Goal: Book appointment/travel/reservation

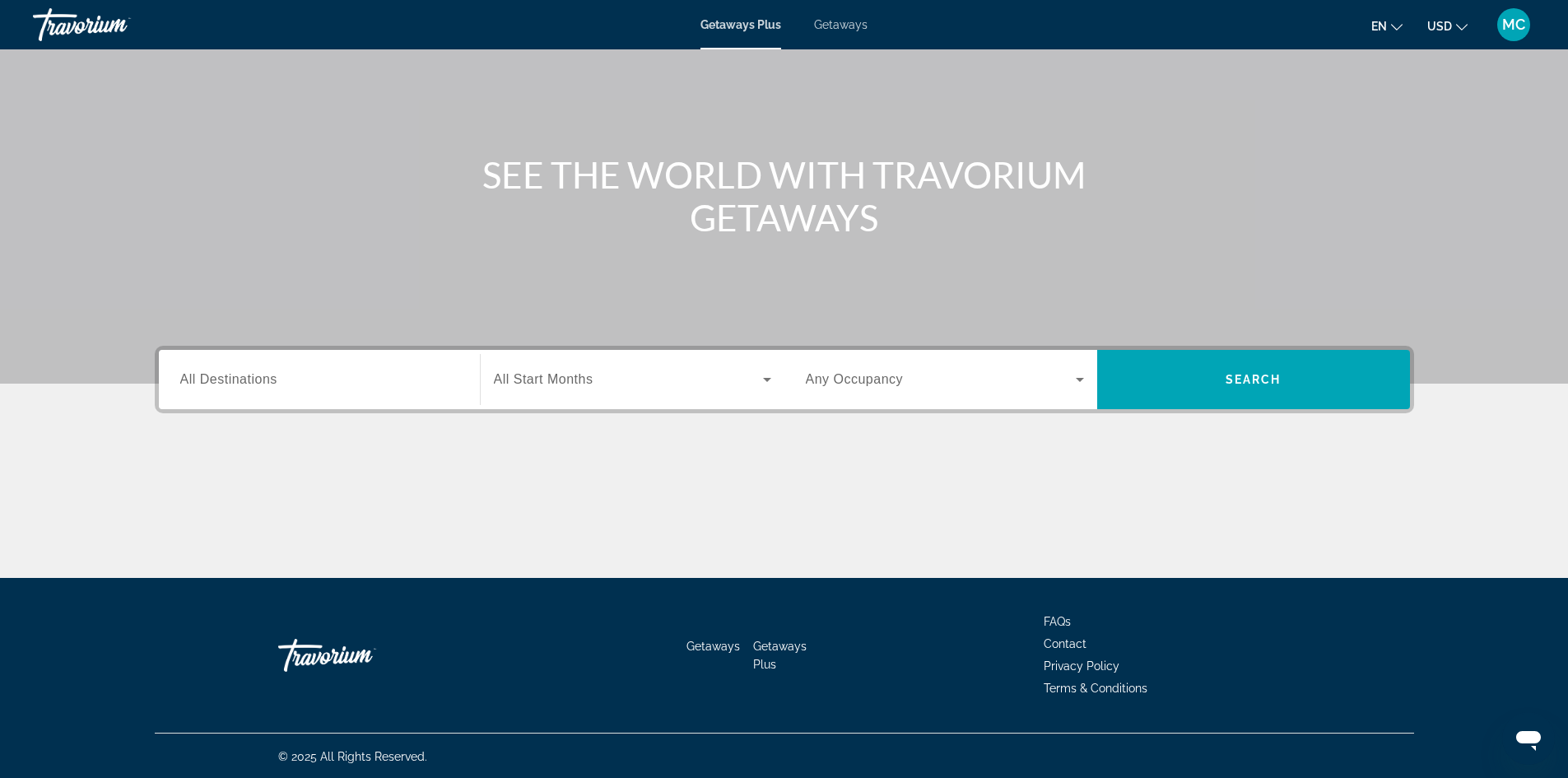
scroll to position [112, 0]
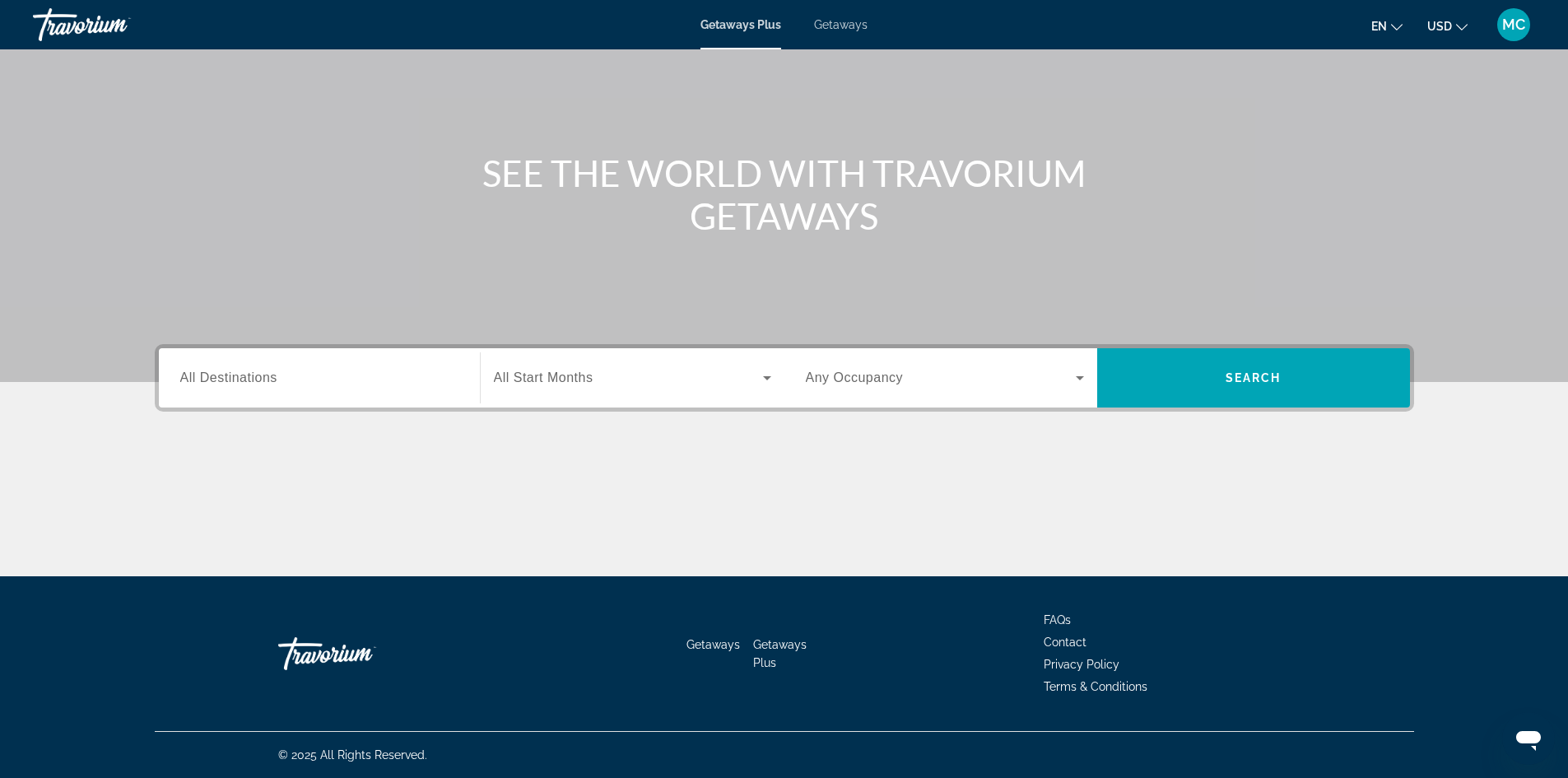
click at [522, 378] on span "All Start Months" at bounding box center [543, 377] width 100 height 14
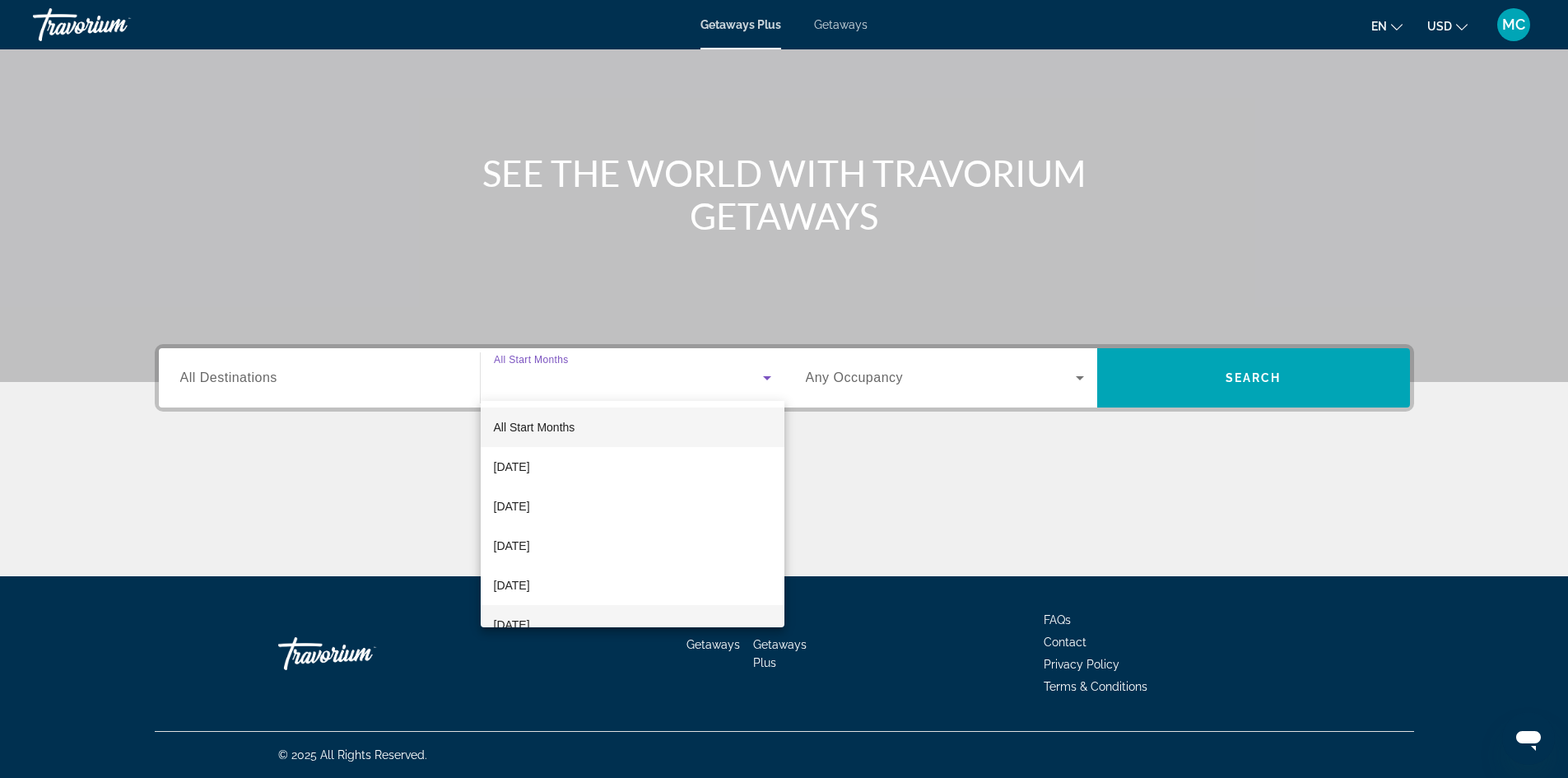
click at [530, 620] on span "[DATE]" at bounding box center [511, 625] width 36 height 19
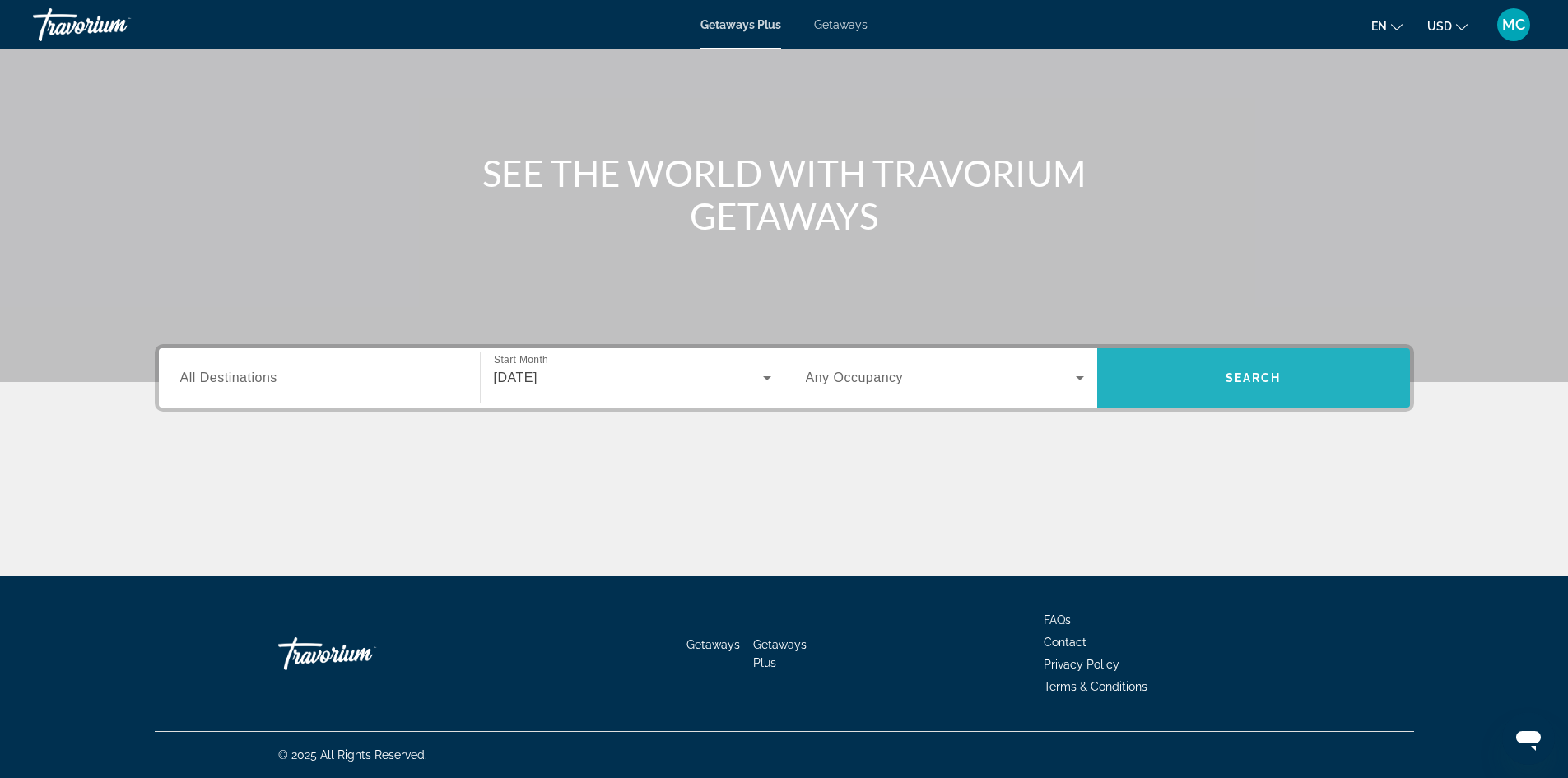
click at [1186, 370] on span "Search widget" at bounding box center [1253, 378] width 313 height 40
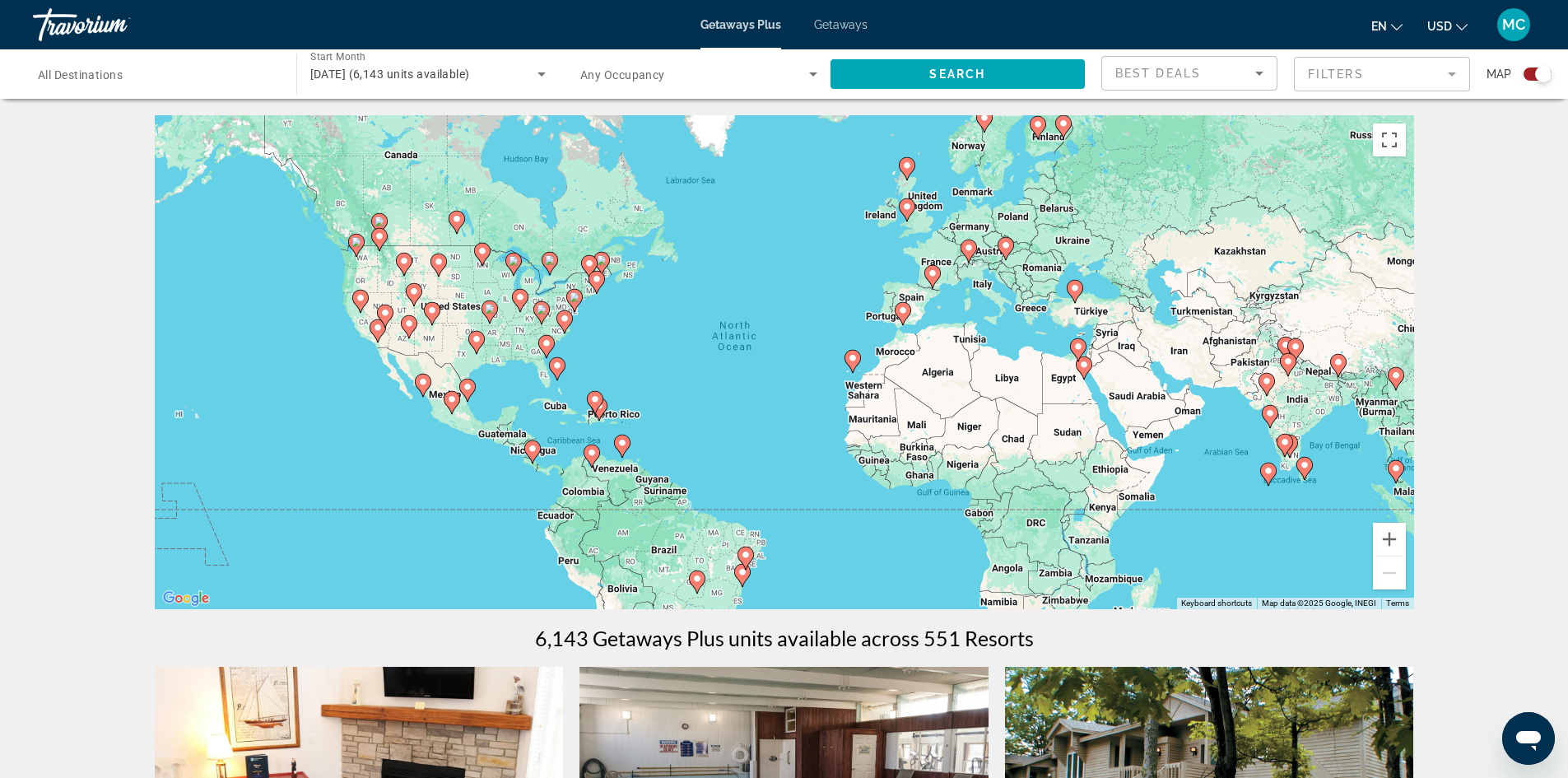
click at [1075, 288] on image "Main content" at bounding box center [1075, 288] width 10 height 10
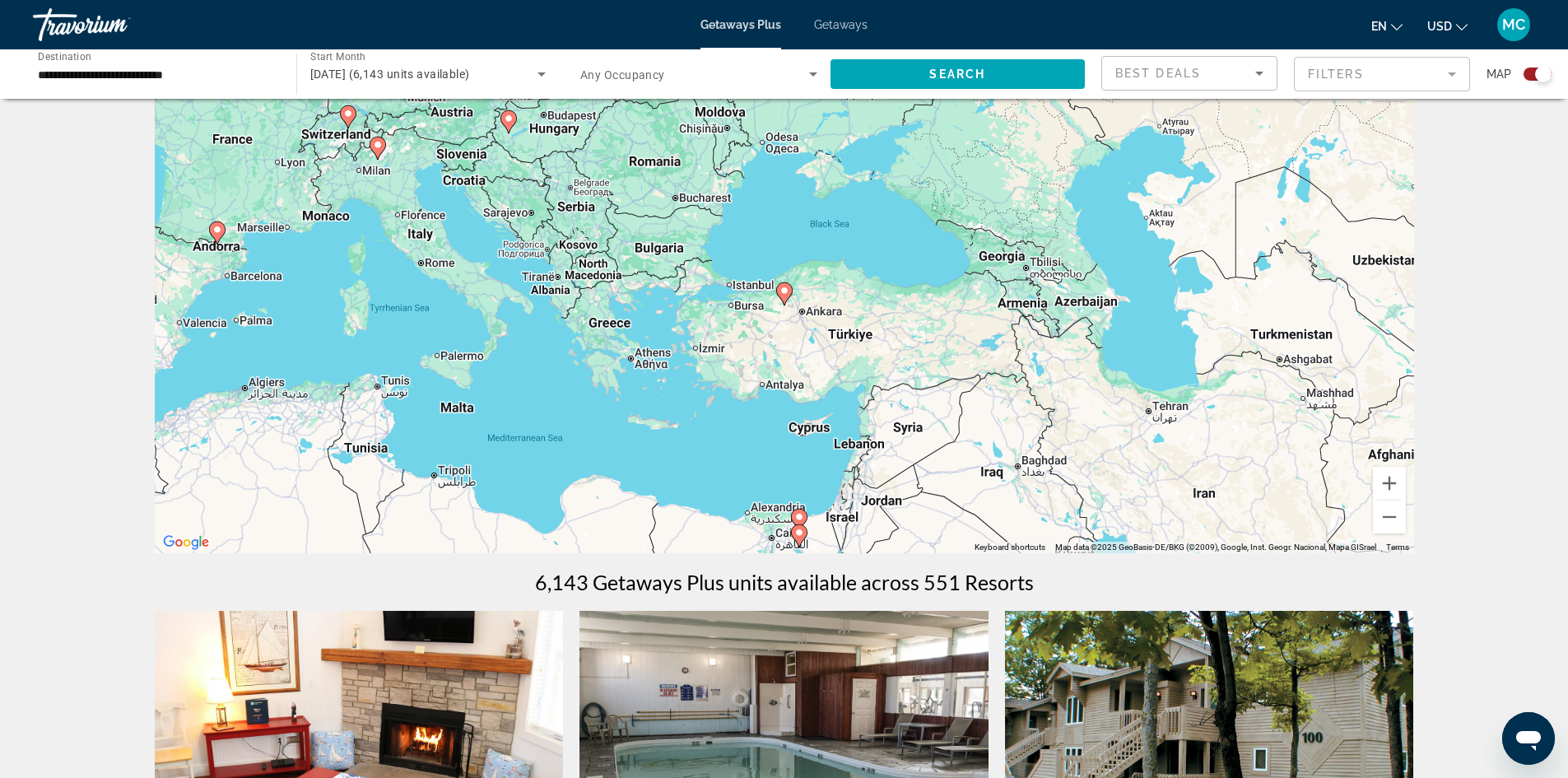
scroll to position [82, 0]
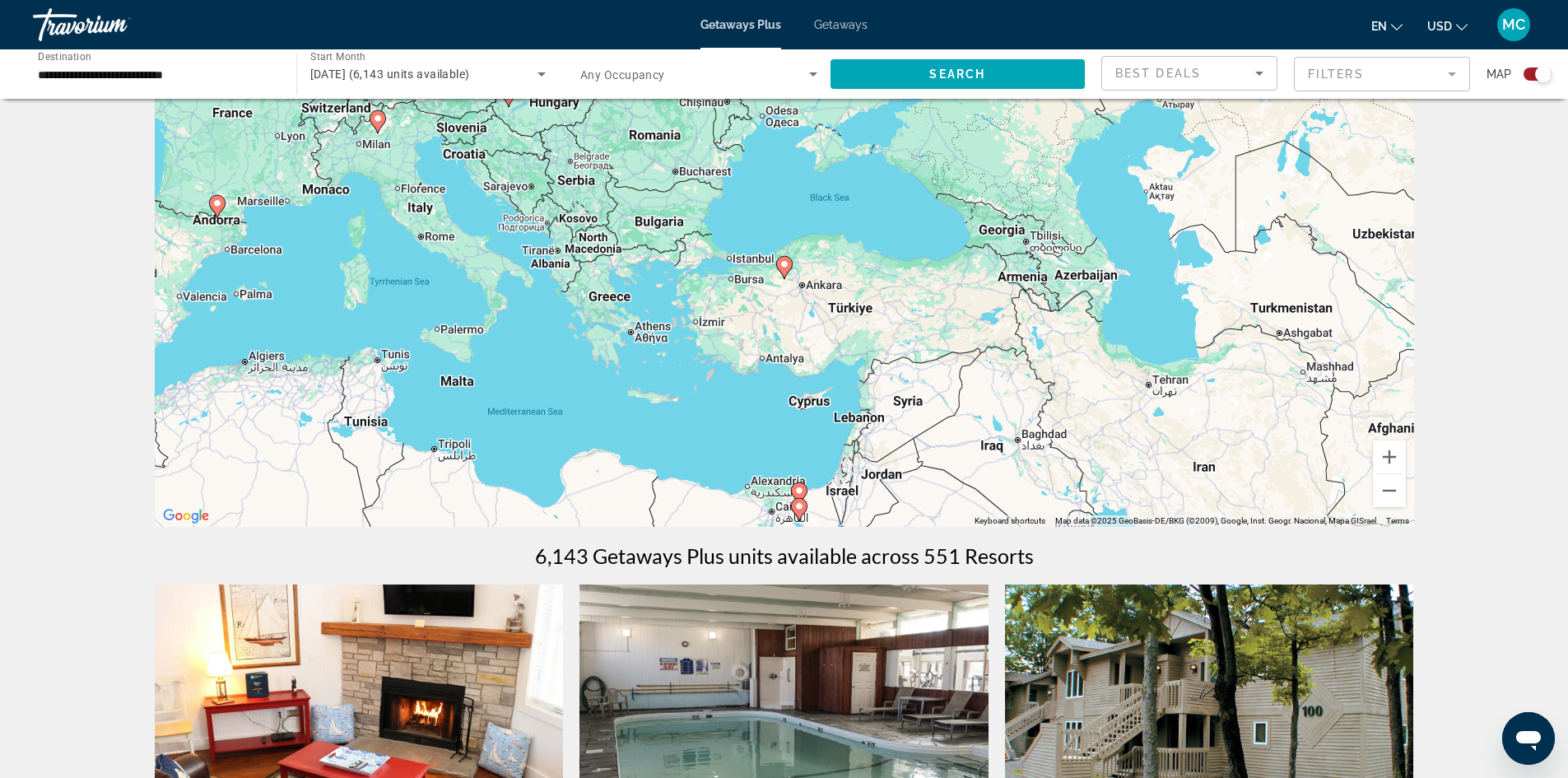
click at [784, 277] on icon "Main content" at bounding box center [784, 267] width 16 height 23
type input "**********"
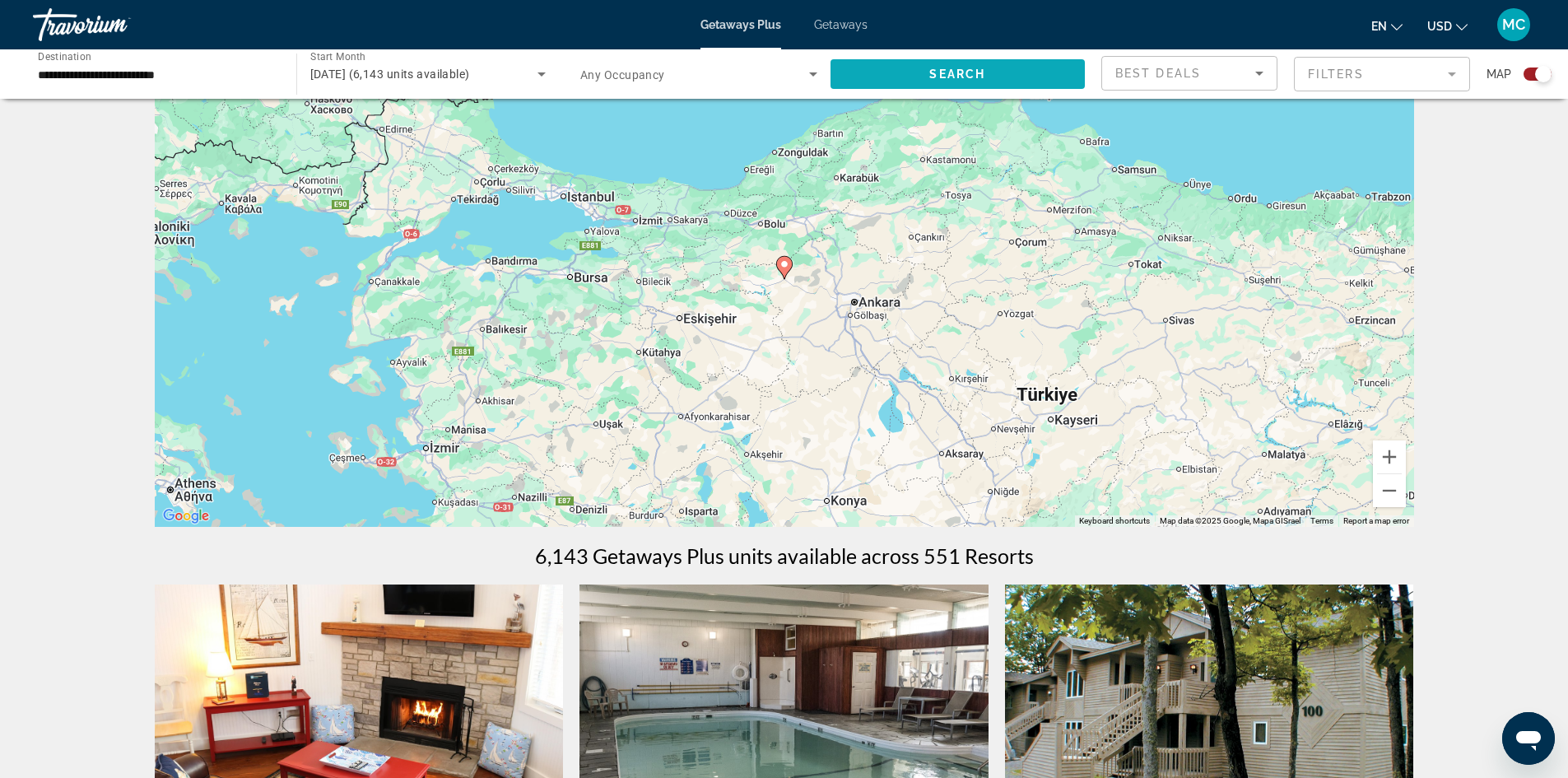
click at [864, 62] on span "Search widget" at bounding box center [957, 74] width 255 height 40
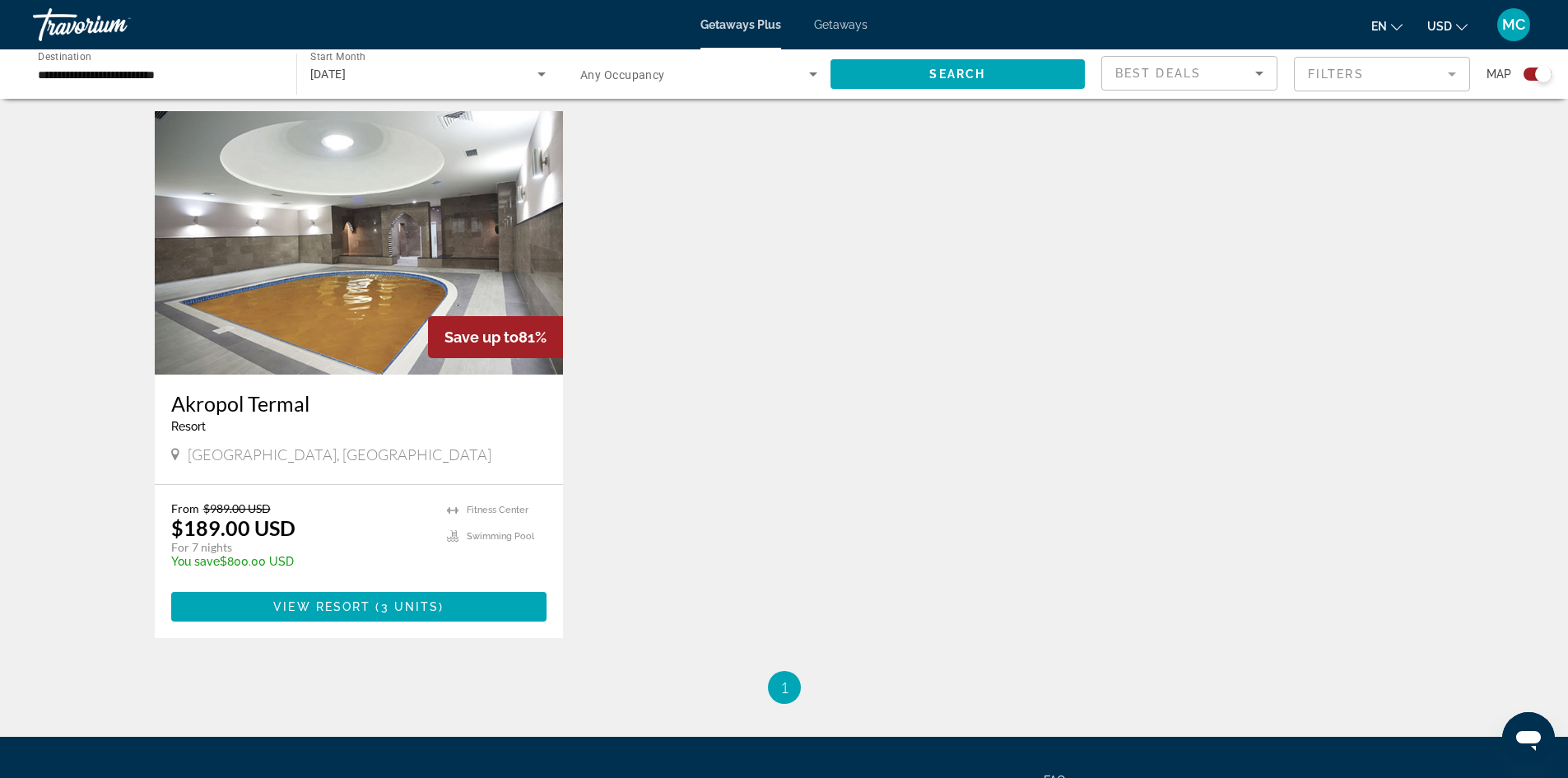
scroll to position [576, 0]
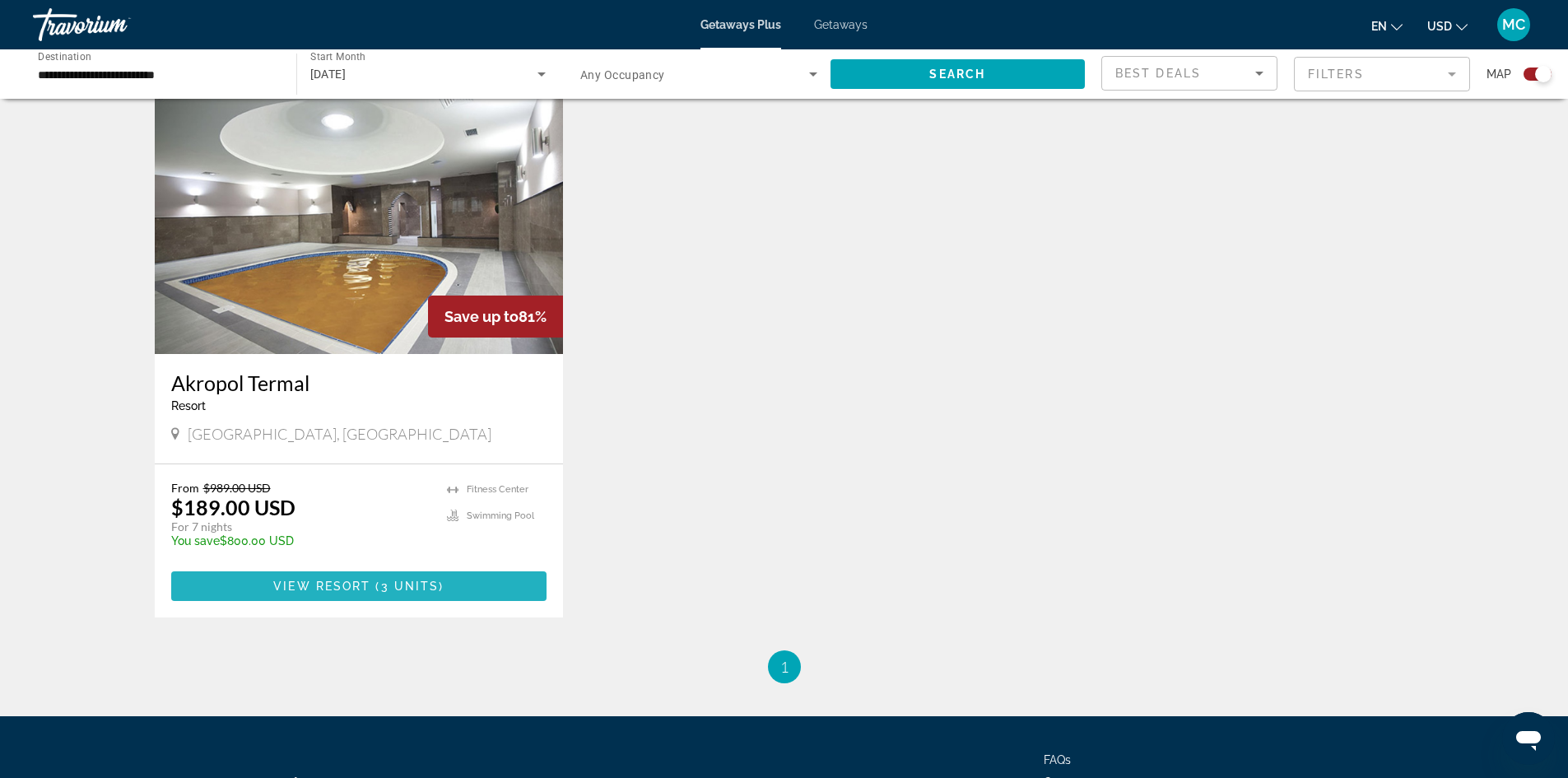
click at [360, 589] on span "View Resort" at bounding box center [322, 586] width 97 height 14
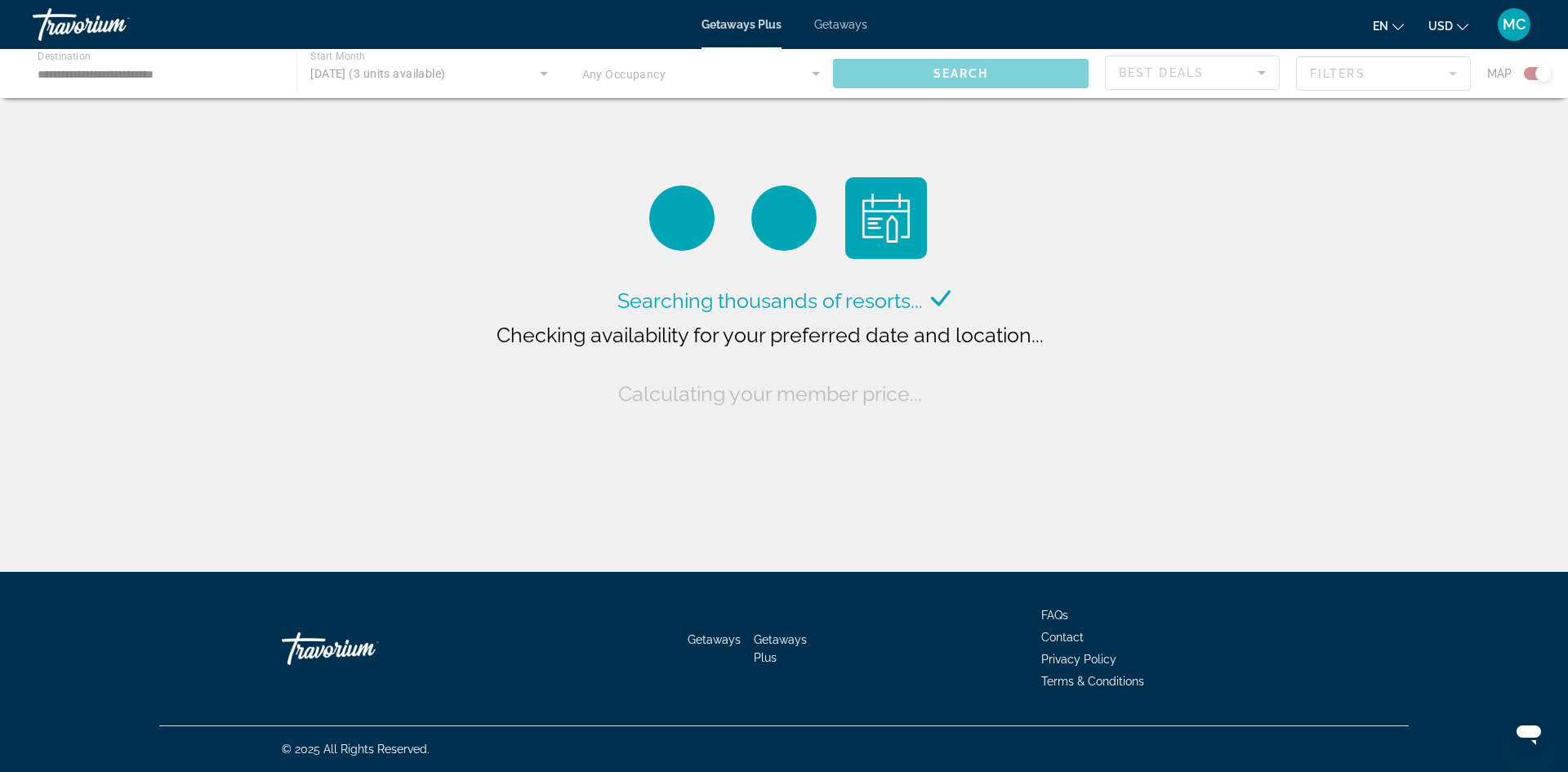
click at [385, 76] on div "Main content" at bounding box center [784, 73] width 1568 height 49
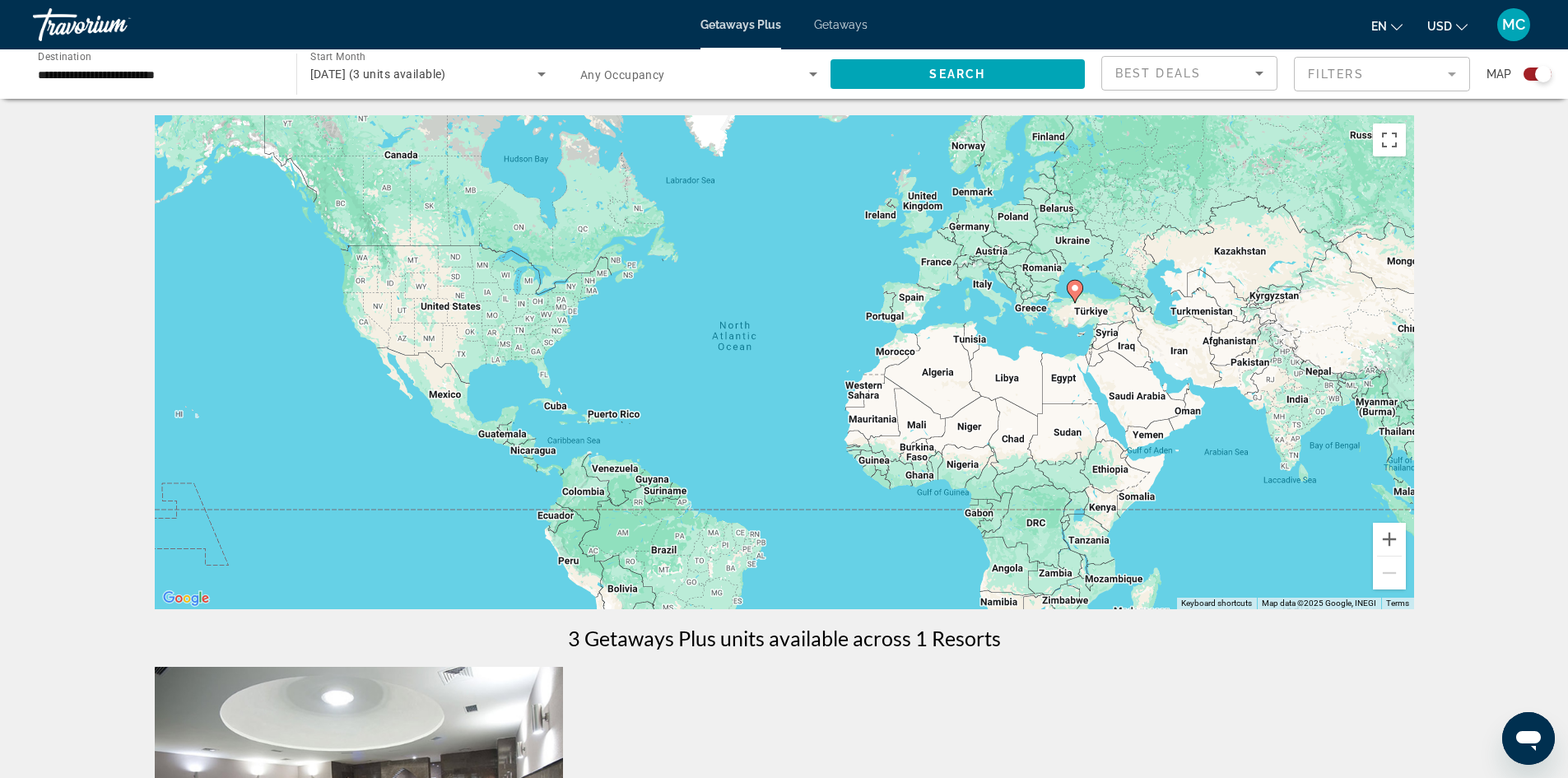
click at [539, 70] on icon "Search widget" at bounding box center [541, 74] width 19 height 19
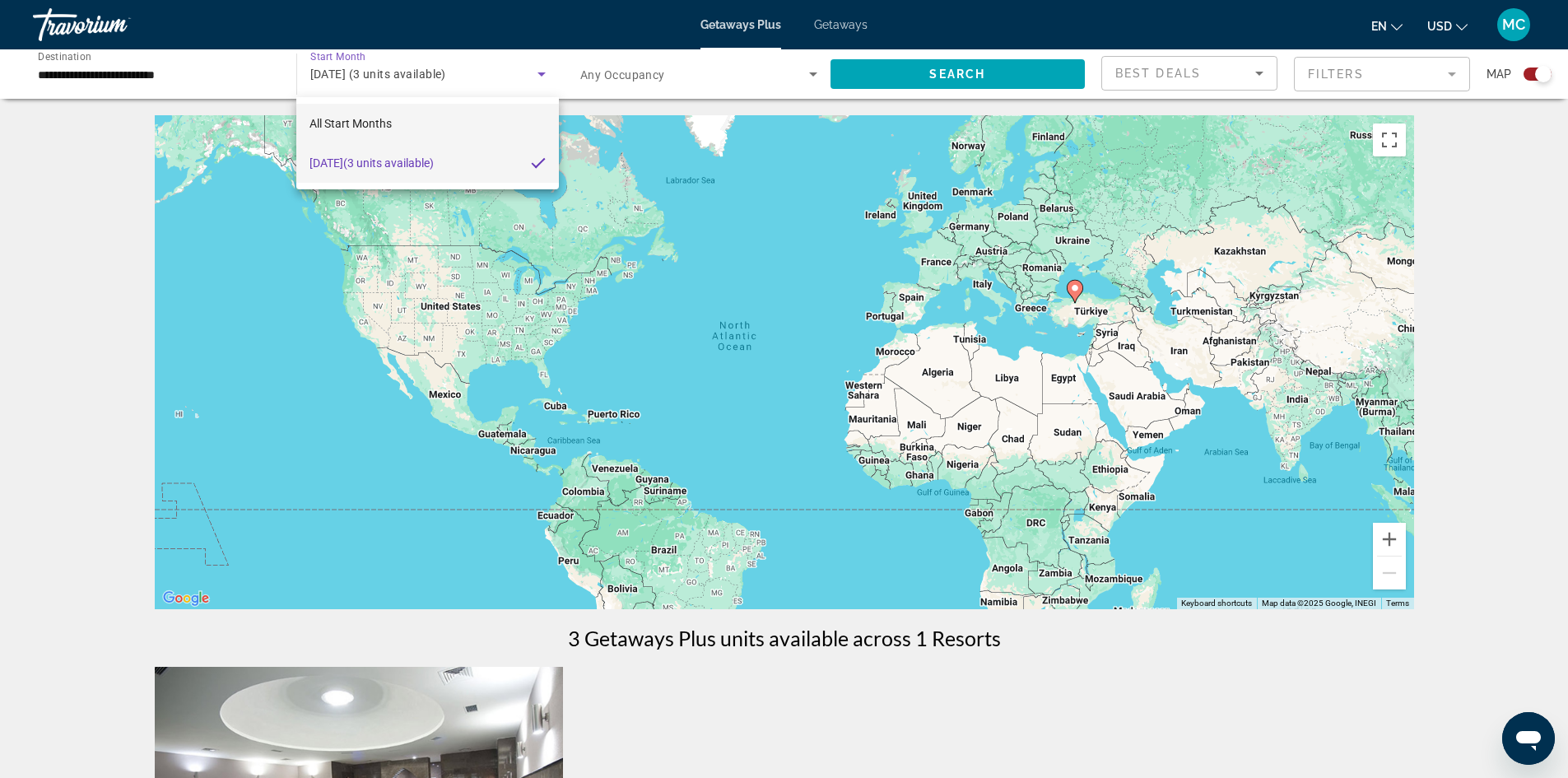
click at [360, 119] on span "All Start Months" at bounding box center [351, 124] width 82 height 14
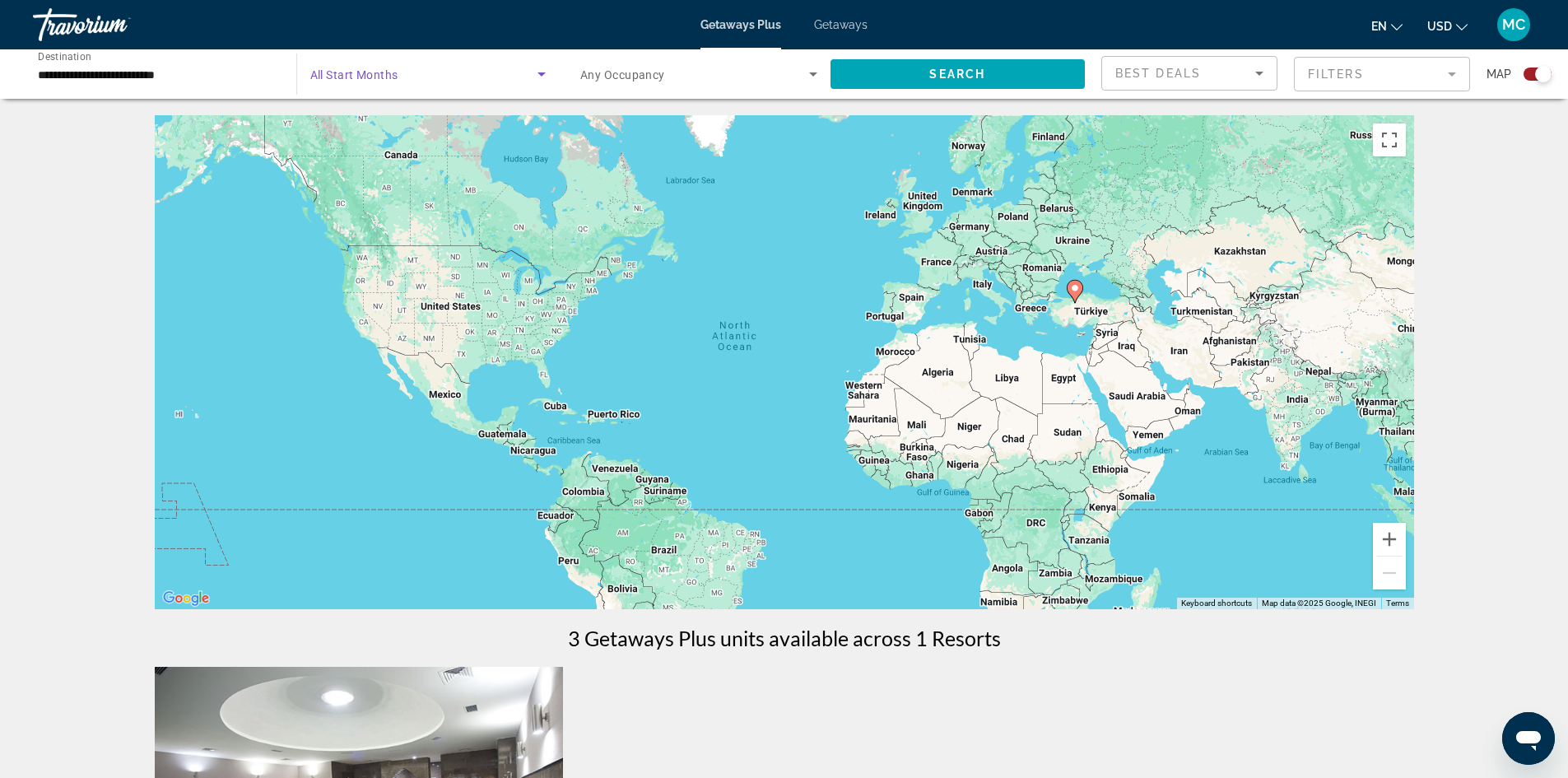
click at [537, 69] on icon "Search widget" at bounding box center [541, 74] width 19 height 19
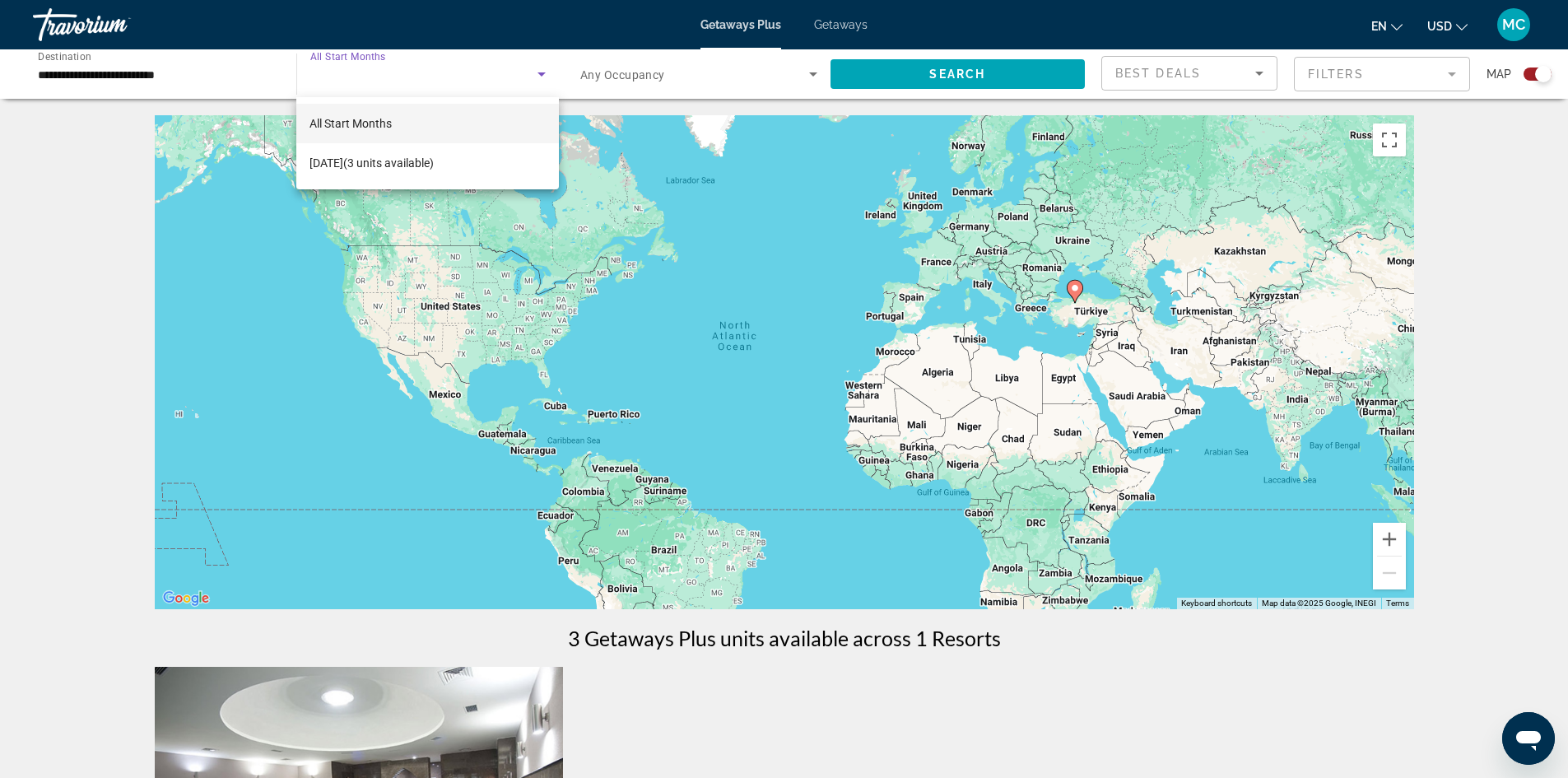
click at [377, 122] on span "All Start Months" at bounding box center [351, 124] width 82 height 14
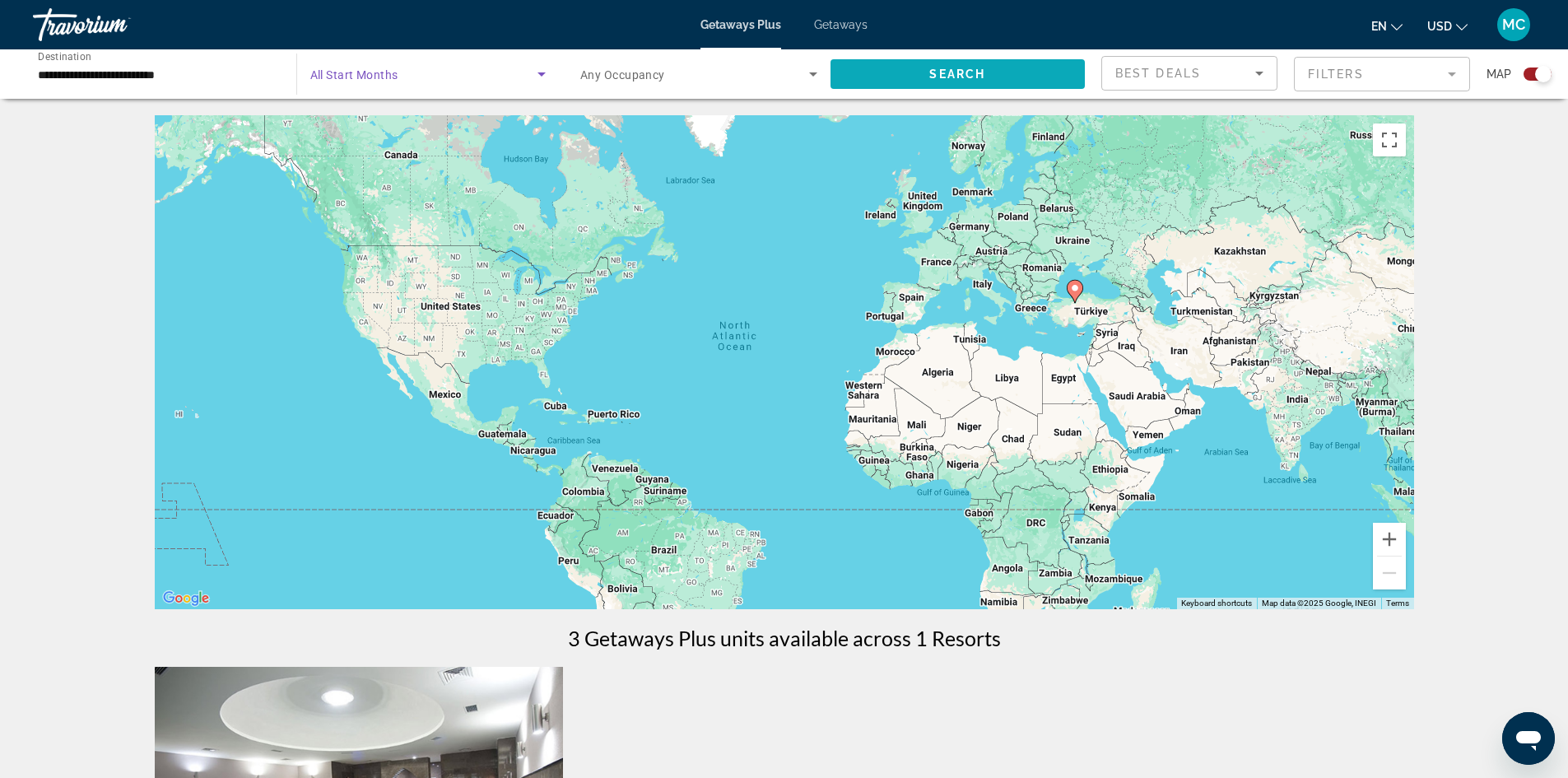
click at [928, 77] on span "Search widget" at bounding box center [957, 74] width 255 height 40
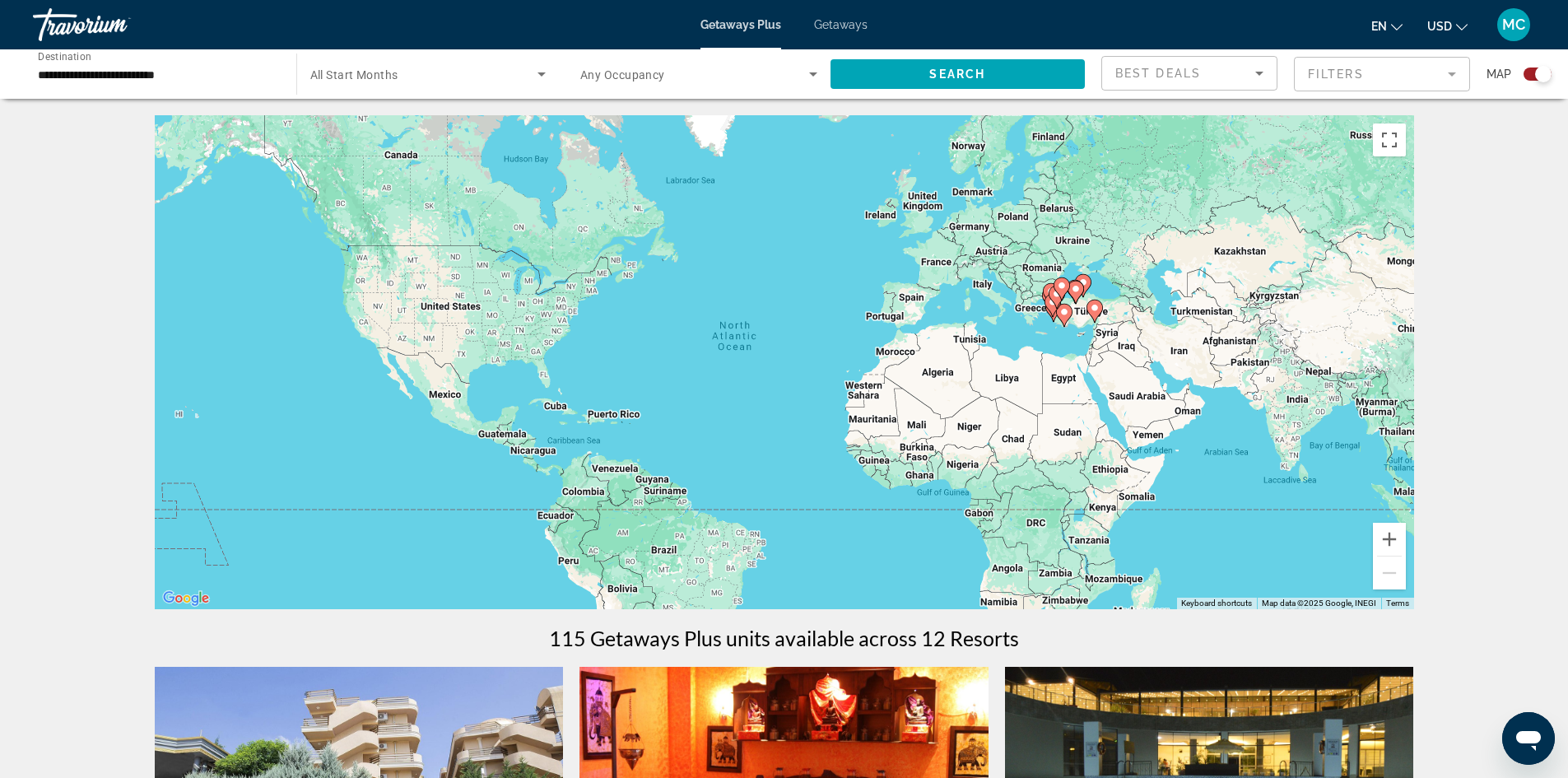
click at [354, 75] on span "All Start Months" at bounding box center [354, 76] width 88 height 14
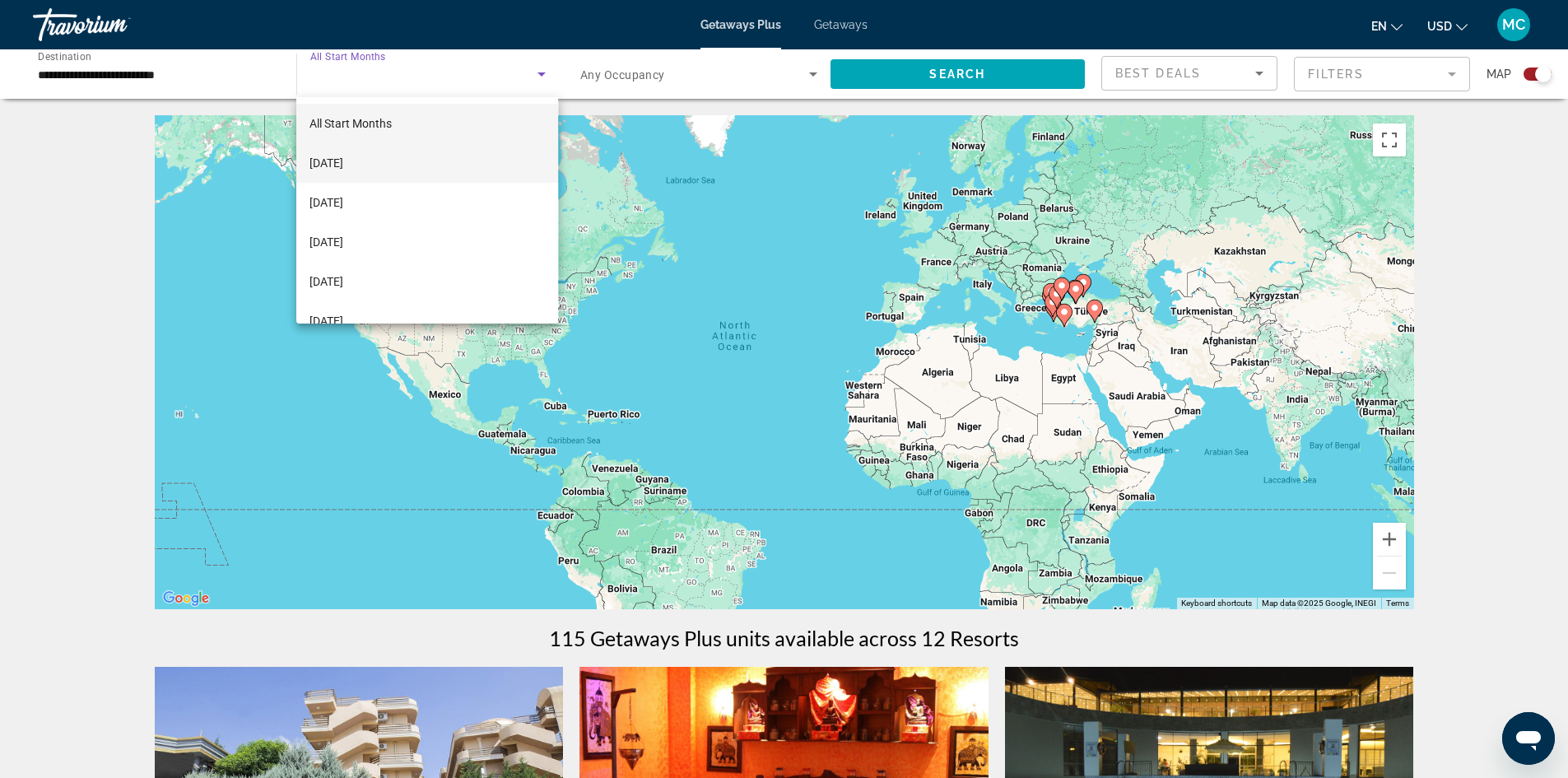
scroll to position [63, 0]
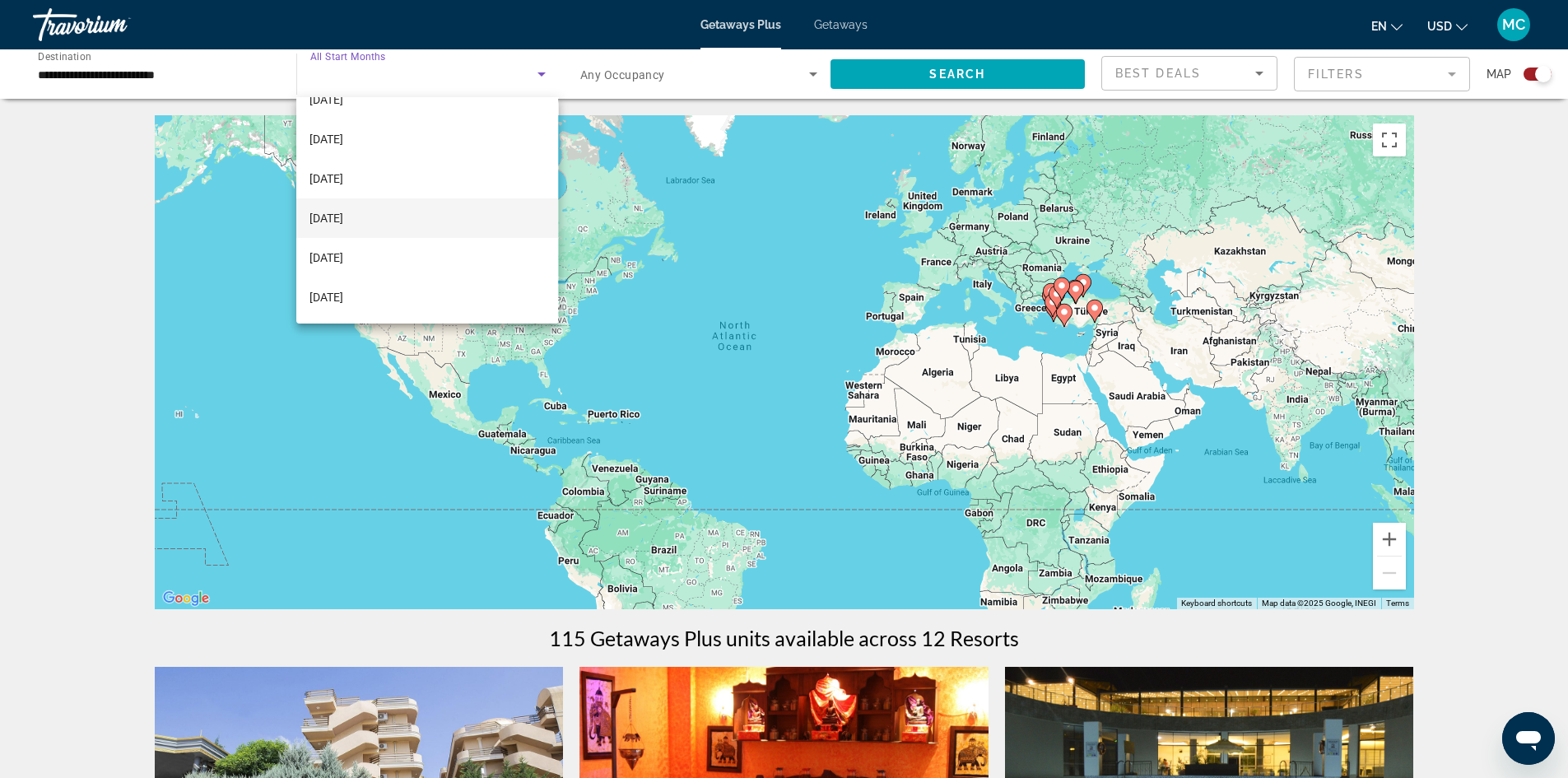
click at [343, 212] on span "[DATE]" at bounding box center [326, 218] width 34 height 19
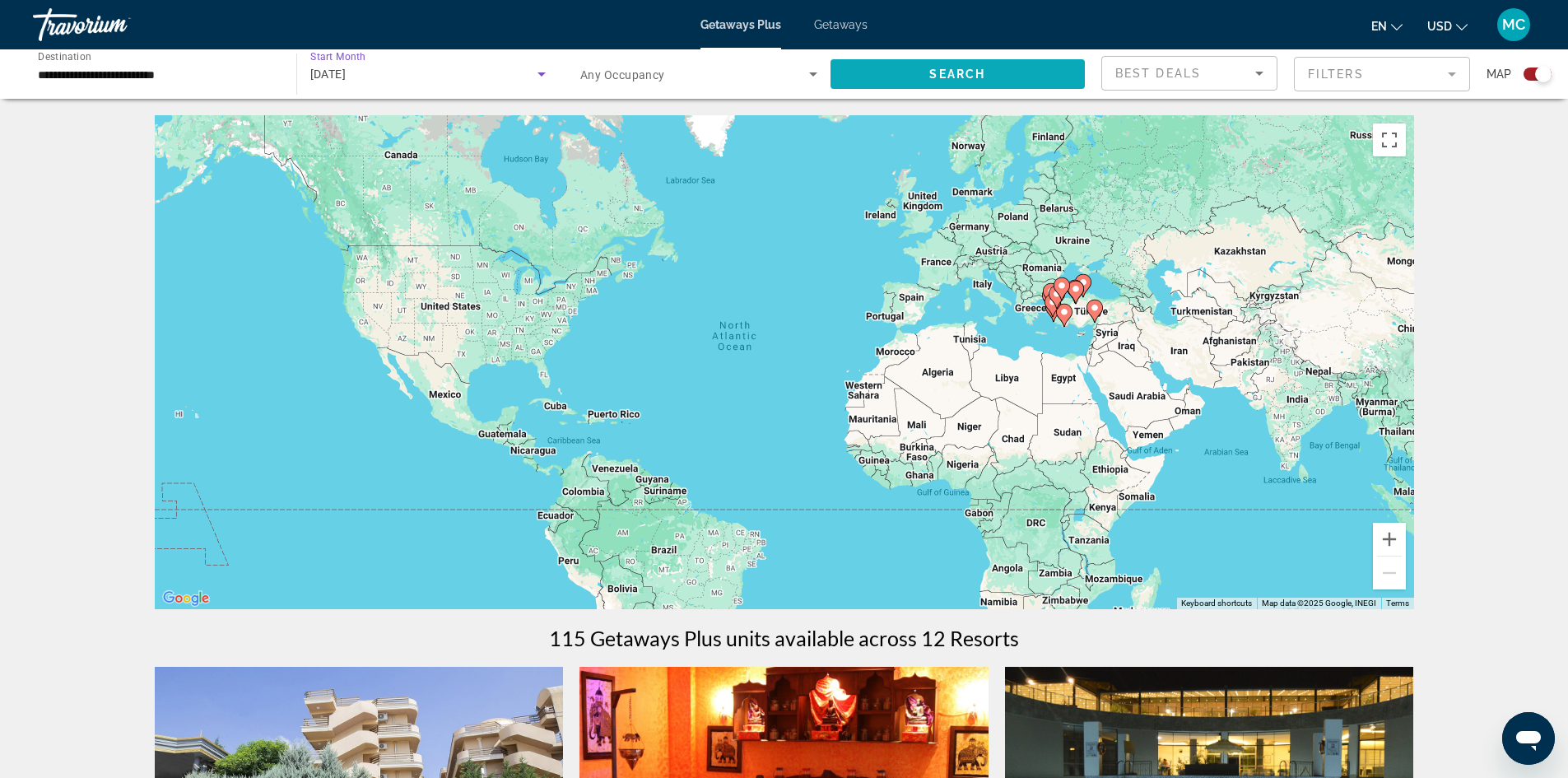
click at [912, 71] on span "Search widget" at bounding box center [957, 74] width 255 height 40
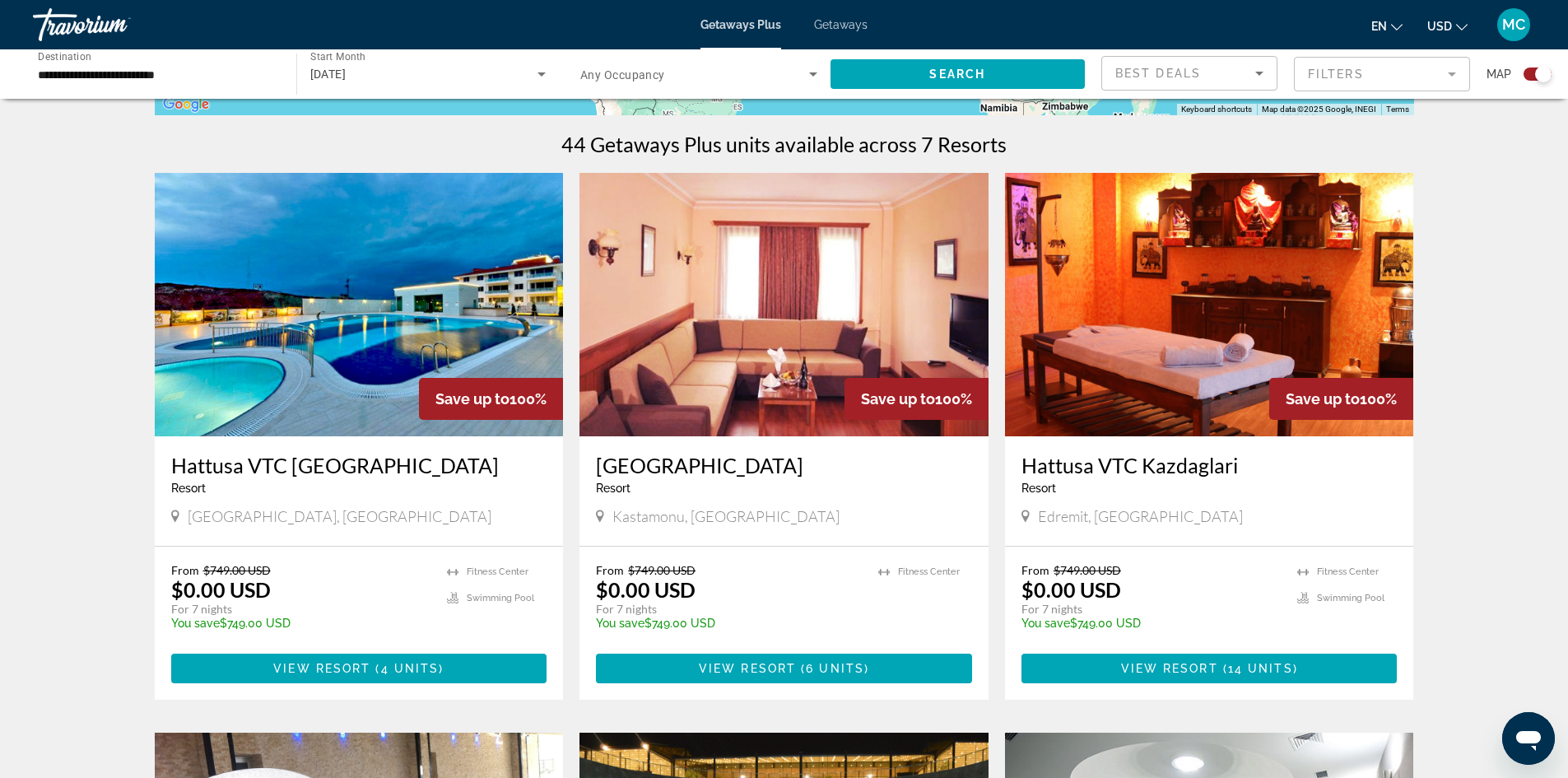
scroll to position [576, 0]
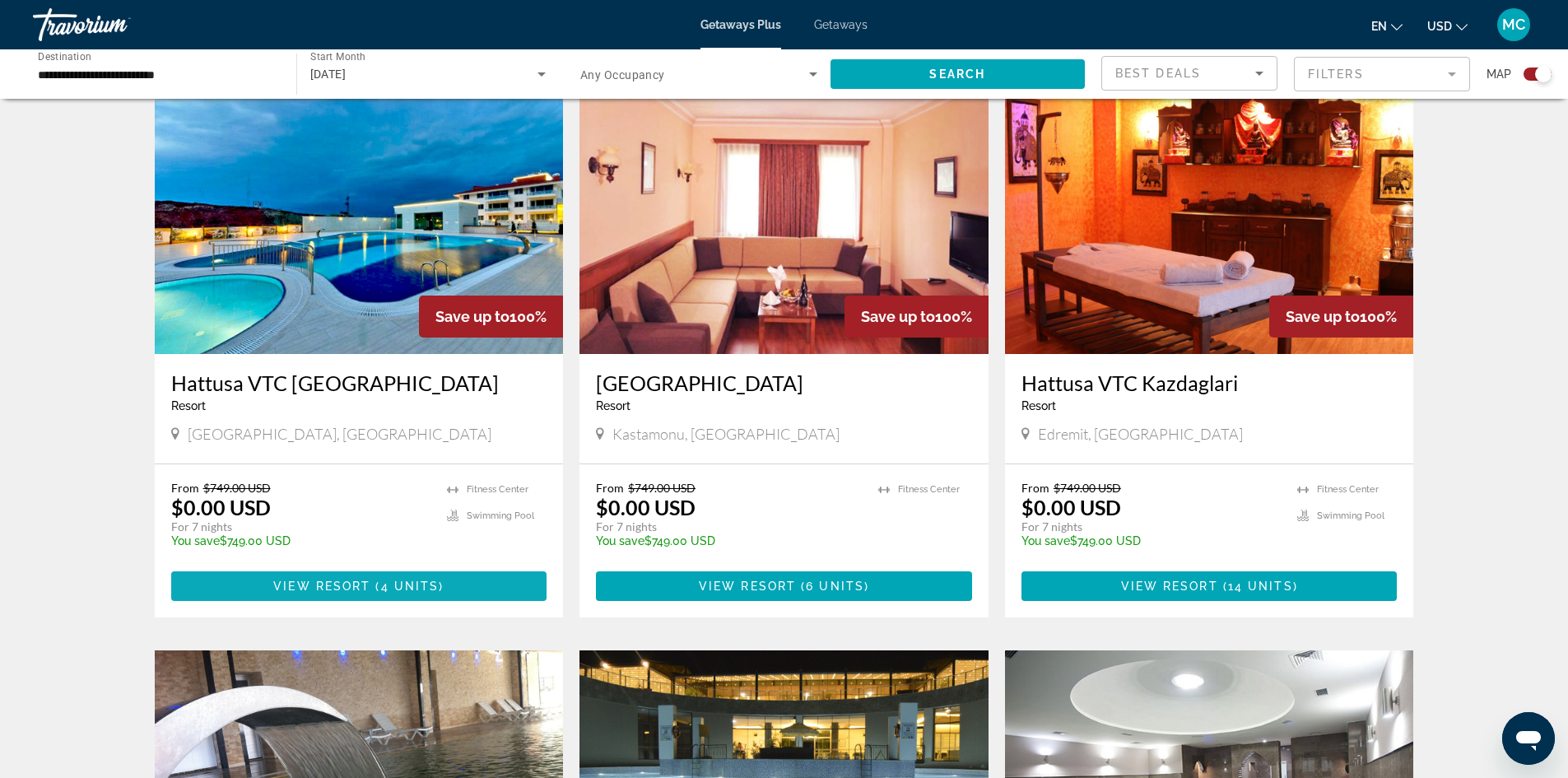
click at [340, 582] on span "View Resort" at bounding box center [322, 586] width 97 height 14
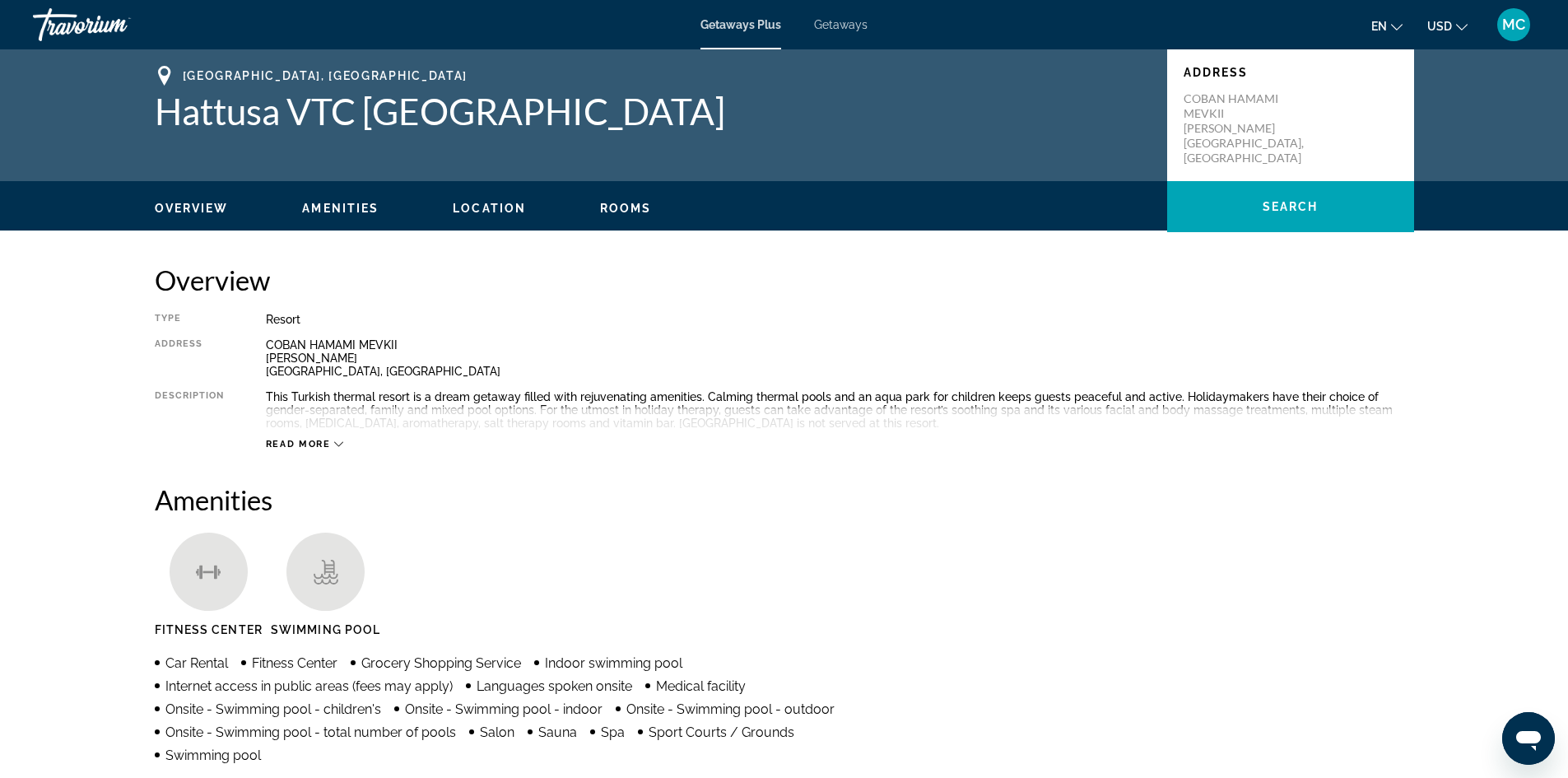
click at [835, 20] on span "Getaways" at bounding box center [840, 25] width 53 height 14
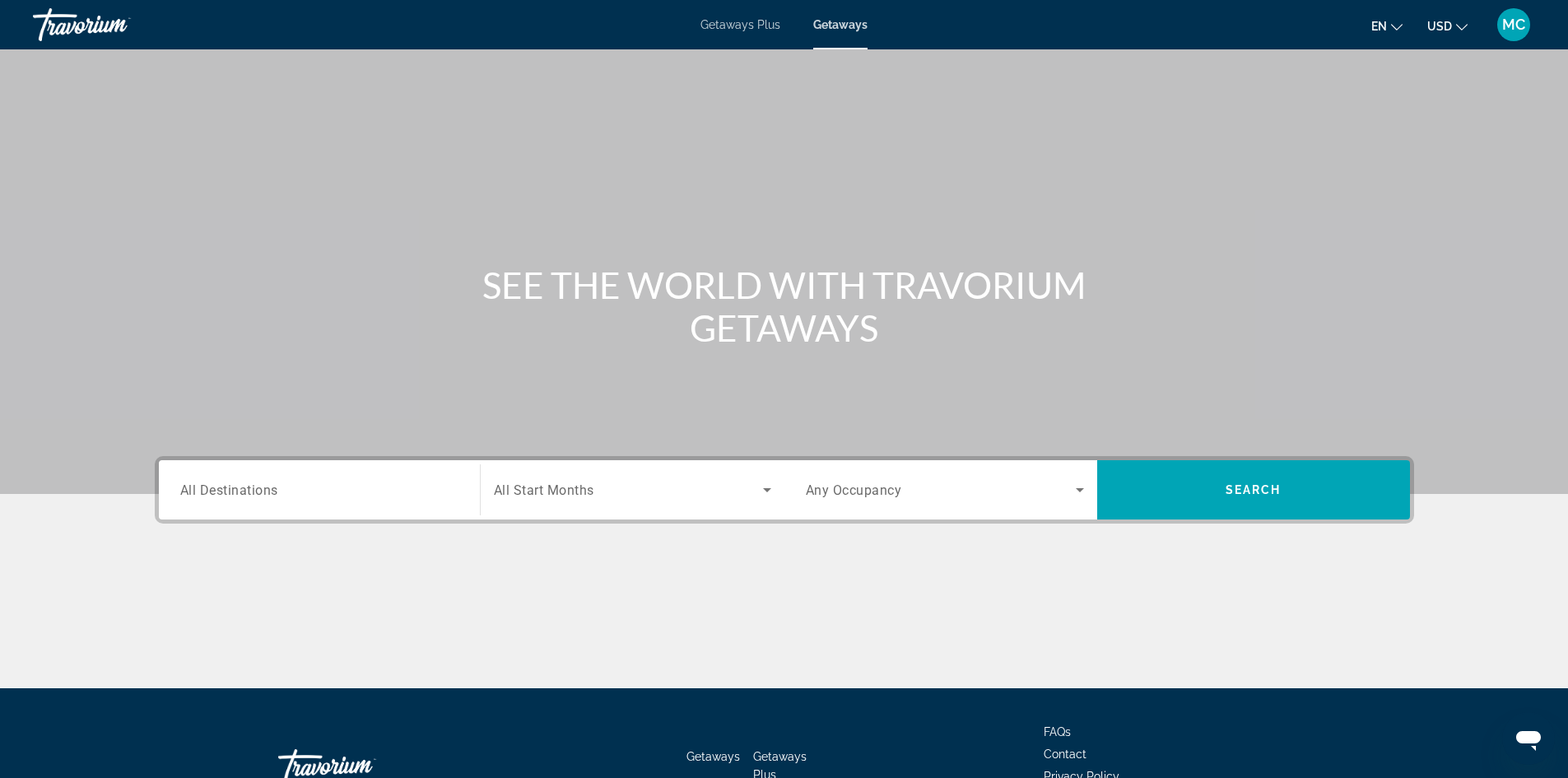
click at [250, 488] on span "All Destinations" at bounding box center [229, 489] width 98 height 16
click at [250, 488] on input "Destination All Destinations" at bounding box center [319, 490] width 278 height 19
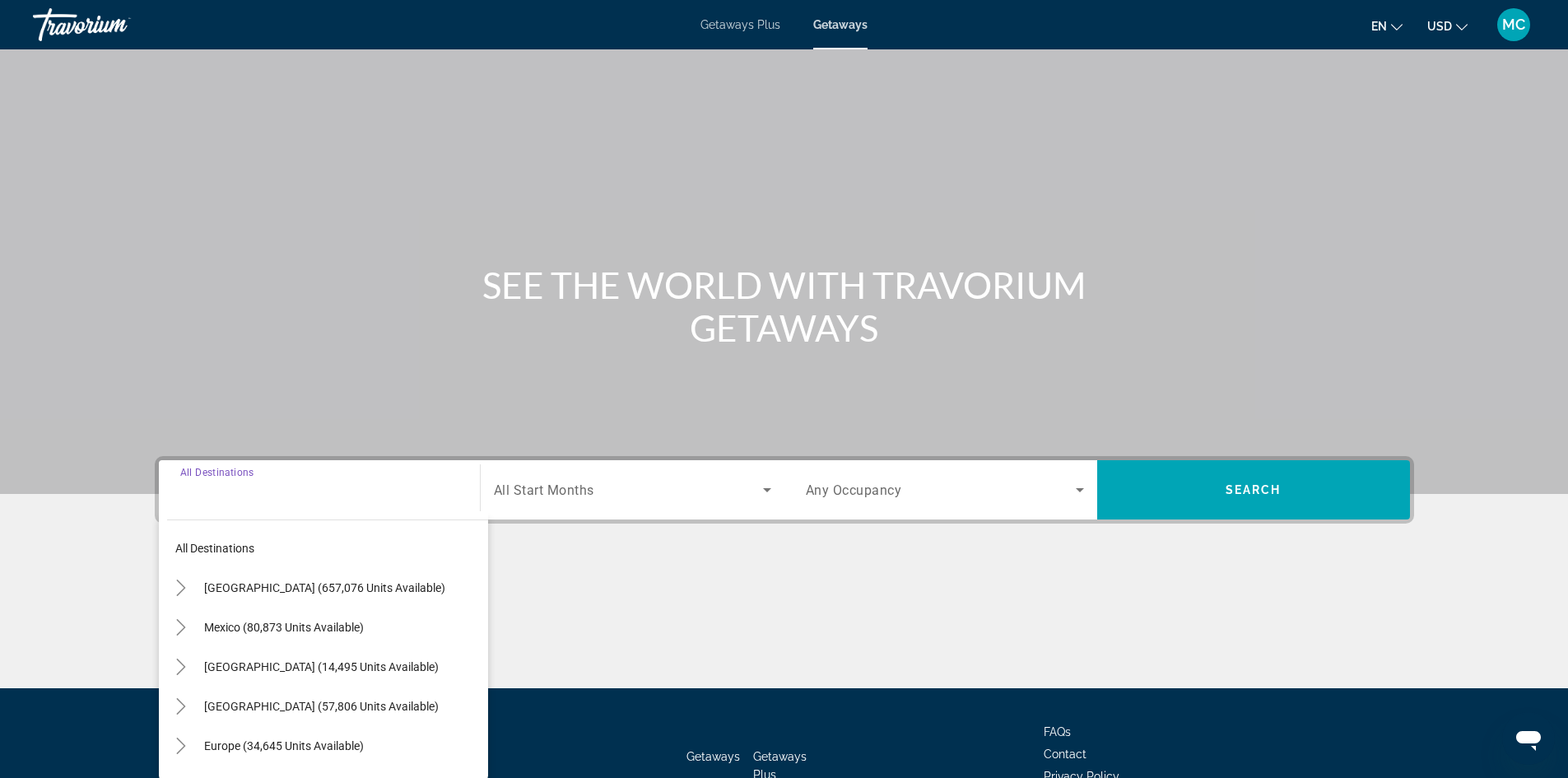
scroll to position [112, 0]
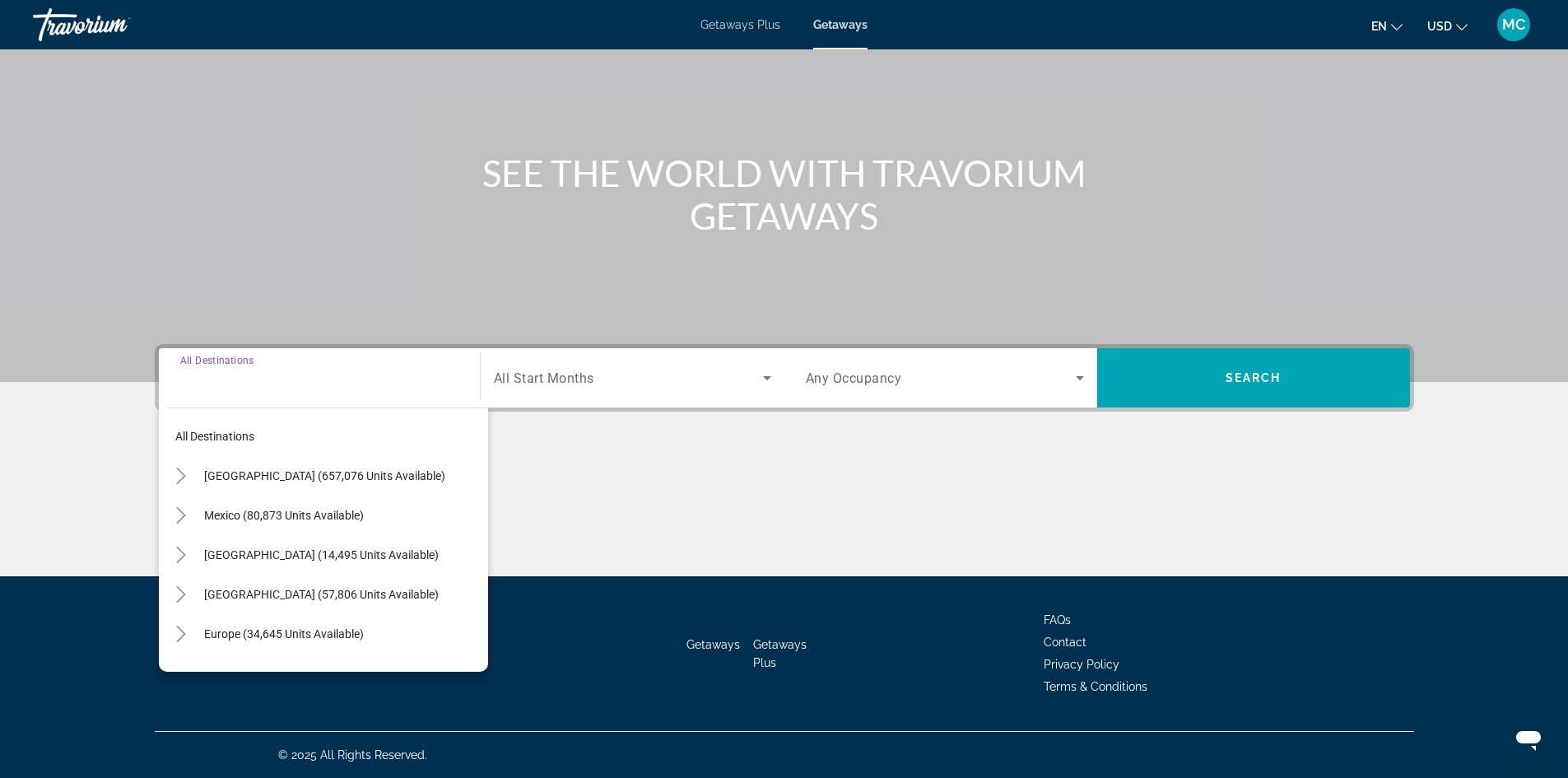
click at [264, 370] on input "Destination All Destinations" at bounding box center [319, 379] width 278 height 19
click at [552, 369] on span "Search widget" at bounding box center [629, 378] width 269 height 19
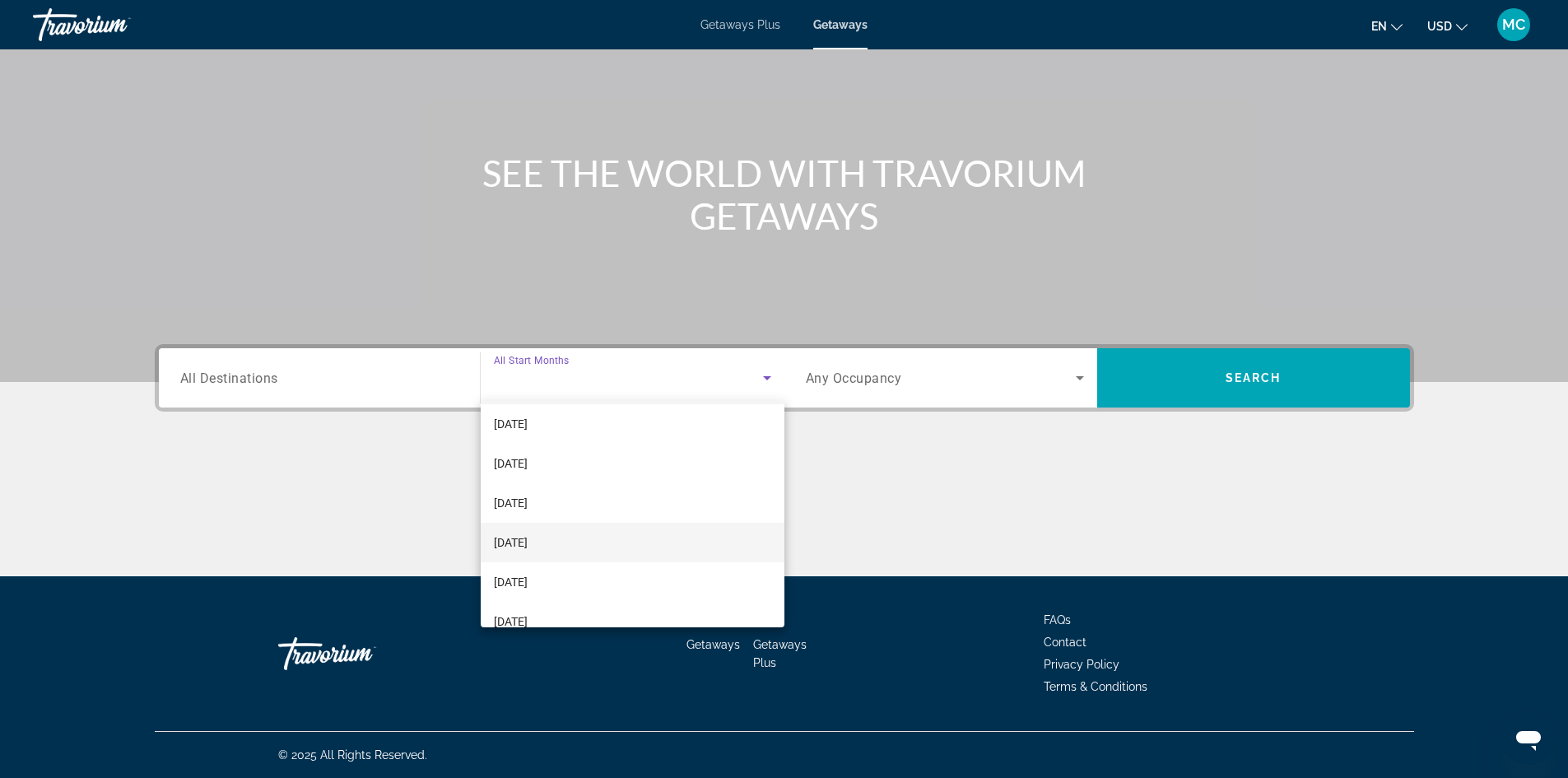
scroll to position [82, 0]
click at [528, 509] on span "[DATE]" at bounding box center [510, 503] width 34 height 19
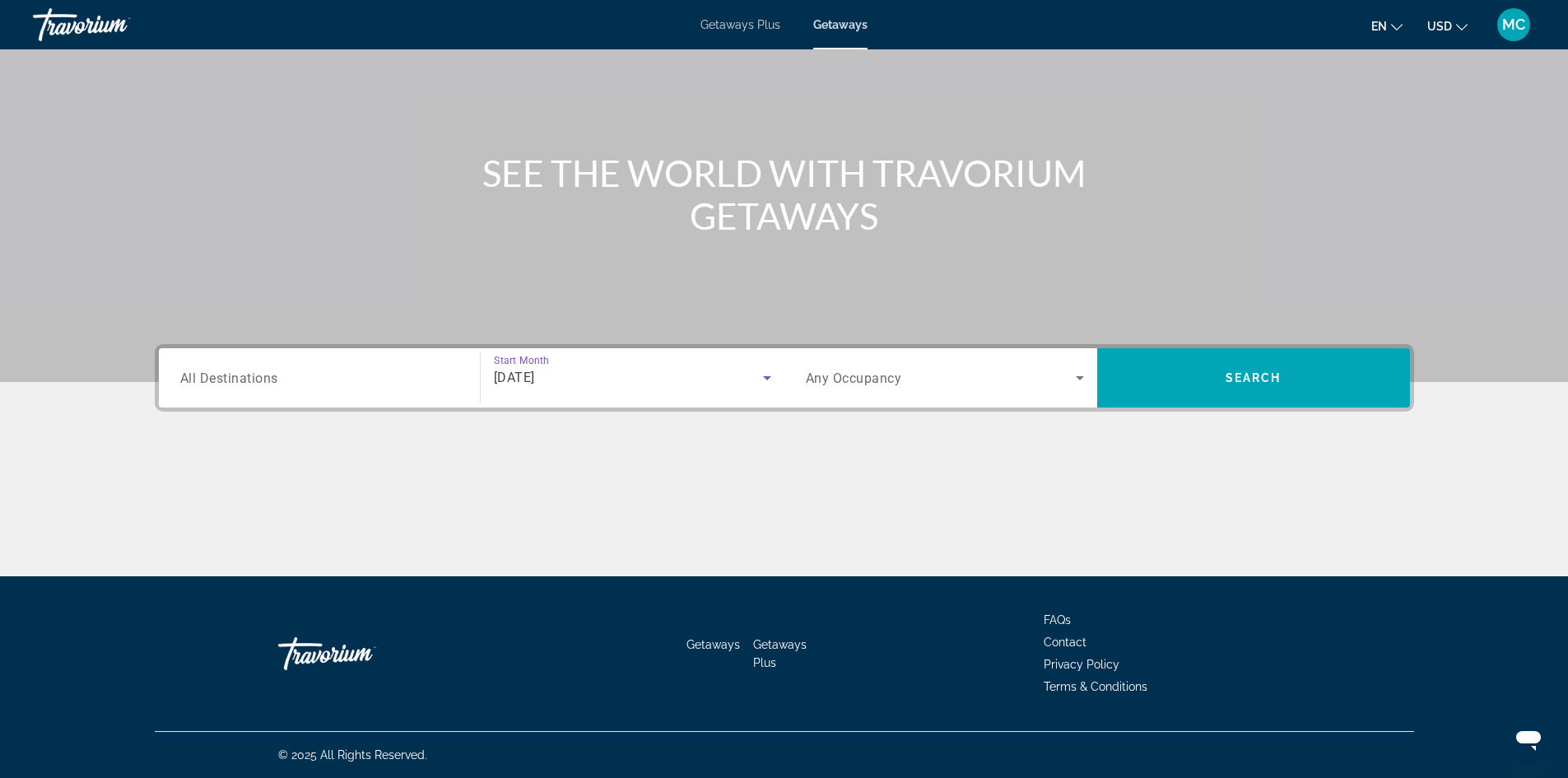
click at [535, 379] on span "[DATE]" at bounding box center [514, 378] width 41 height 16
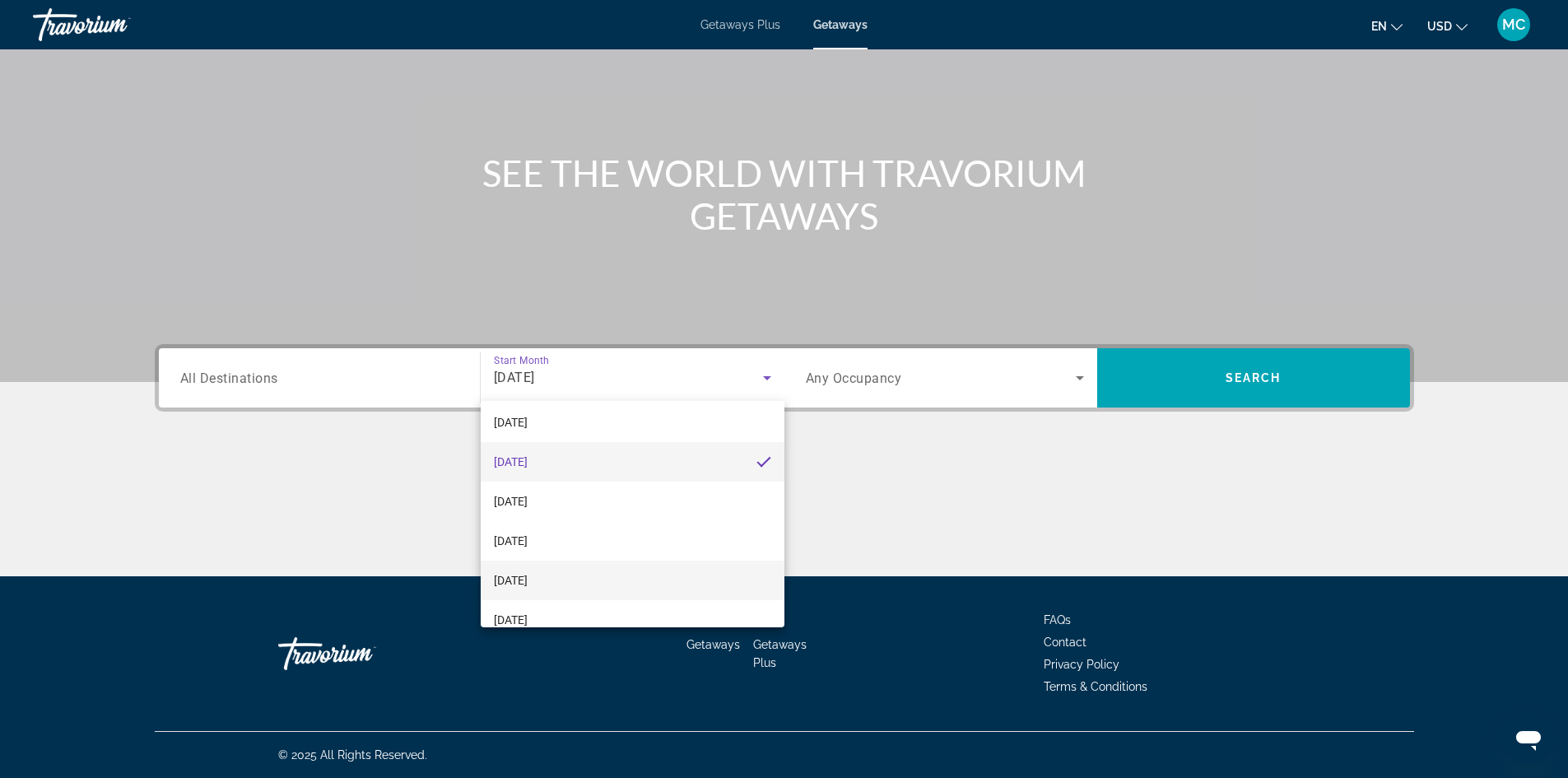
scroll to position [165, 0]
click at [528, 459] on span "[DATE]" at bounding box center [510, 460] width 34 height 19
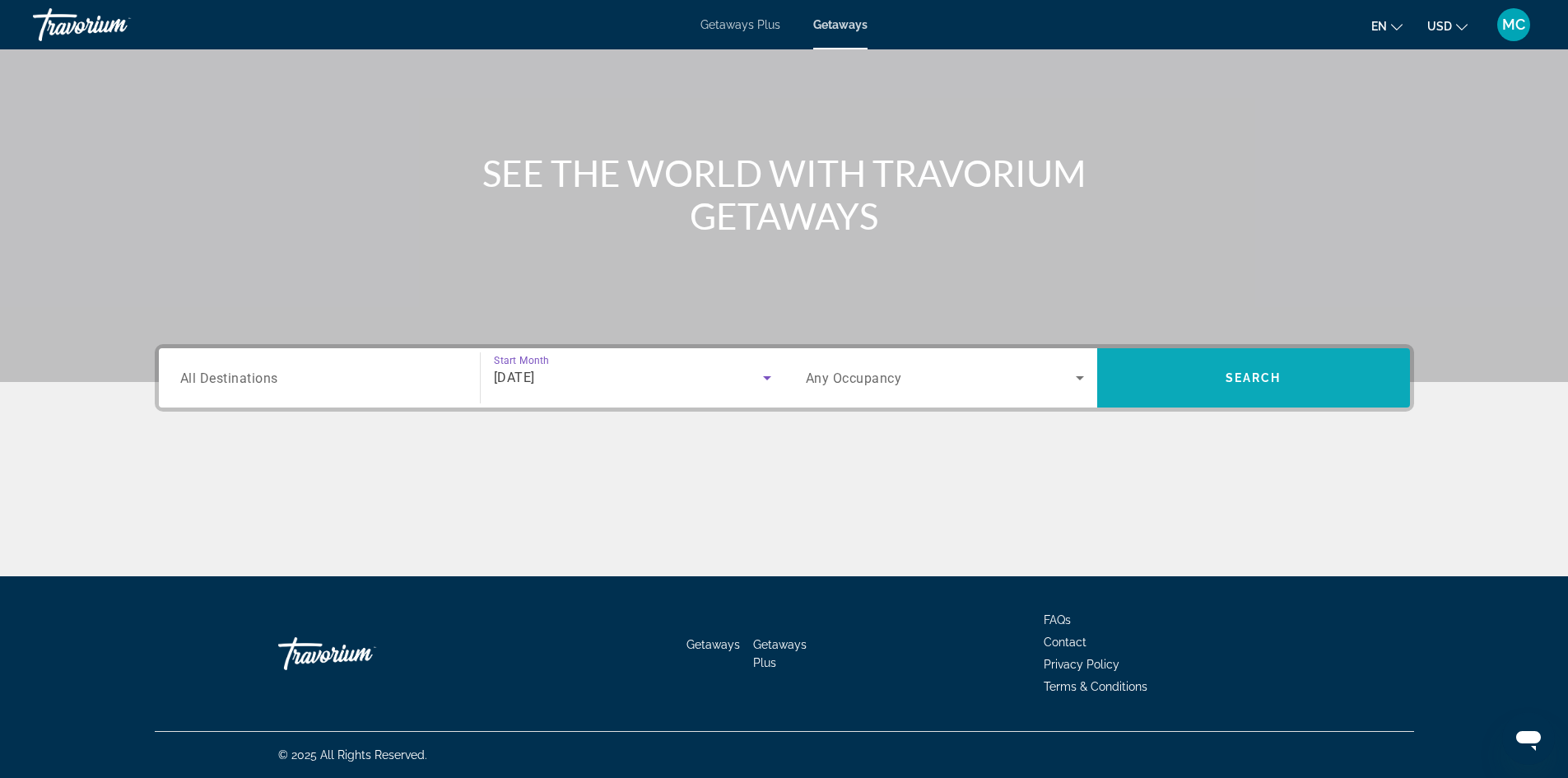
click at [1180, 365] on span "Search widget" at bounding box center [1253, 378] width 313 height 40
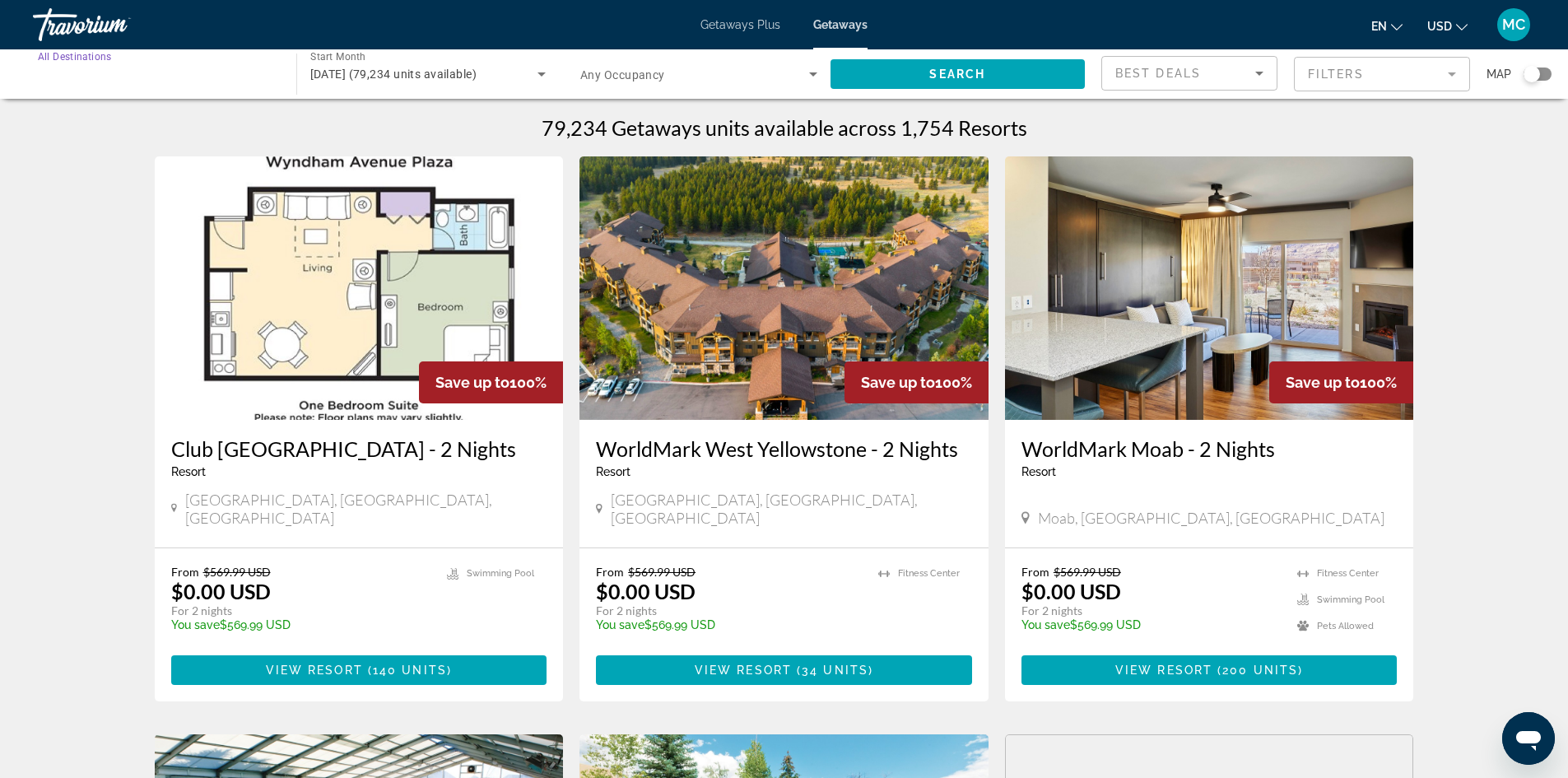
click at [106, 81] on input "Destination All Destinations" at bounding box center [156, 75] width 237 height 19
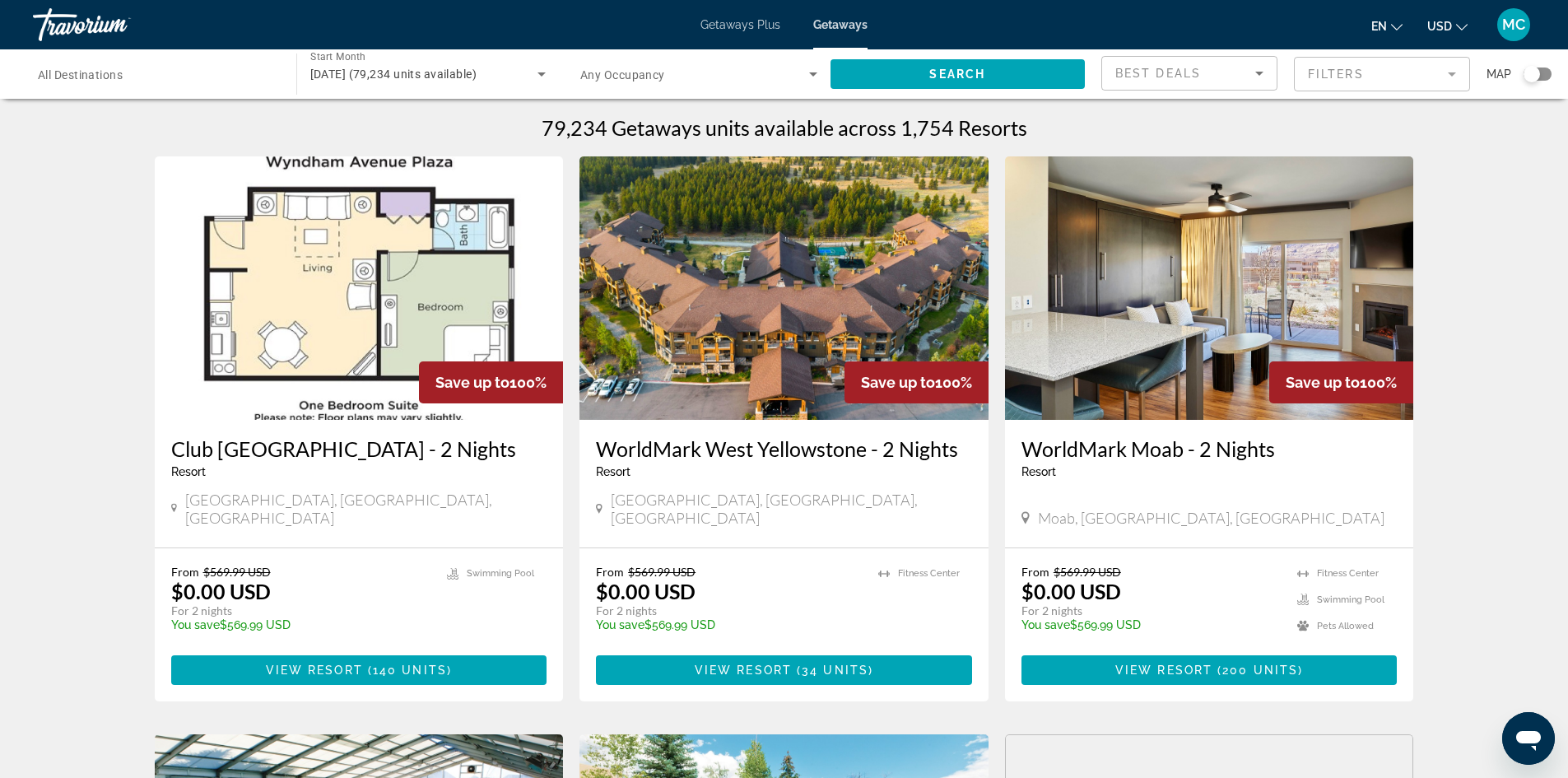
click at [1543, 72] on div "Search widget" at bounding box center [1537, 75] width 28 height 14
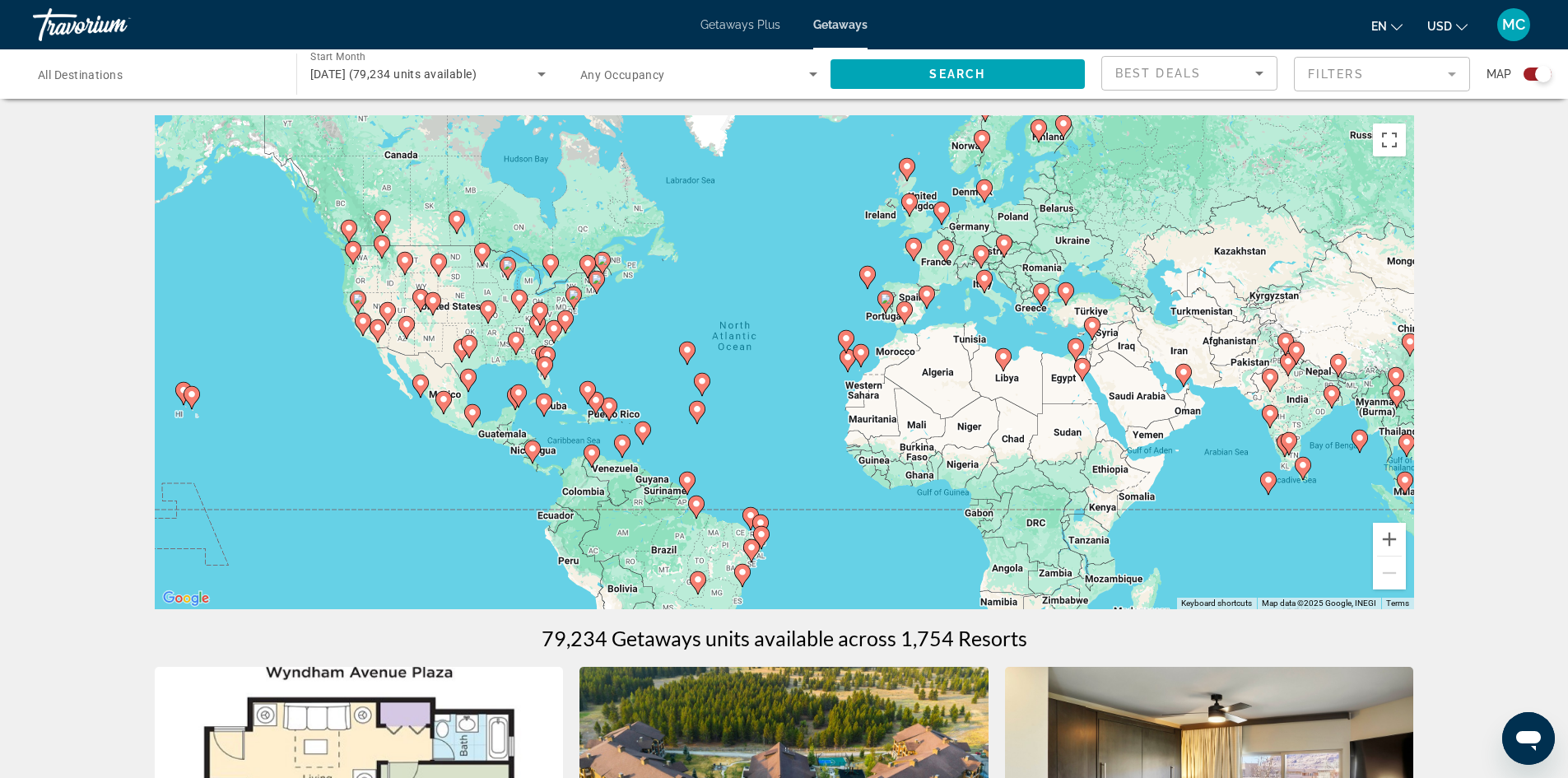
click at [926, 296] on image "Main content" at bounding box center [927, 294] width 10 height 10
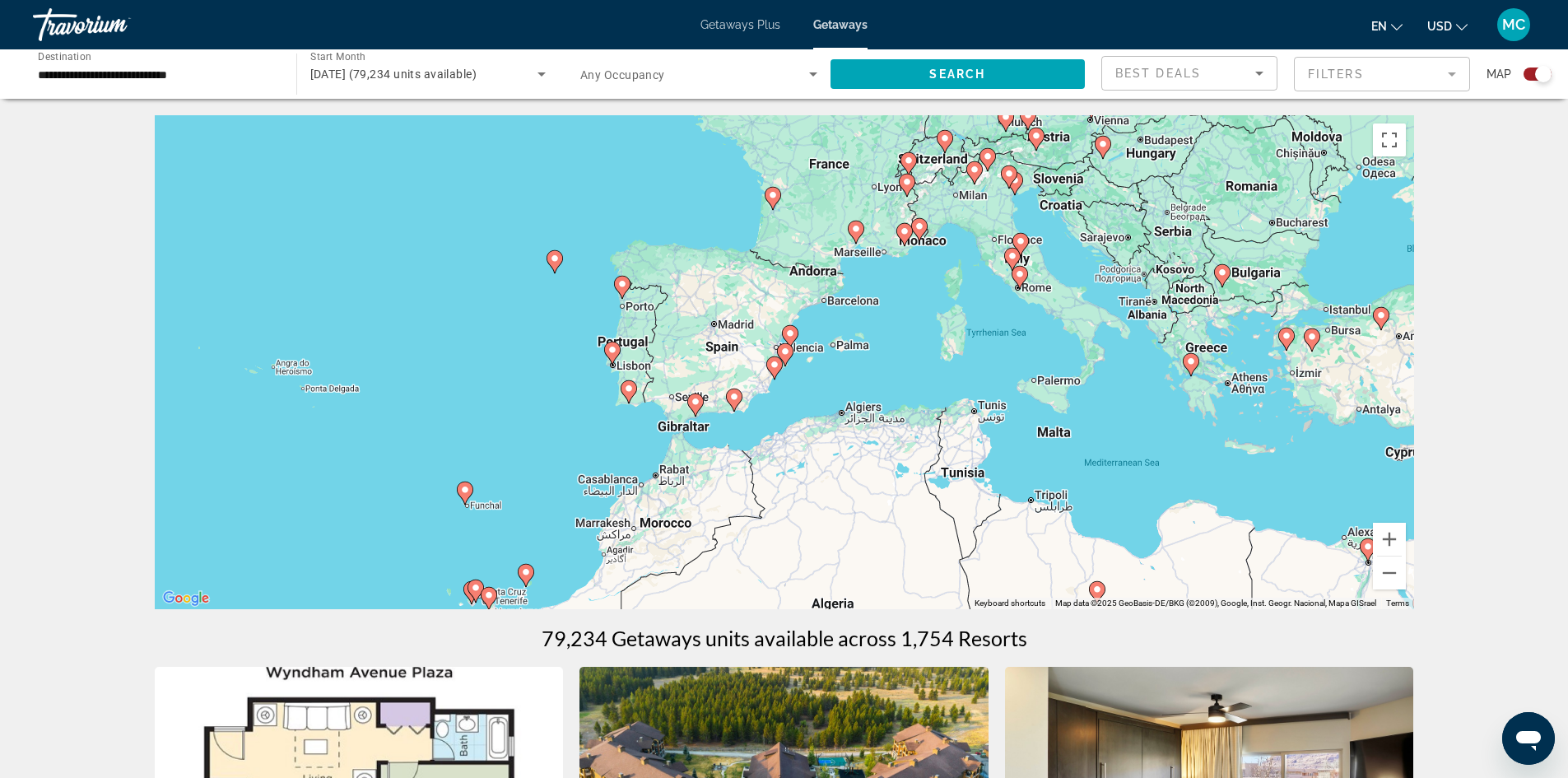
click at [790, 334] on image "Main content" at bounding box center [790, 333] width 10 height 10
type input "**********"
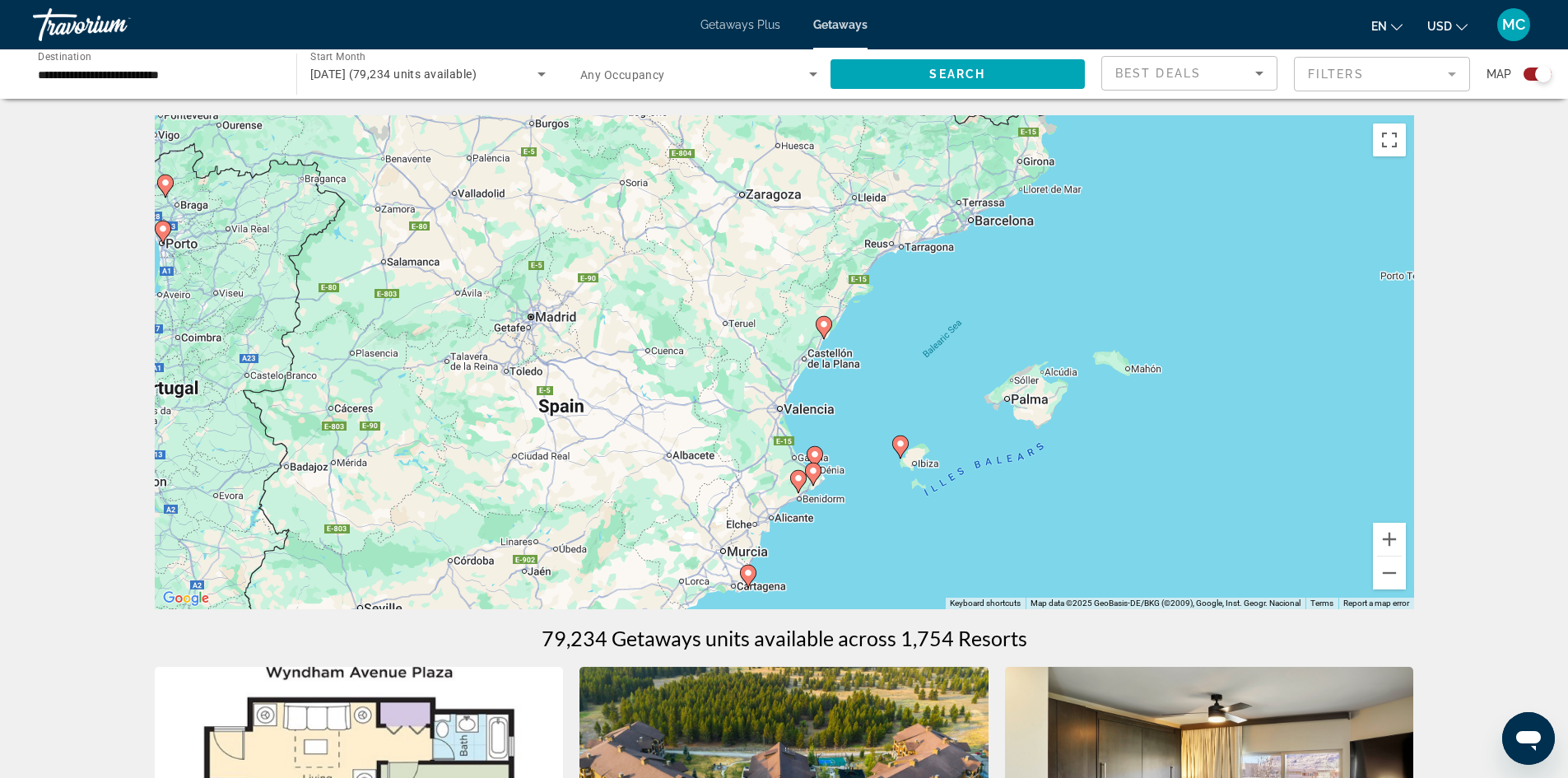
drag, startPoint x: 633, startPoint y: 359, endPoint x: 661, endPoint y: 471, distance: 115.4
click at [661, 471] on div "To activate drag with keyboard, press Alt + Enter. Once in keyboard drag state,…" at bounding box center [784, 362] width 1259 height 494
click at [821, 327] on image "Main content" at bounding box center [824, 325] width 10 height 10
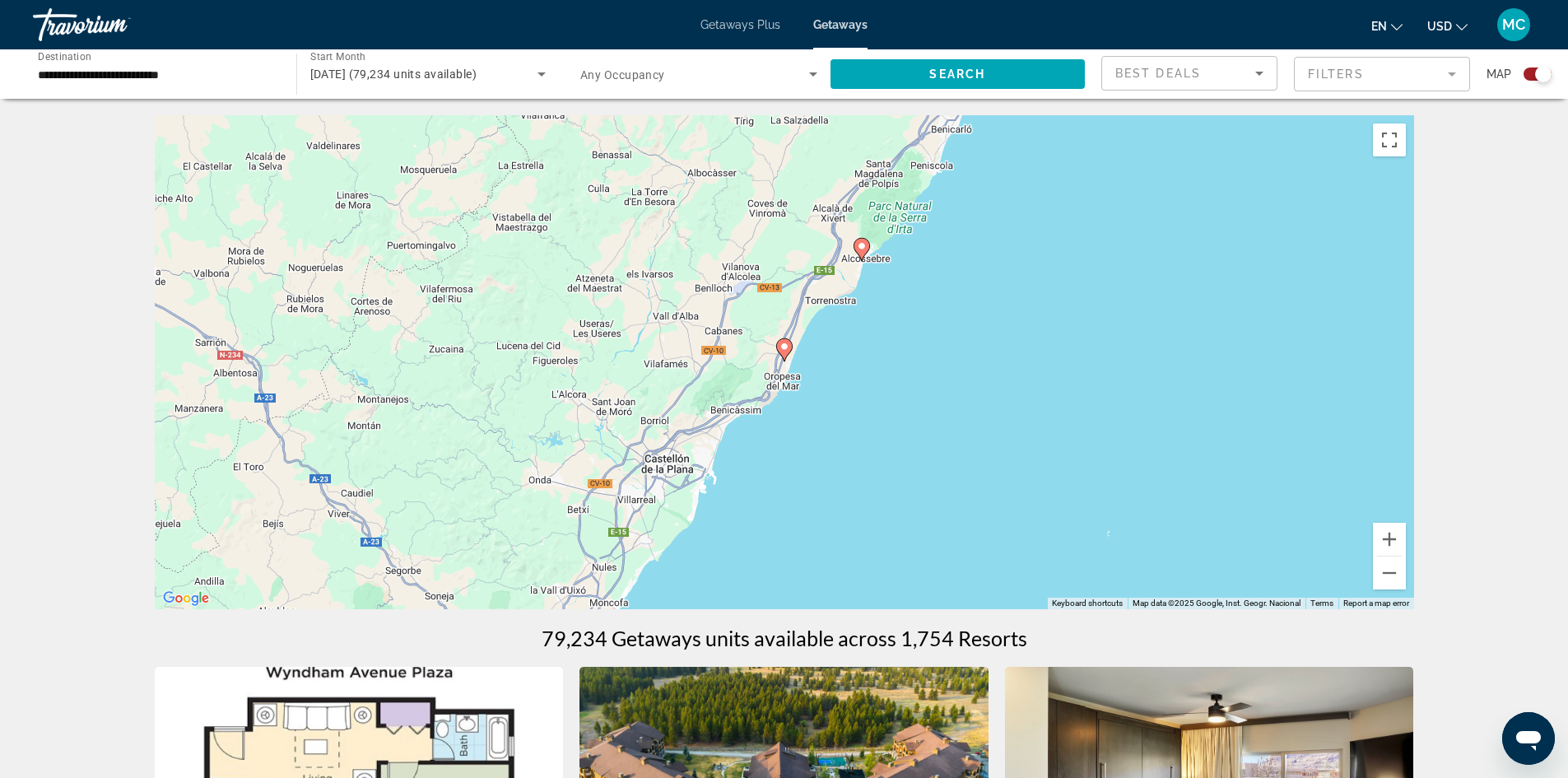
click at [859, 241] on icon "Main content" at bounding box center [860, 249] width 15 height 21
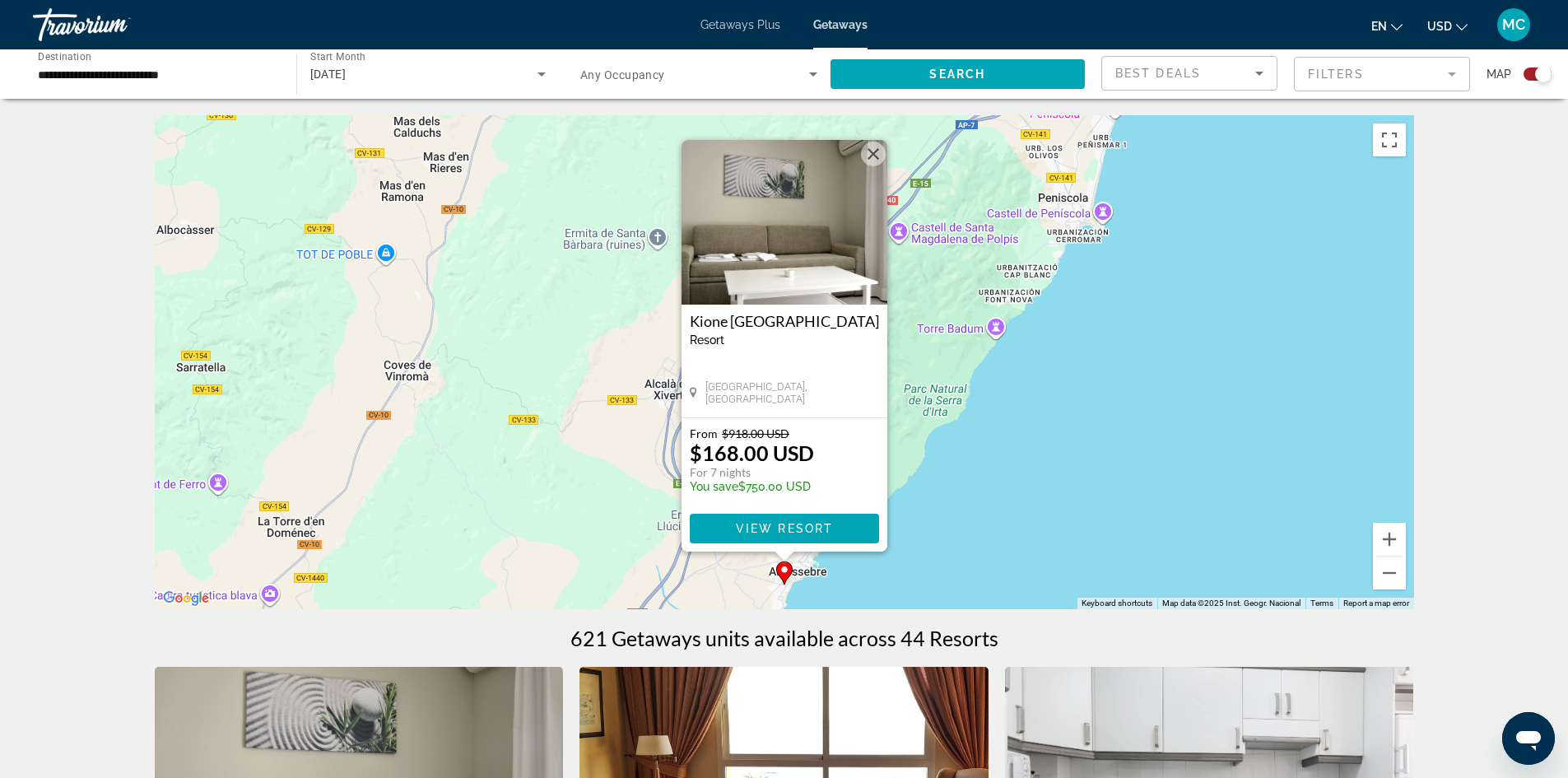
click at [874, 156] on button "Close" at bounding box center [873, 153] width 24 height 24
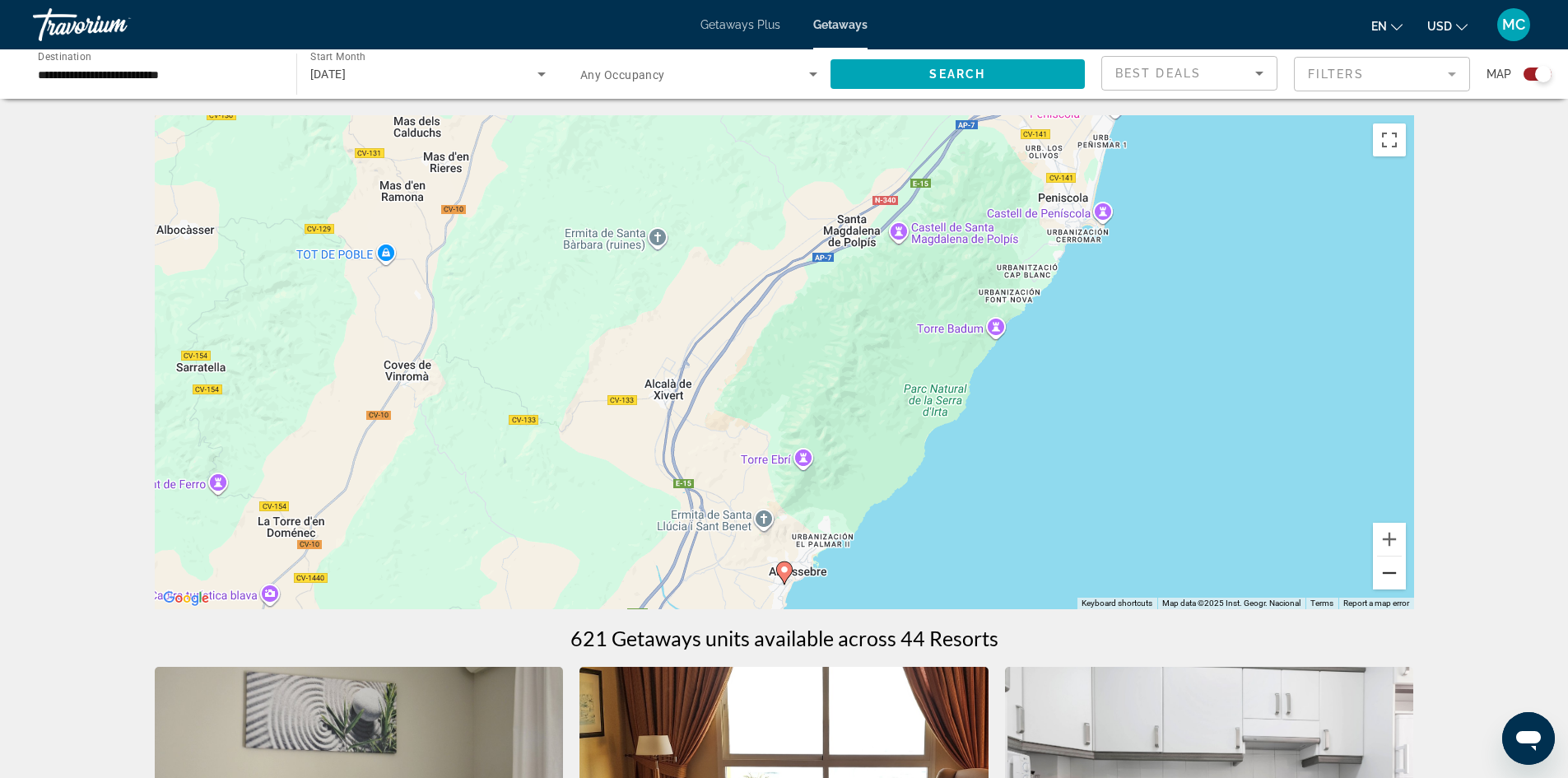
click at [1394, 574] on button "Zoom out" at bounding box center [1389, 573] width 33 height 33
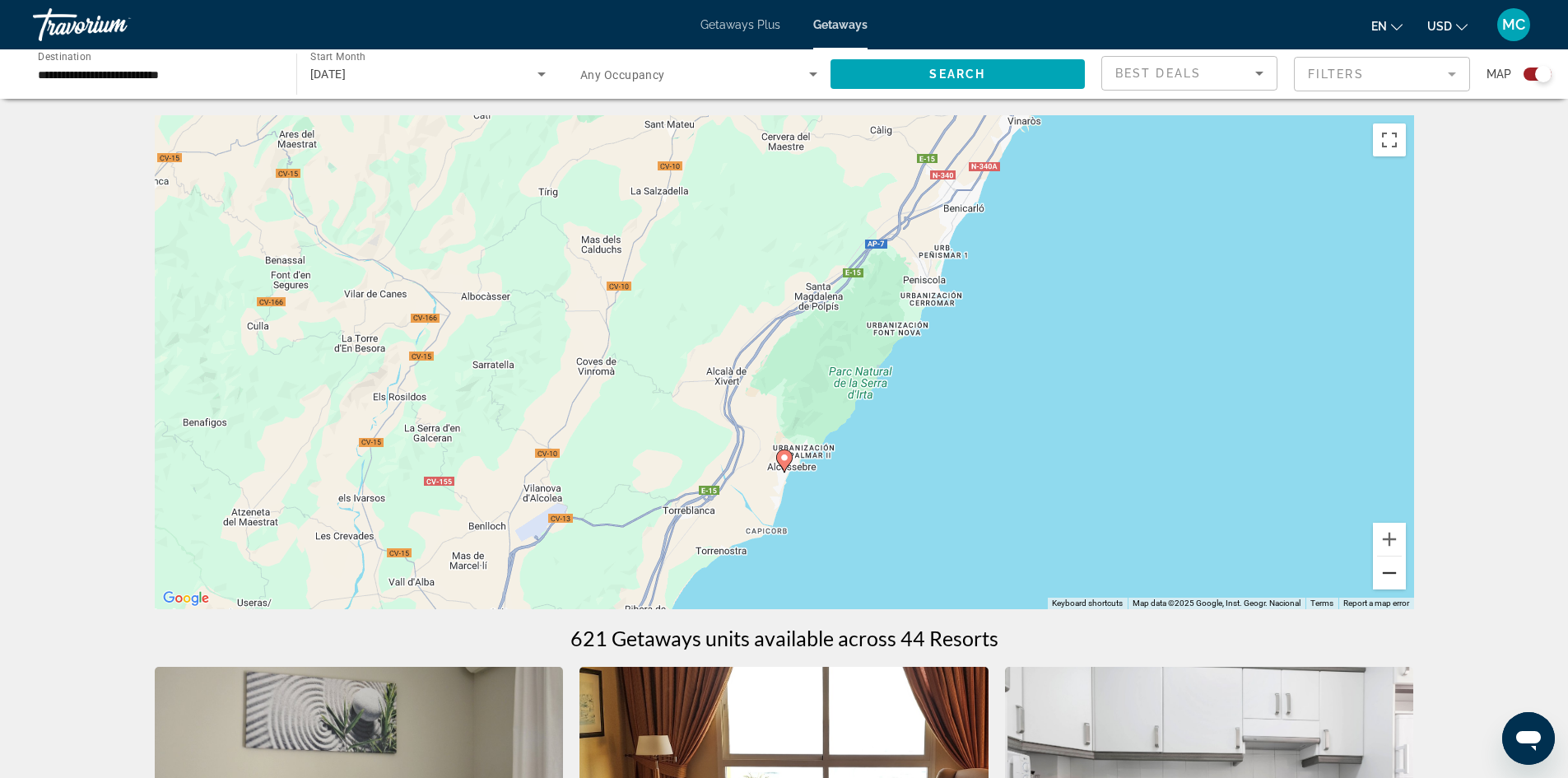
click at [1394, 574] on button "Zoom out" at bounding box center [1389, 573] width 33 height 33
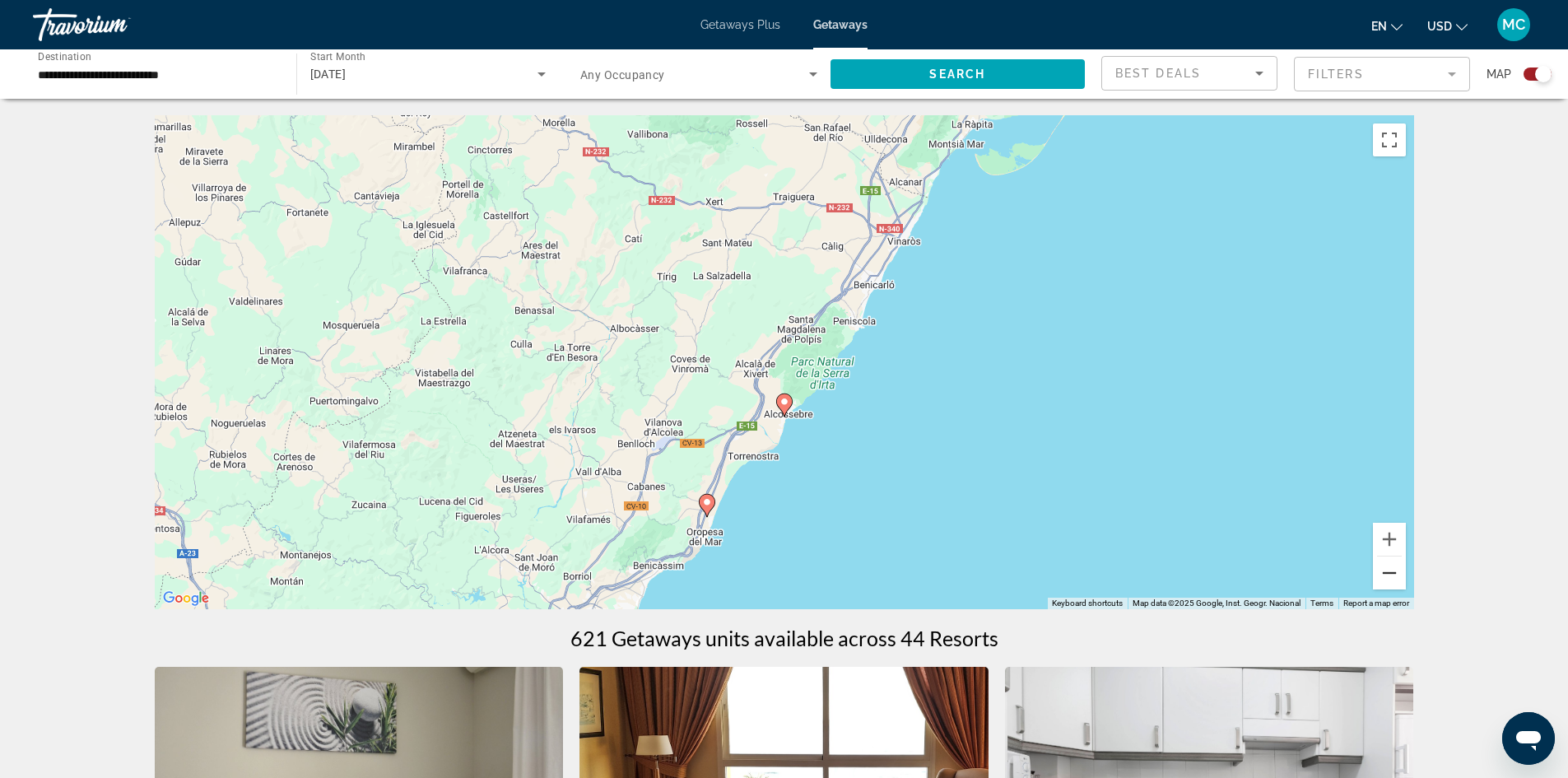
click at [1394, 574] on button "Zoom out" at bounding box center [1389, 573] width 33 height 33
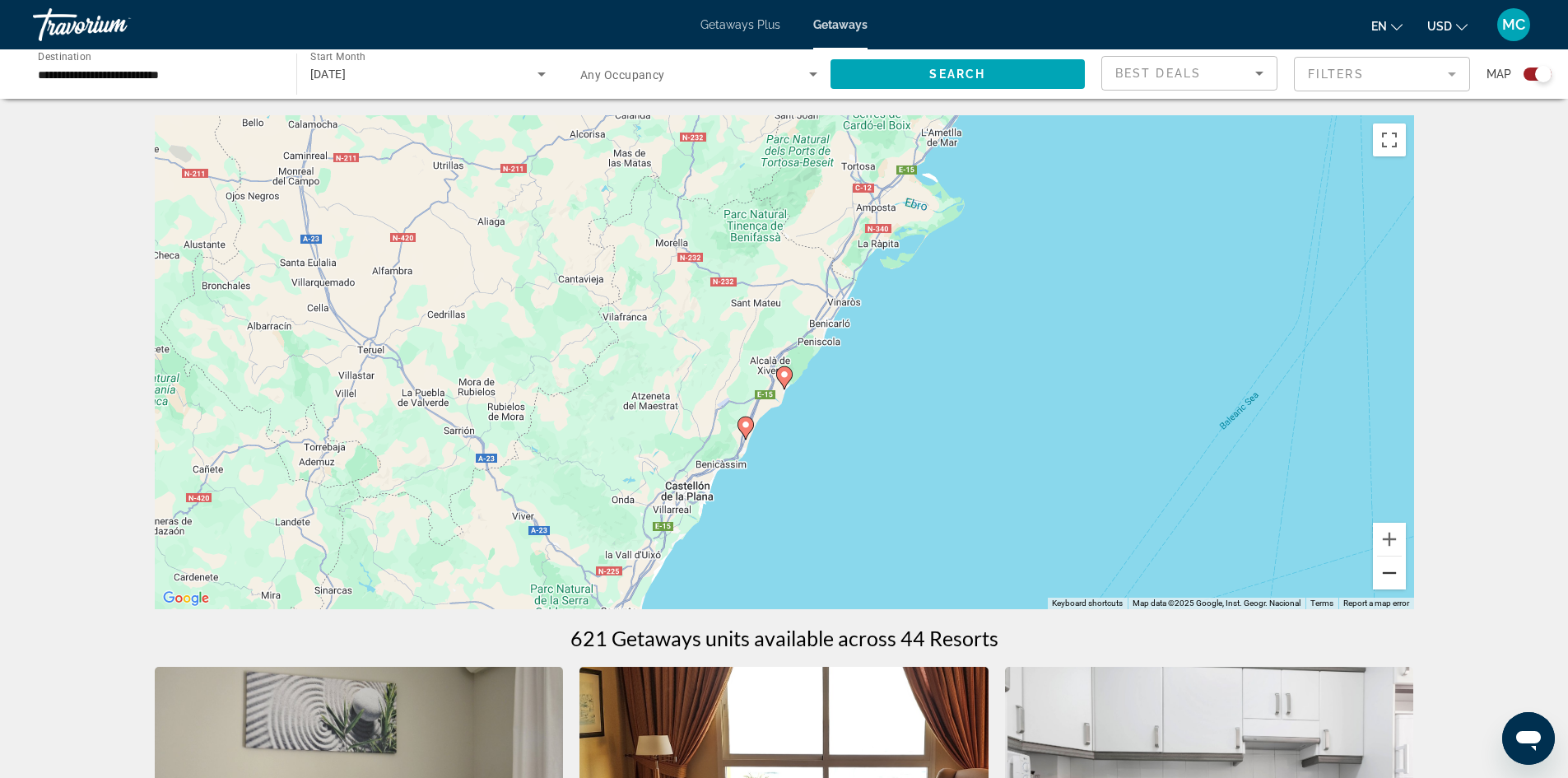
click at [1394, 574] on button "Zoom out" at bounding box center [1389, 573] width 33 height 33
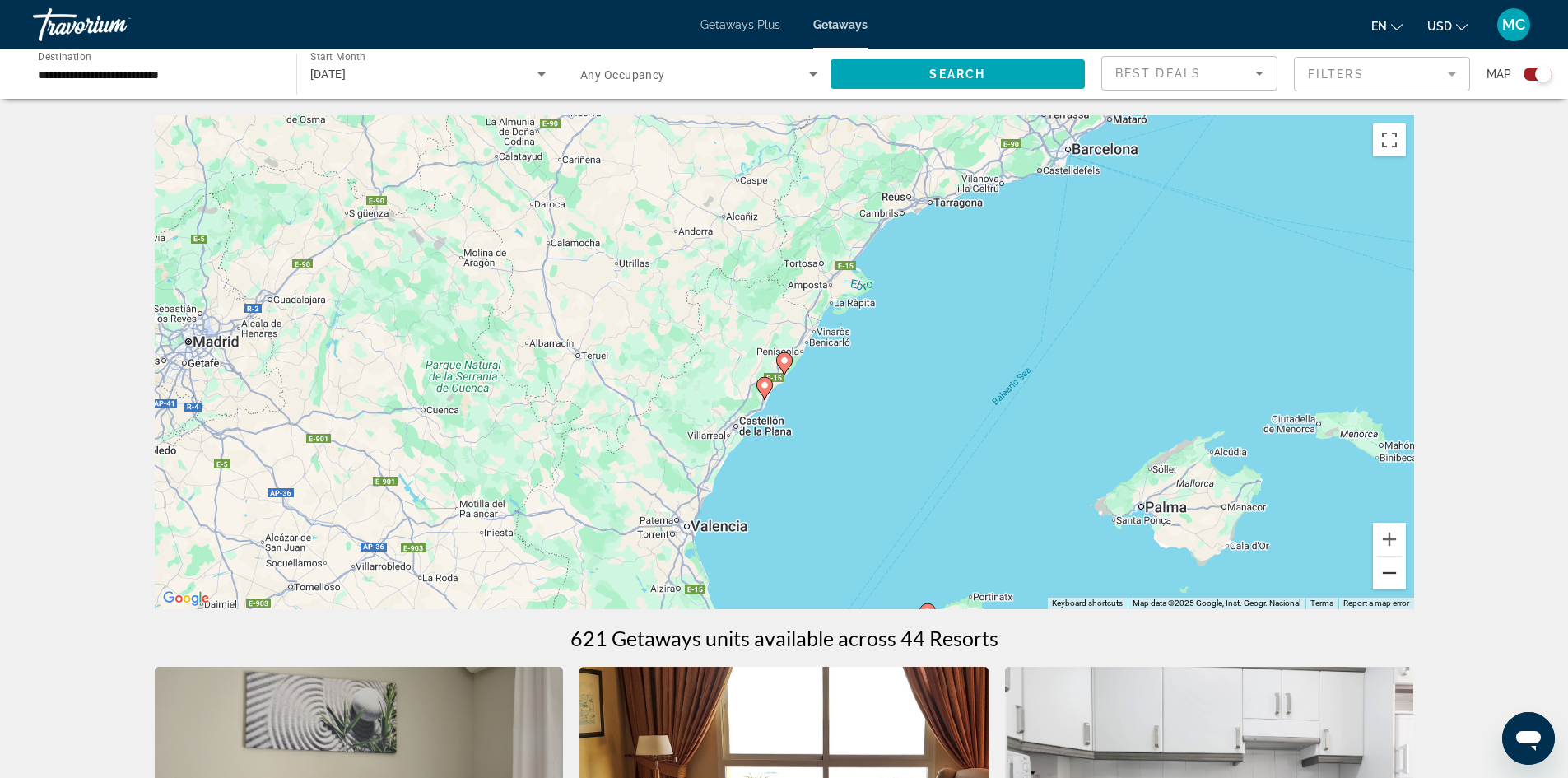
click at [1394, 574] on button "Zoom out" at bounding box center [1389, 573] width 33 height 33
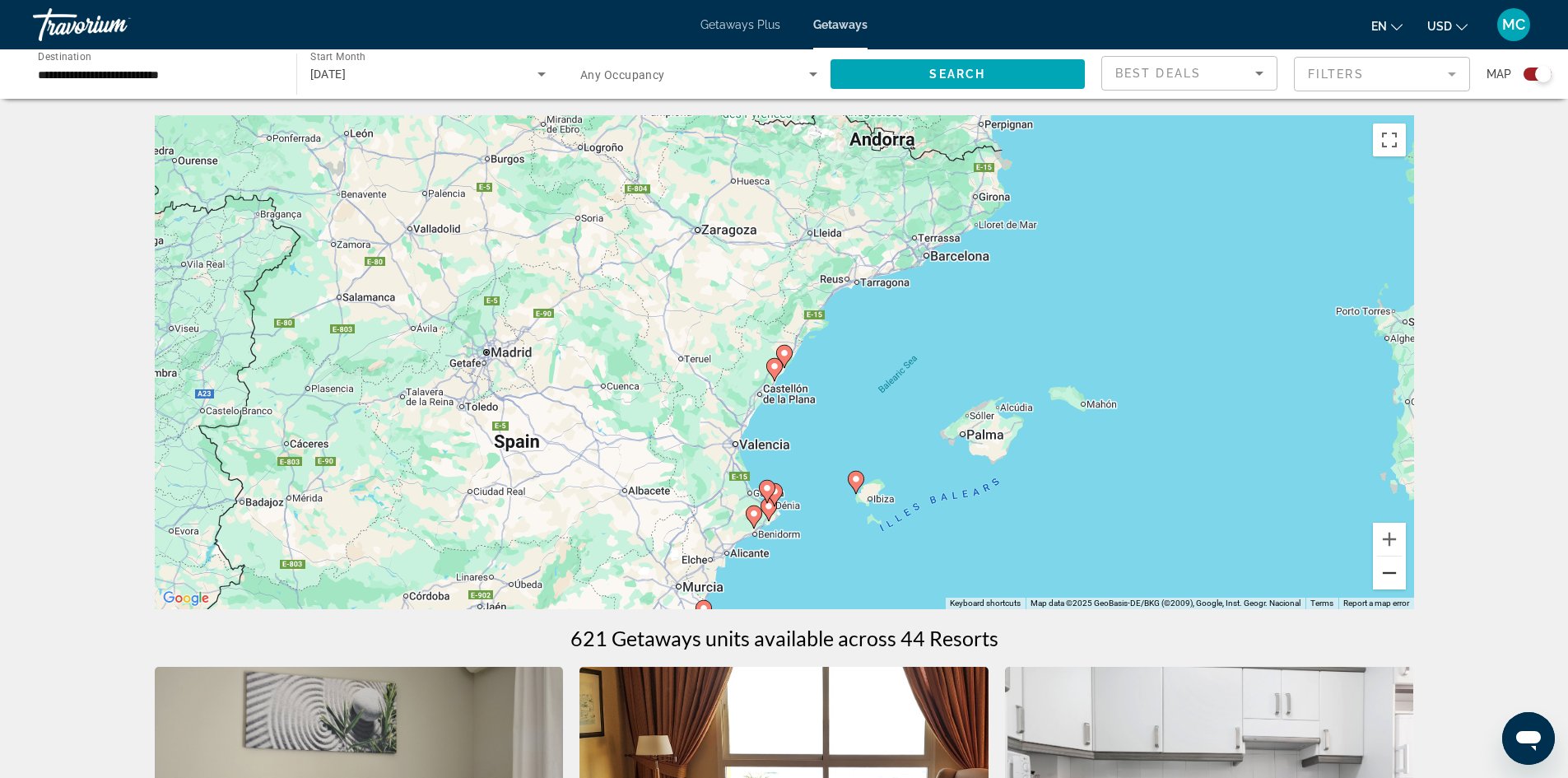
click at [1394, 574] on button "Zoom out" at bounding box center [1389, 573] width 33 height 33
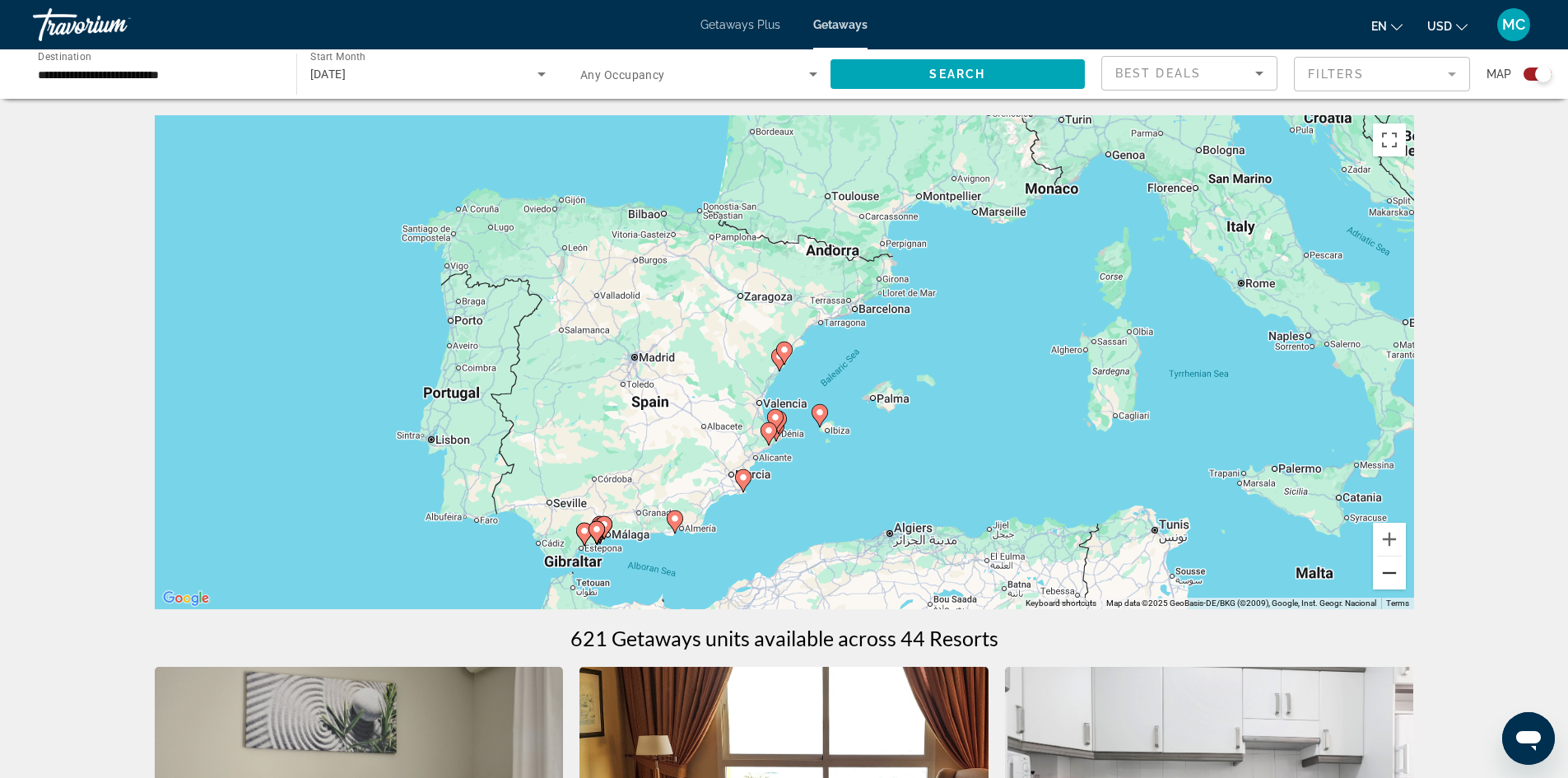
click at [1390, 575] on button "Zoom out" at bounding box center [1389, 573] width 33 height 33
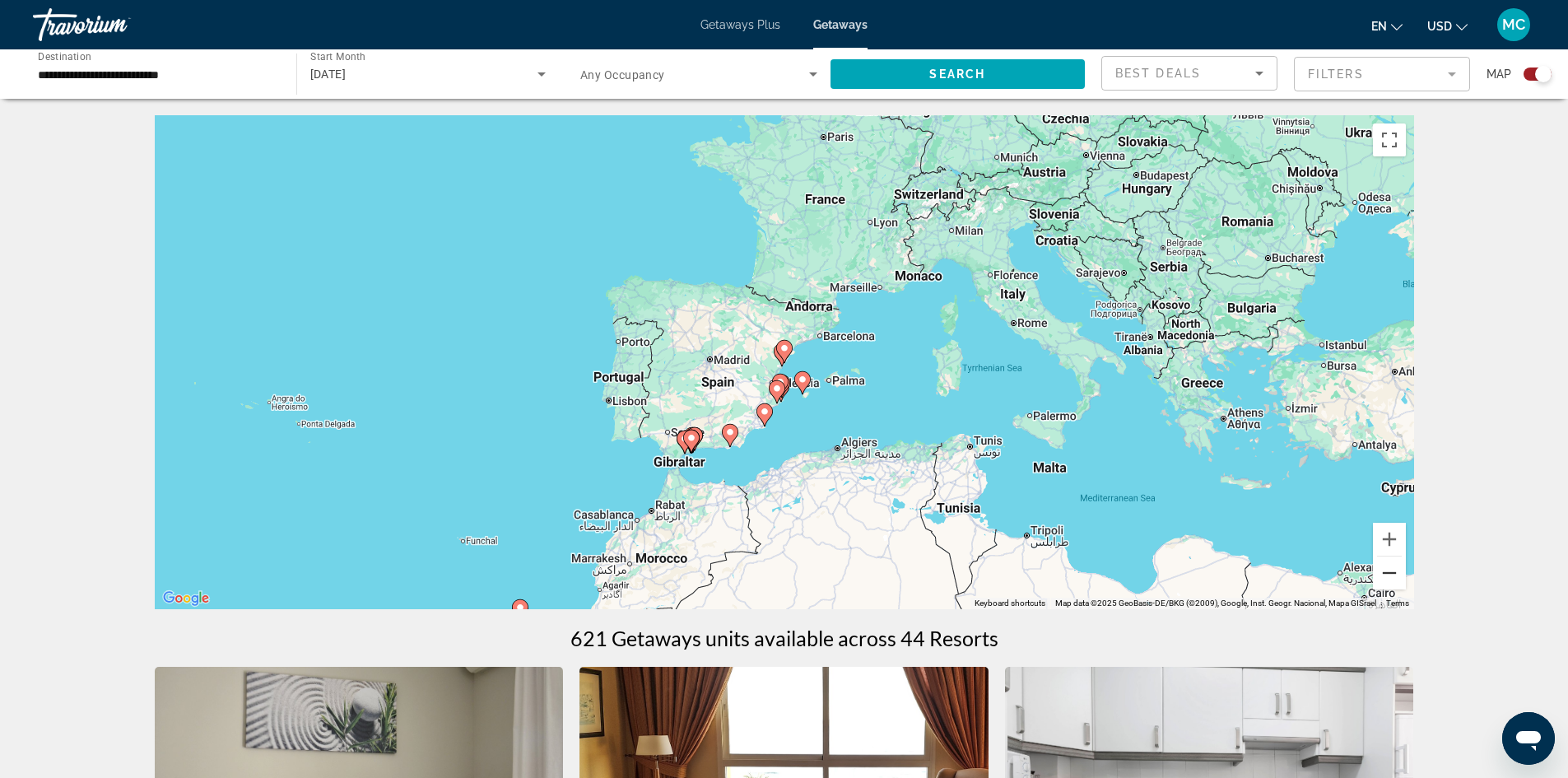
click at [1390, 575] on button "Zoom out" at bounding box center [1389, 573] width 33 height 33
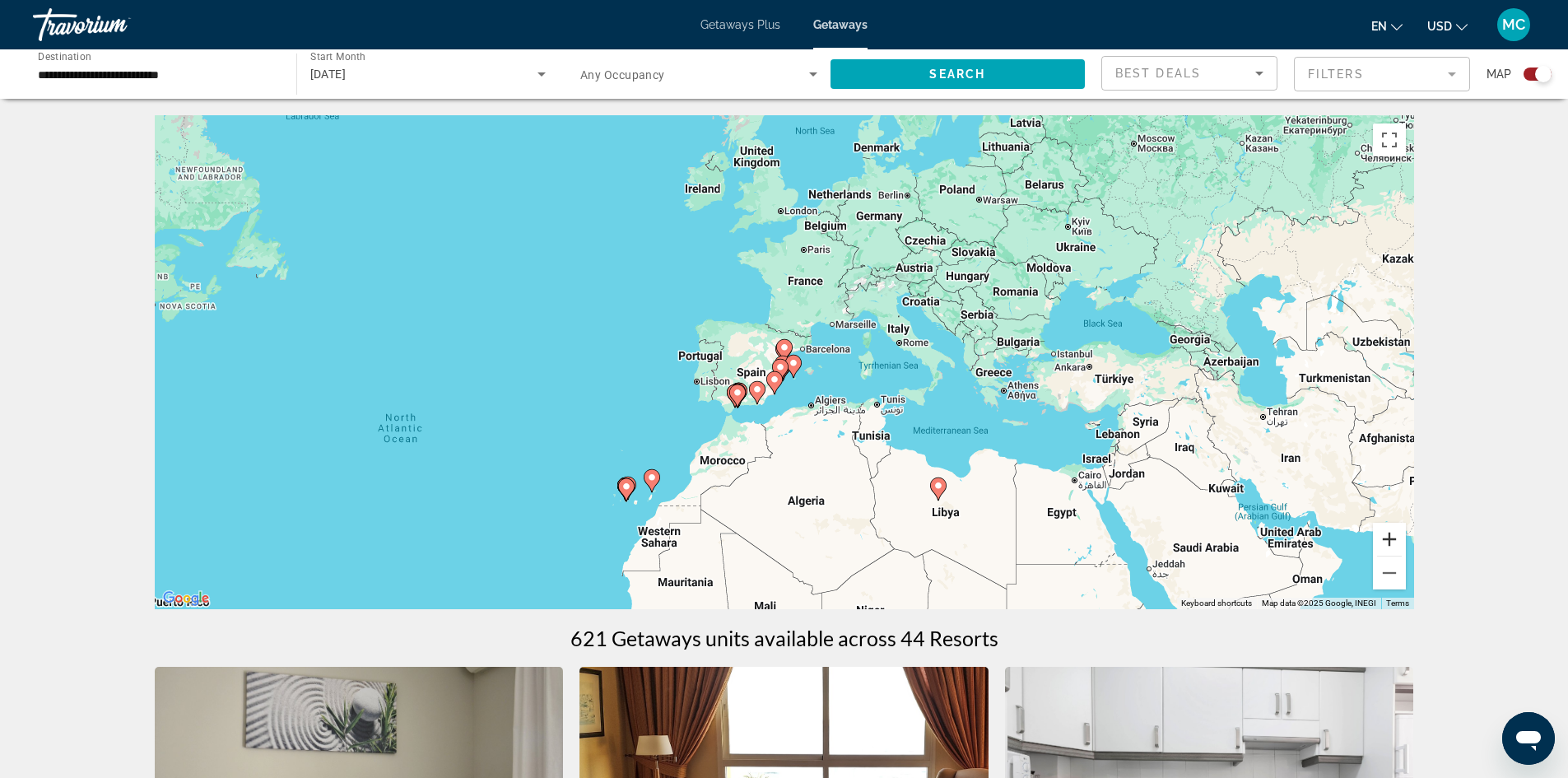
click at [1388, 542] on button "Zoom in" at bounding box center [1389, 540] width 33 height 33
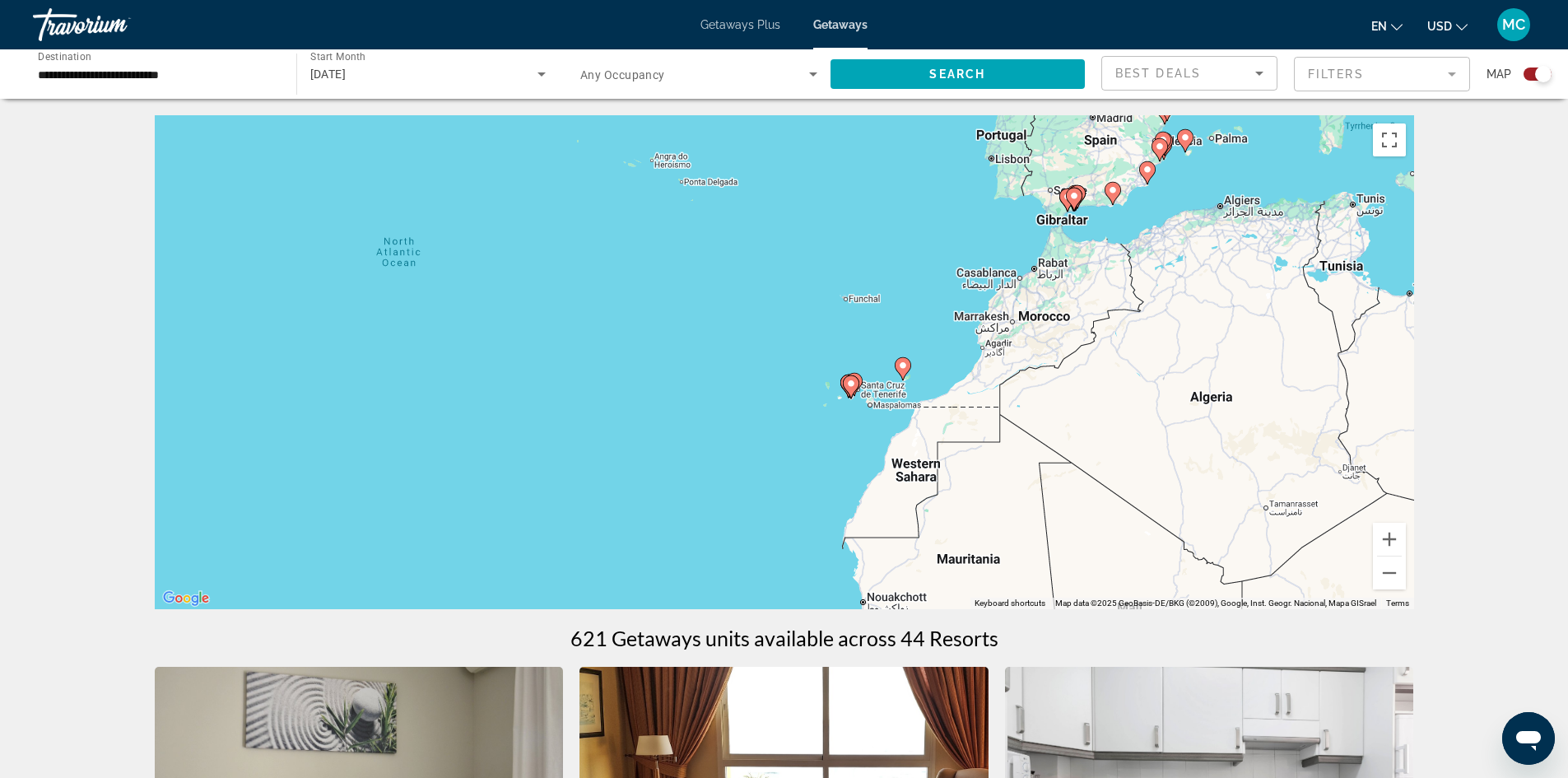
drag, startPoint x: 565, startPoint y: 565, endPoint x: 953, endPoint y: 317, distance: 460.5
click at [953, 317] on div "To activate drag with keyboard, press Alt + Enter. Once in keyboard drag state,…" at bounding box center [784, 362] width 1259 height 494
click at [1385, 543] on button "Zoom in" at bounding box center [1389, 540] width 33 height 33
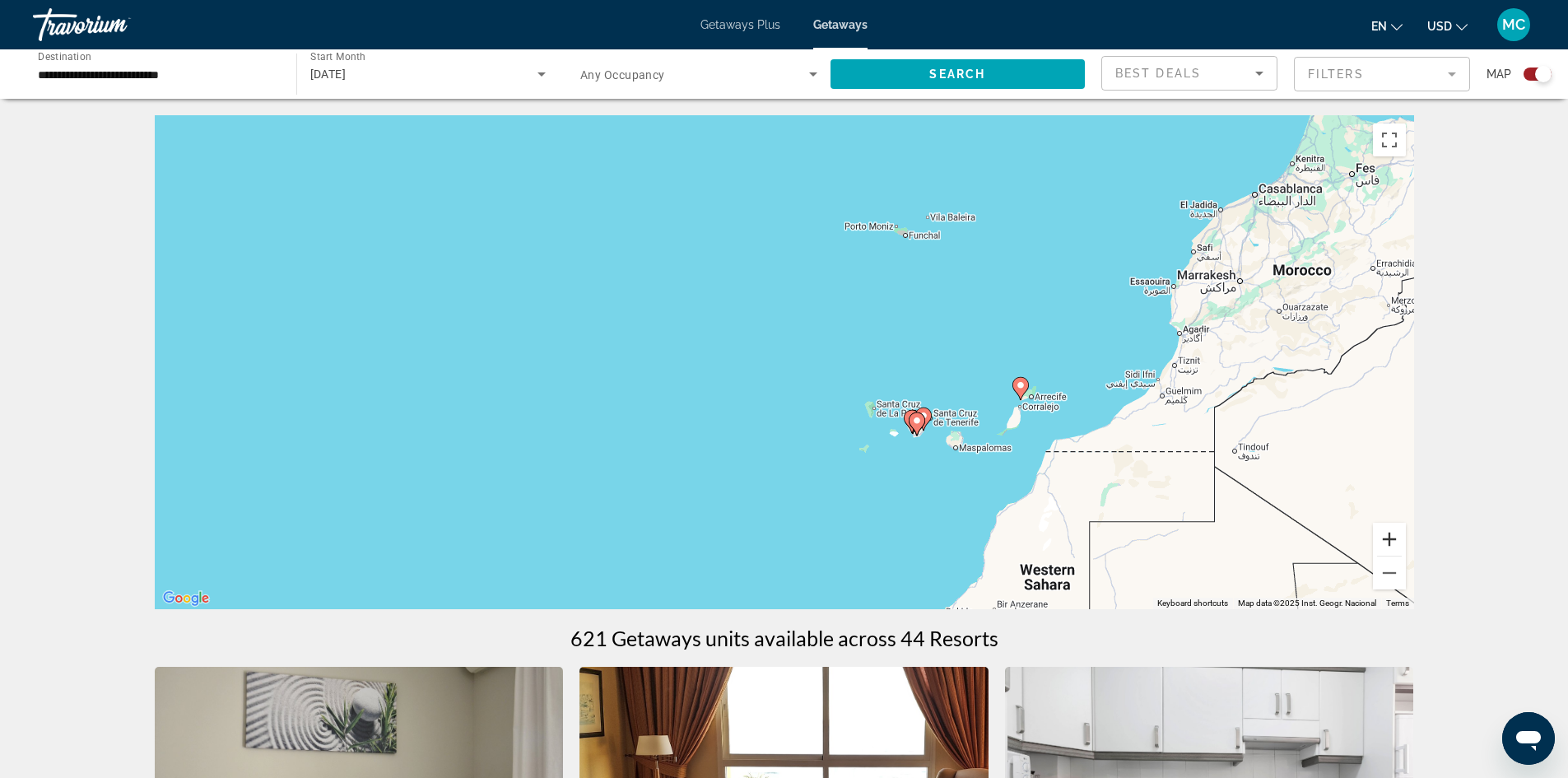
click at [1393, 544] on button "Zoom in" at bounding box center [1389, 540] width 33 height 33
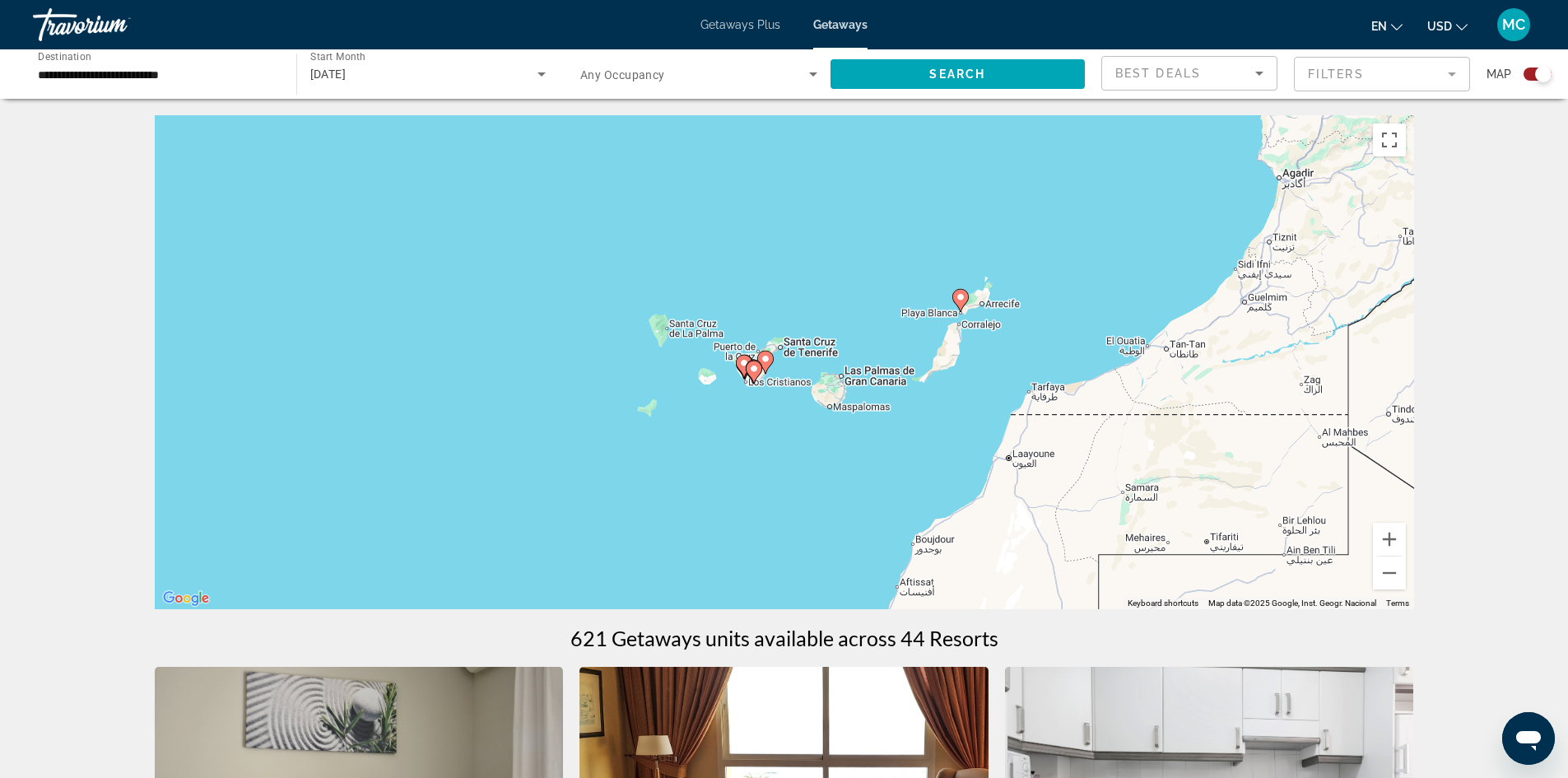
drag, startPoint x: 1108, startPoint y: 535, endPoint x: 807, endPoint y: 407, distance: 327.1
click at [807, 407] on div "To activate drag with keyboard, press Alt + Enter. Once in keyboard drag state,…" at bounding box center [784, 362] width 1259 height 494
click at [957, 299] on image "Main content" at bounding box center [960, 297] width 10 height 10
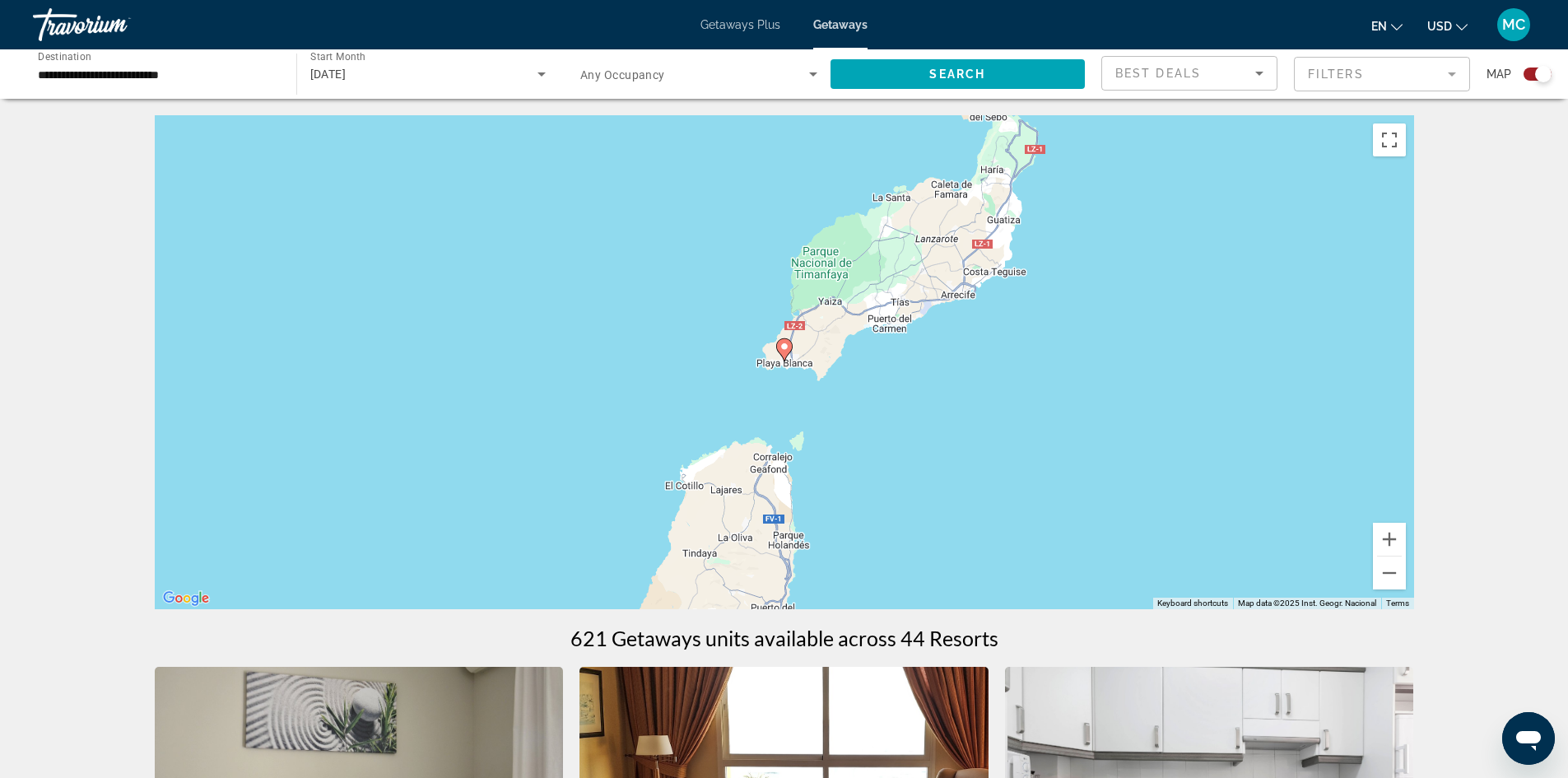
click at [784, 345] on image "Main content" at bounding box center [784, 347] width 10 height 10
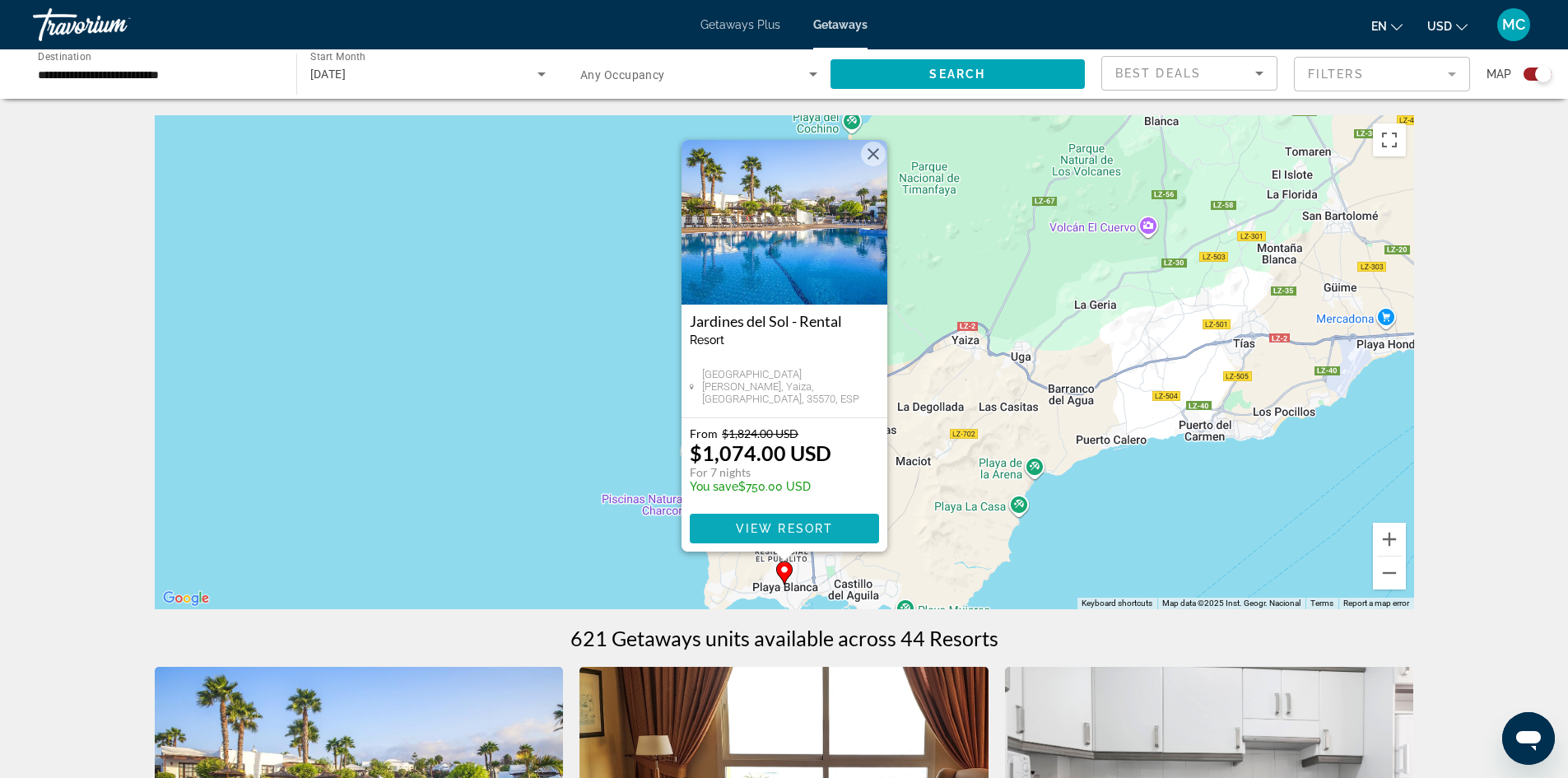
click at [784, 532] on span "View Resort" at bounding box center [784, 529] width 97 height 14
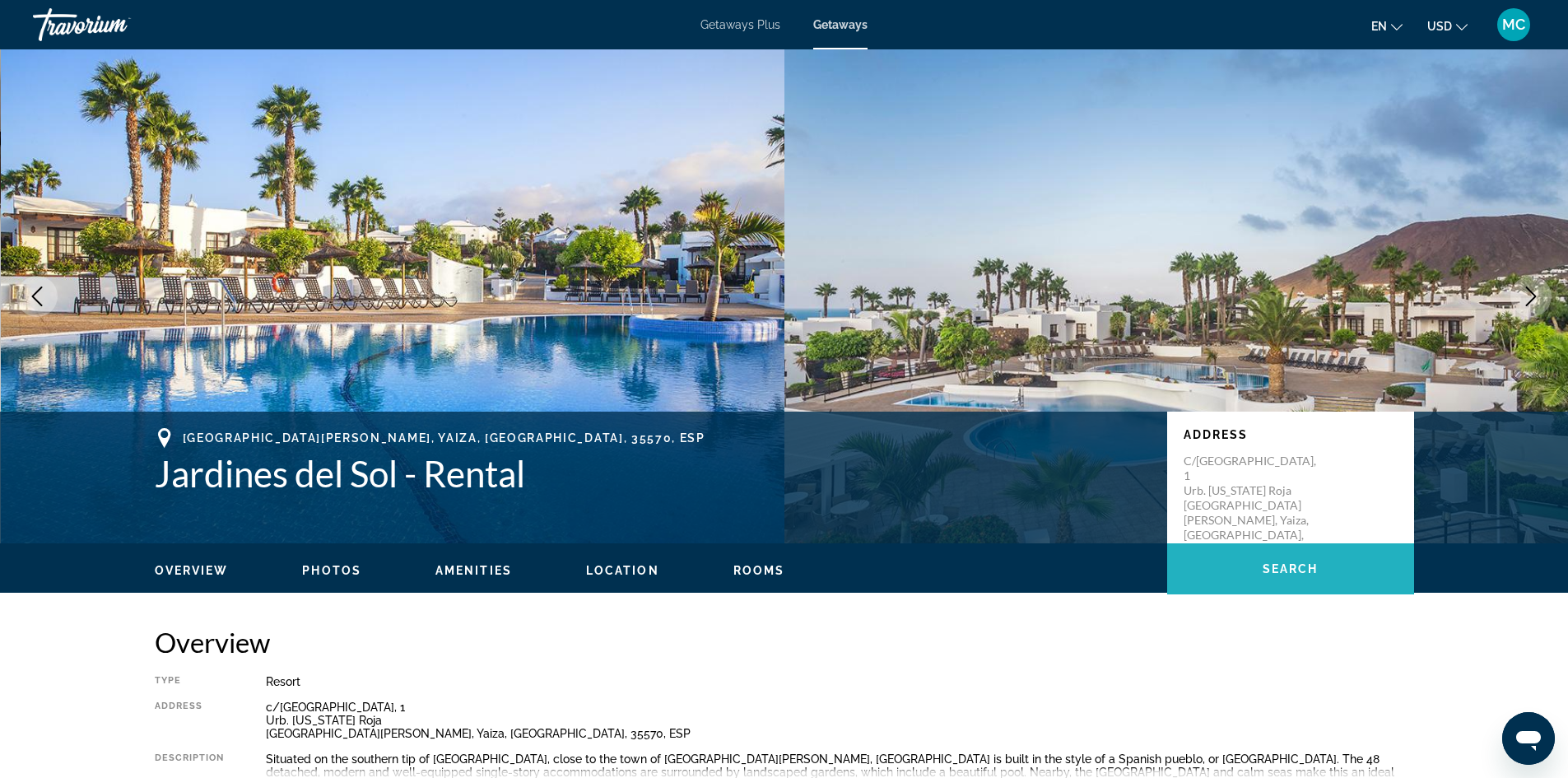
click at [1269, 569] on span "Search" at bounding box center [1291, 569] width 56 height 14
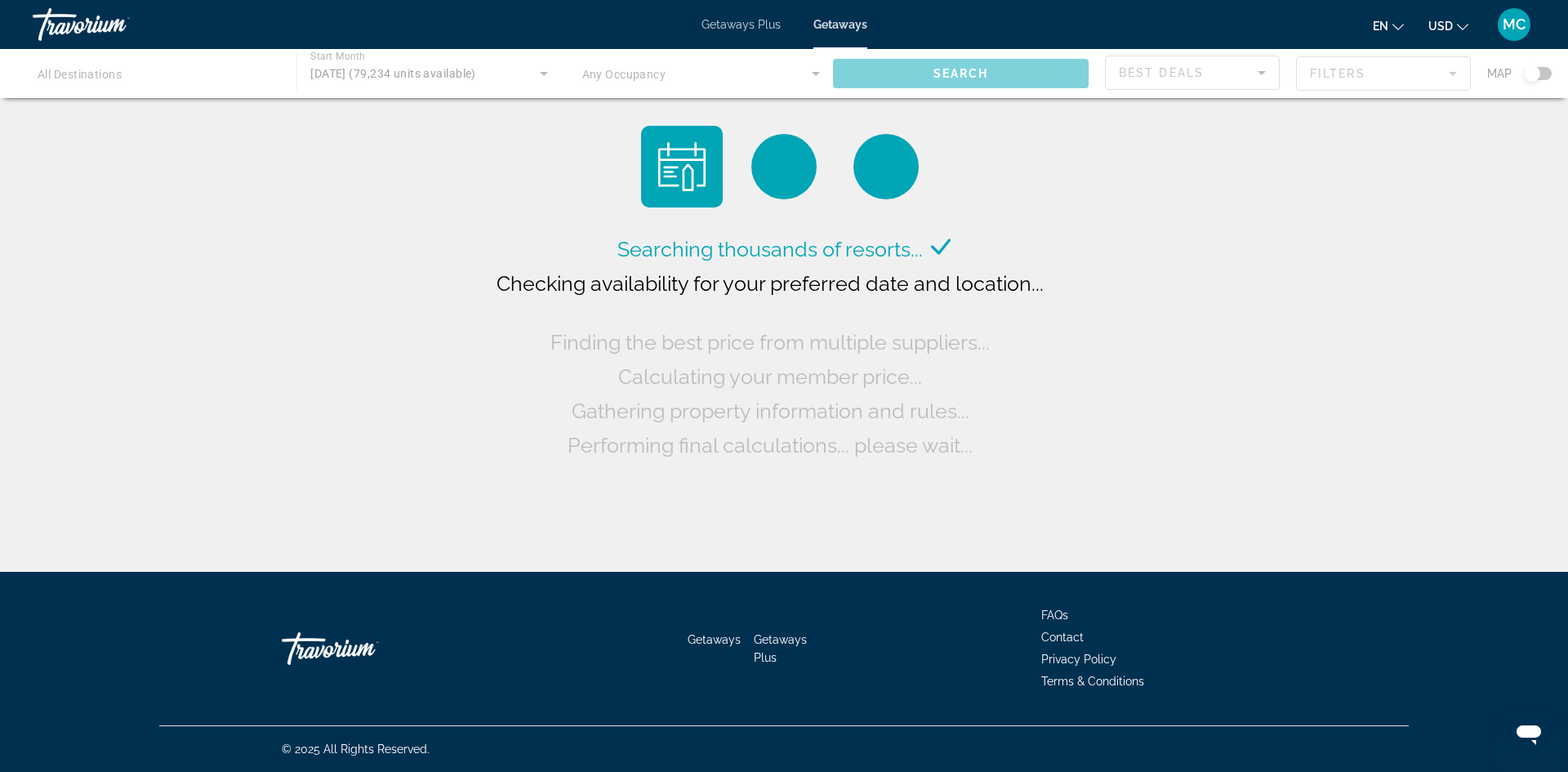
click at [360, 69] on div "Main content" at bounding box center [784, 73] width 1568 height 49
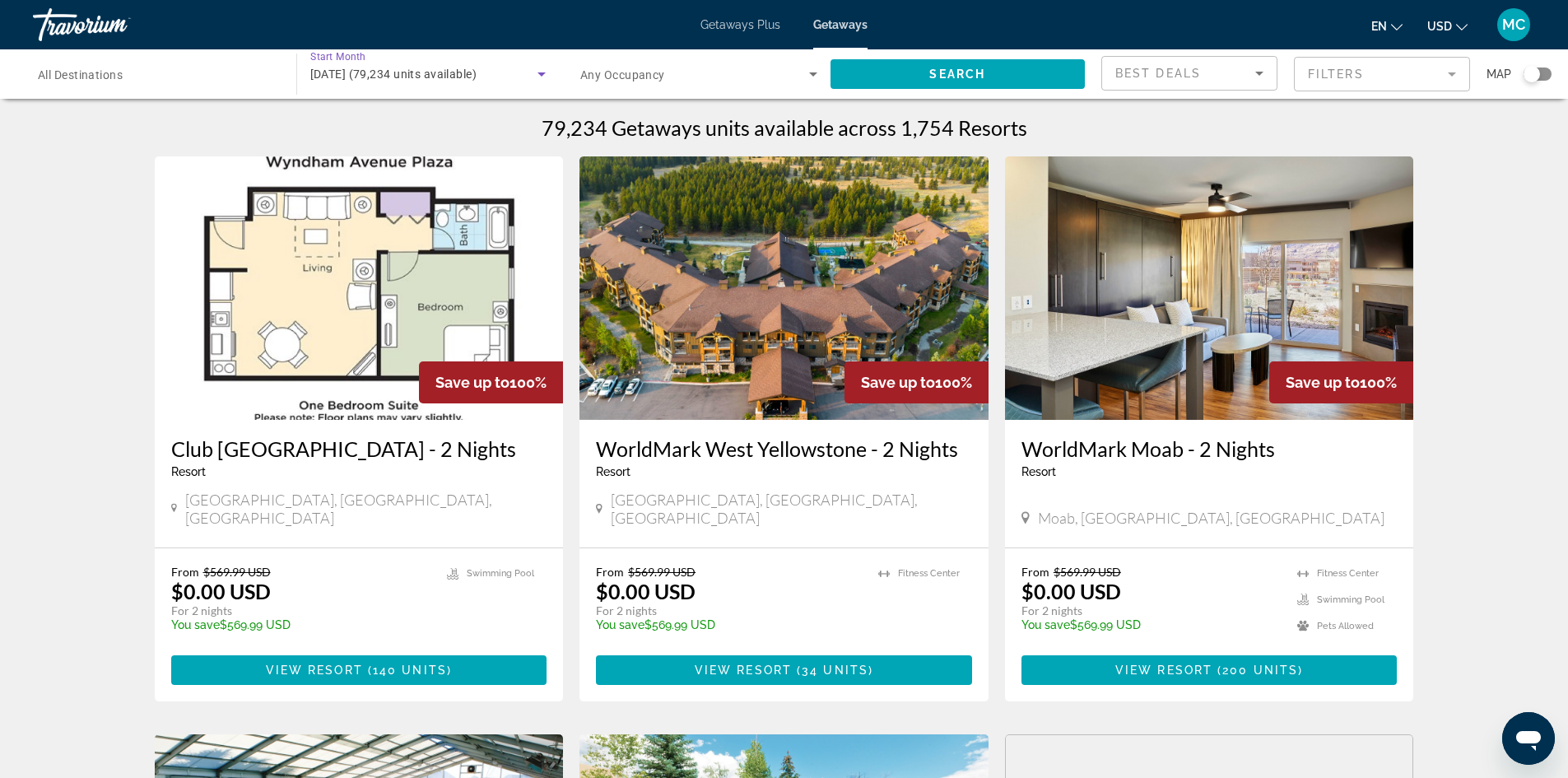
click at [541, 73] on icon "Search widget" at bounding box center [541, 75] width 8 height 4
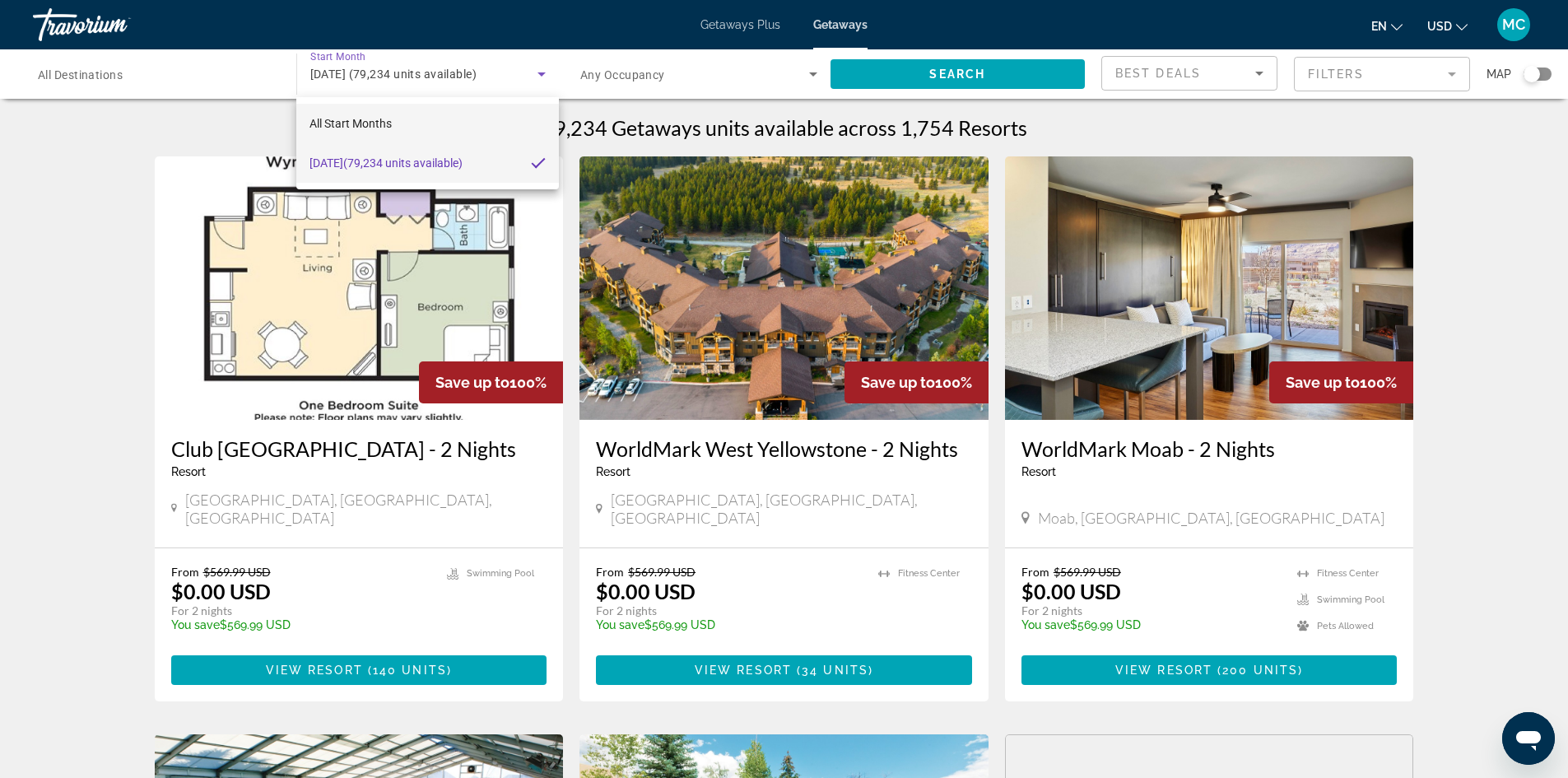
click at [347, 123] on span "All Start Months" at bounding box center [351, 124] width 82 height 14
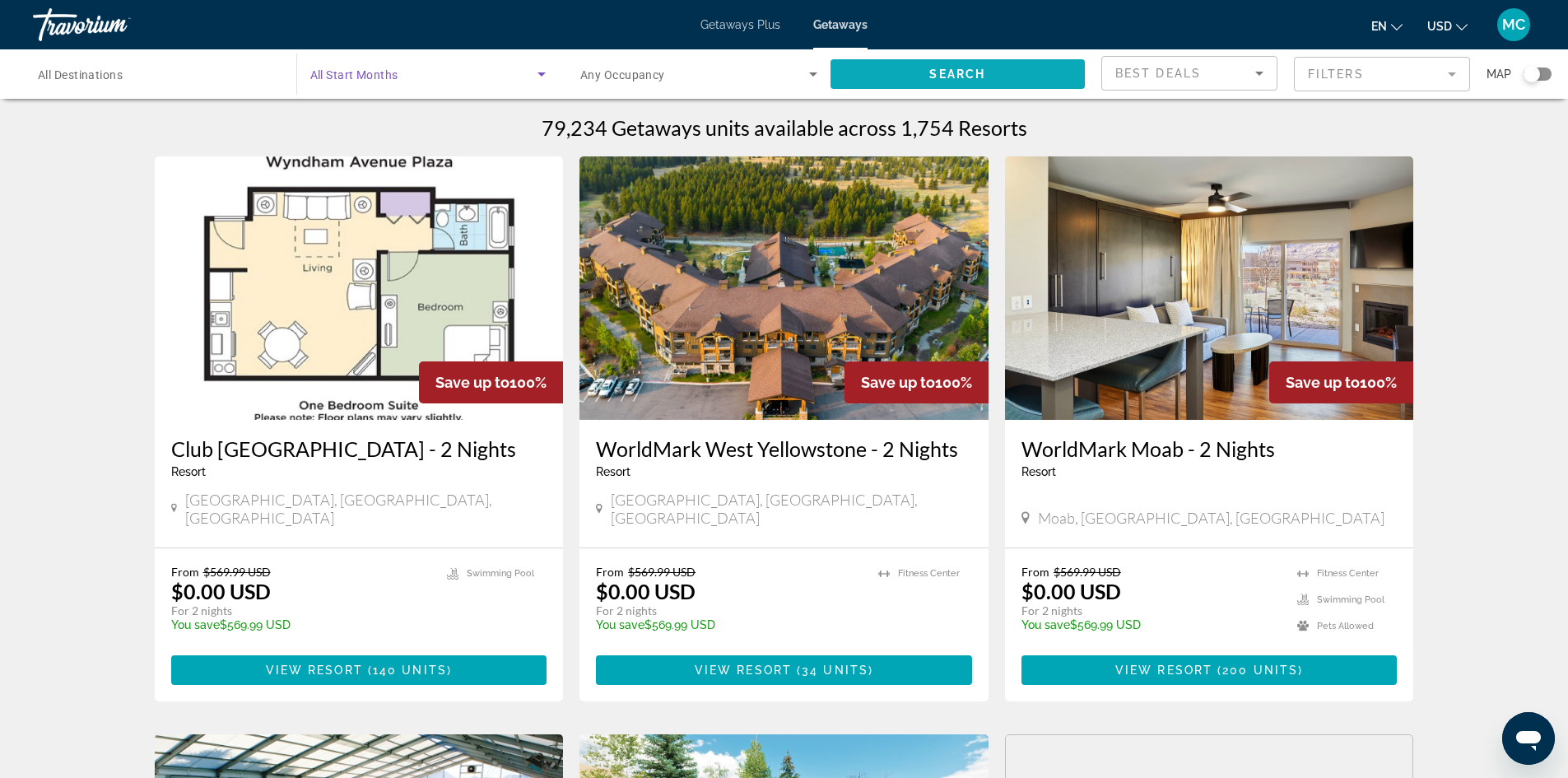
click at [963, 74] on span "Search" at bounding box center [957, 75] width 56 height 14
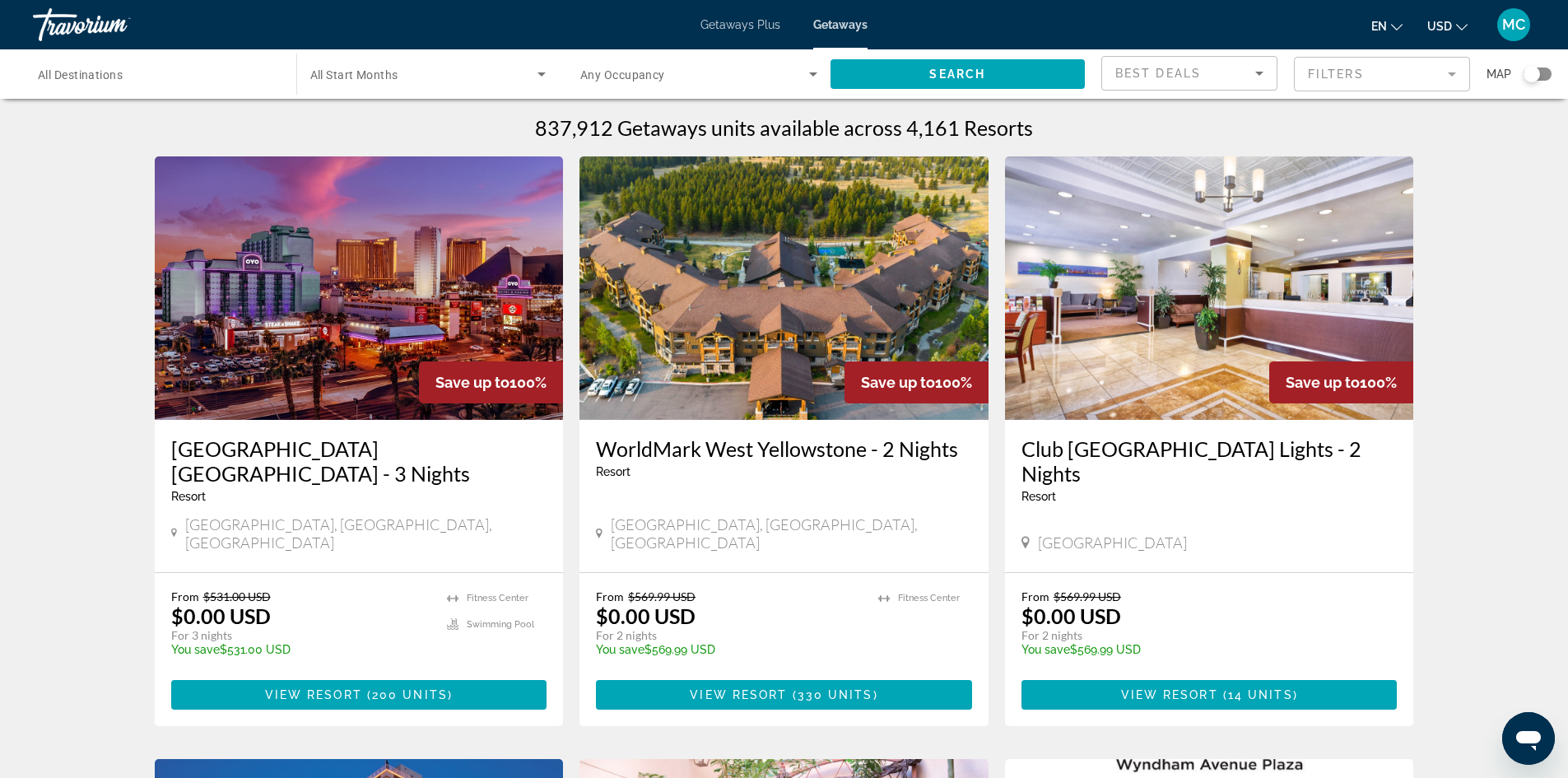
click at [370, 74] on span "All Start Months" at bounding box center [354, 76] width 88 height 14
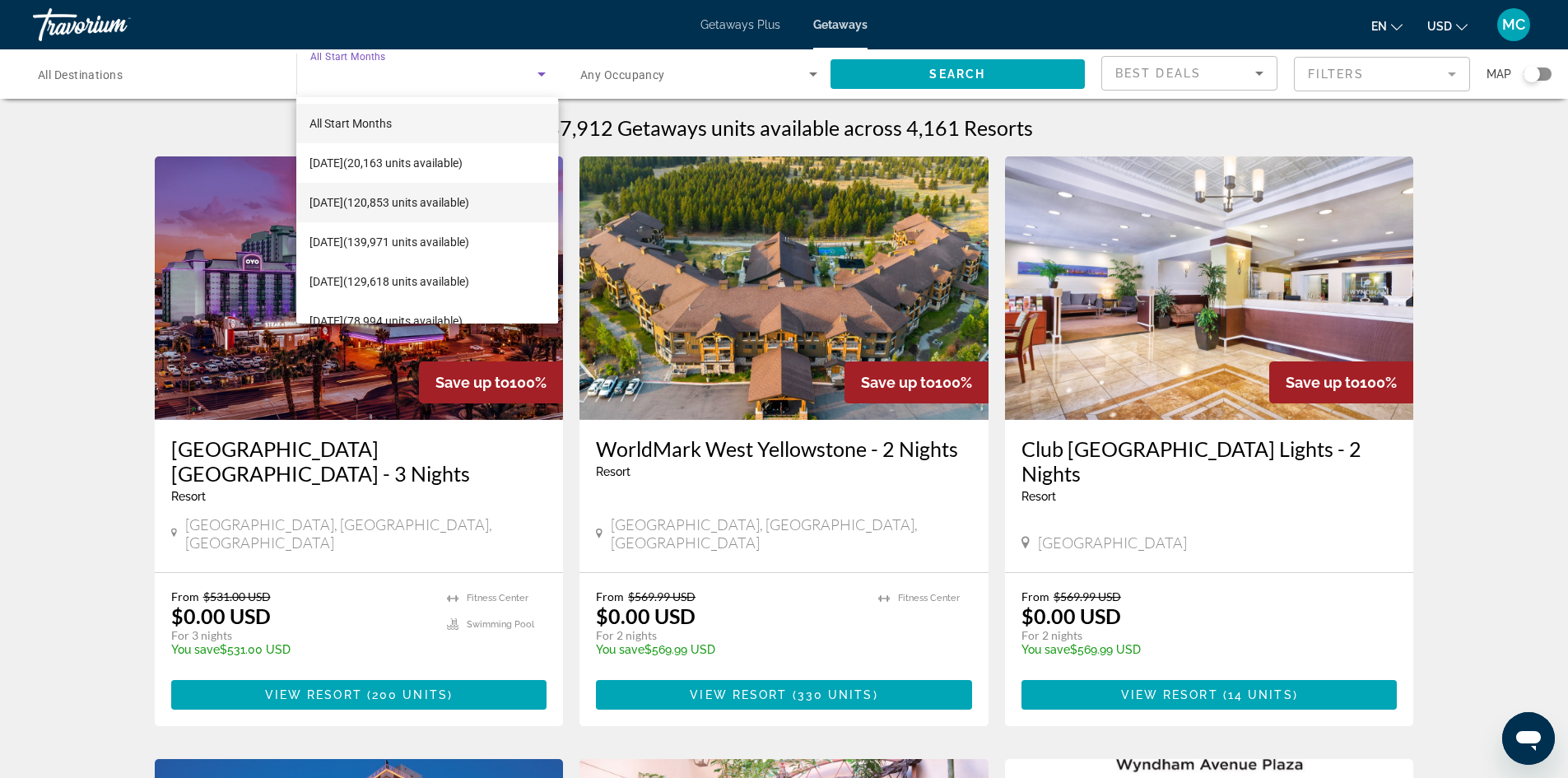
scroll to position [82, 0]
click at [343, 236] on span "[DATE] (78,994 units available)" at bounding box center [386, 238] width 153 height 19
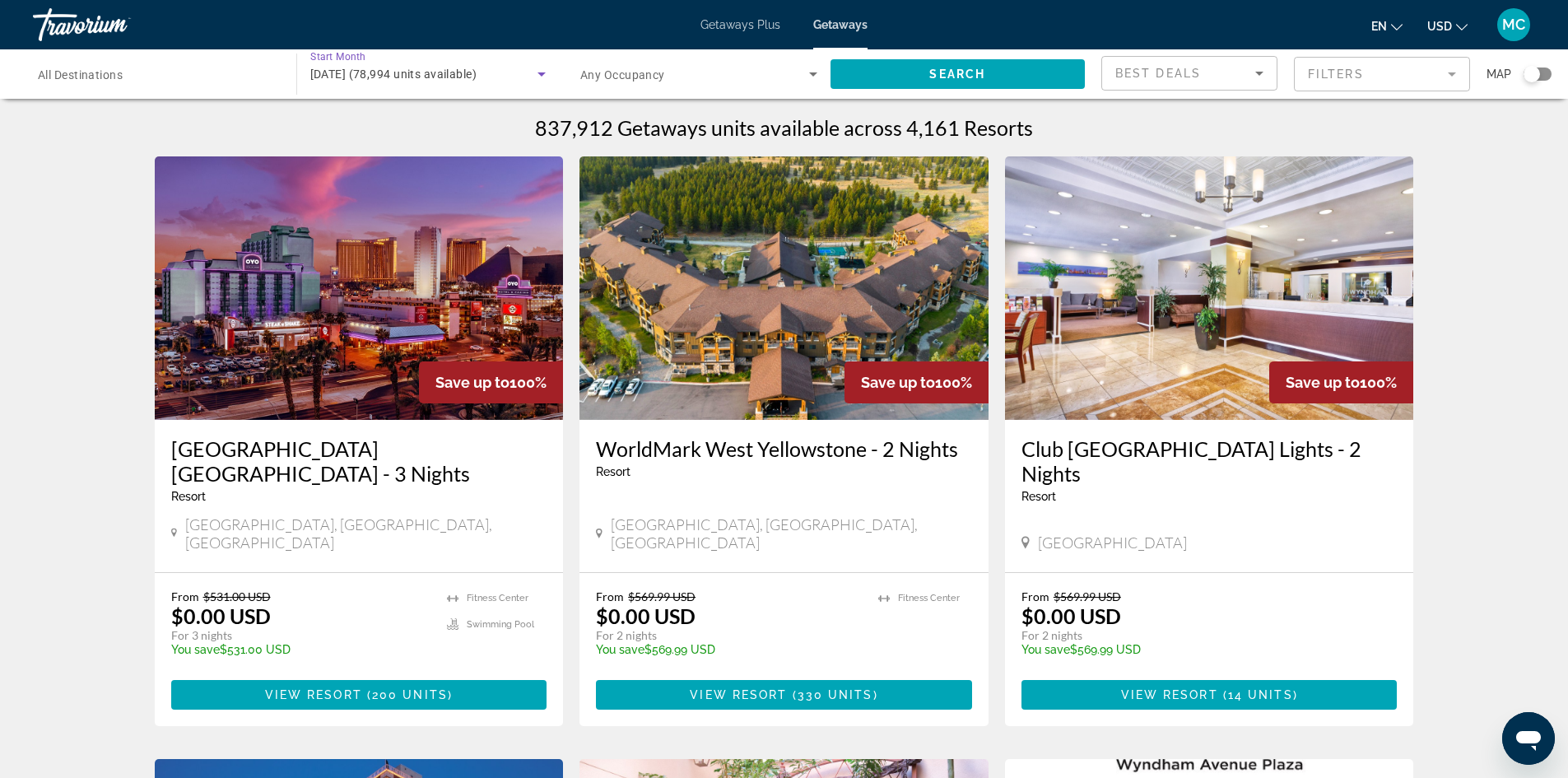
click at [414, 64] on div "[DATE] (78,994 units available)" at bounding box center [423, 74] width 228 height 19
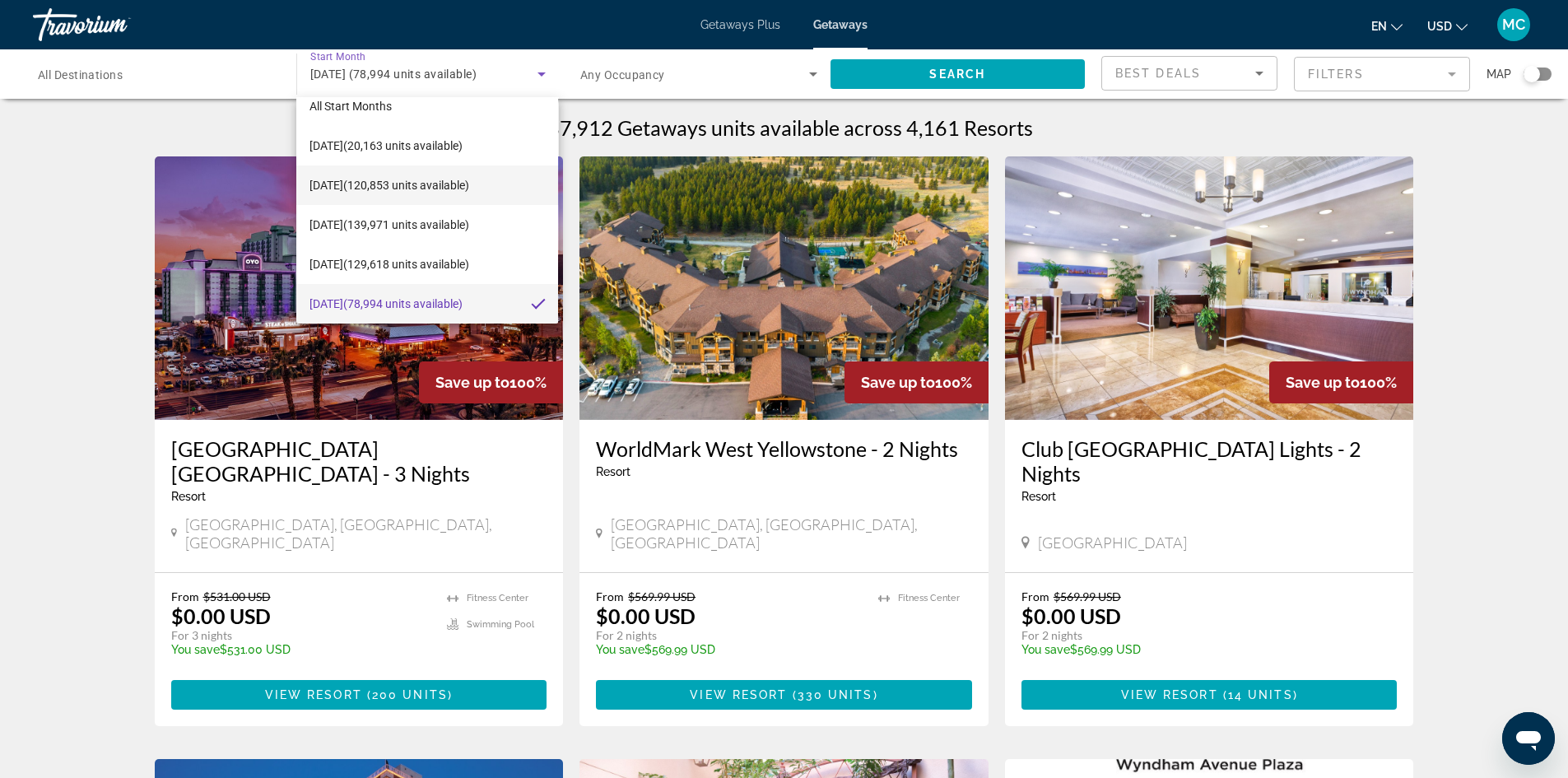
scroll to position [100, 0]
click at [344, 178] on span "[DATE] (129,618 units available)" at bounding box center [389, 182] width 160 height 19
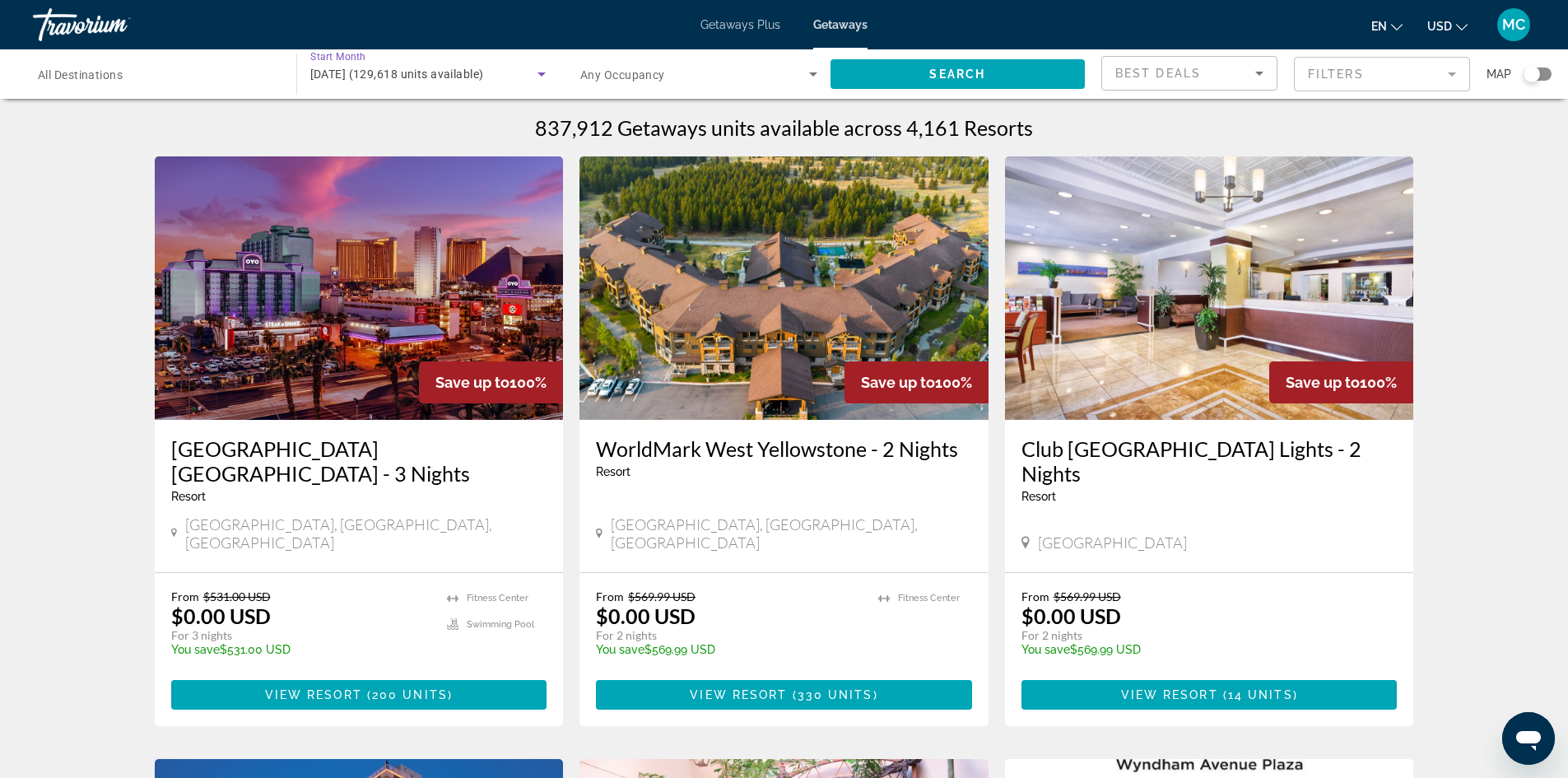
click at [95, 78] on span "All Destinations" at bounding box center [80, 76] width 85 height 14
click at [95, 78] on input "Destination All Destinations" at bounding box center [156, 75] width 237 height 19
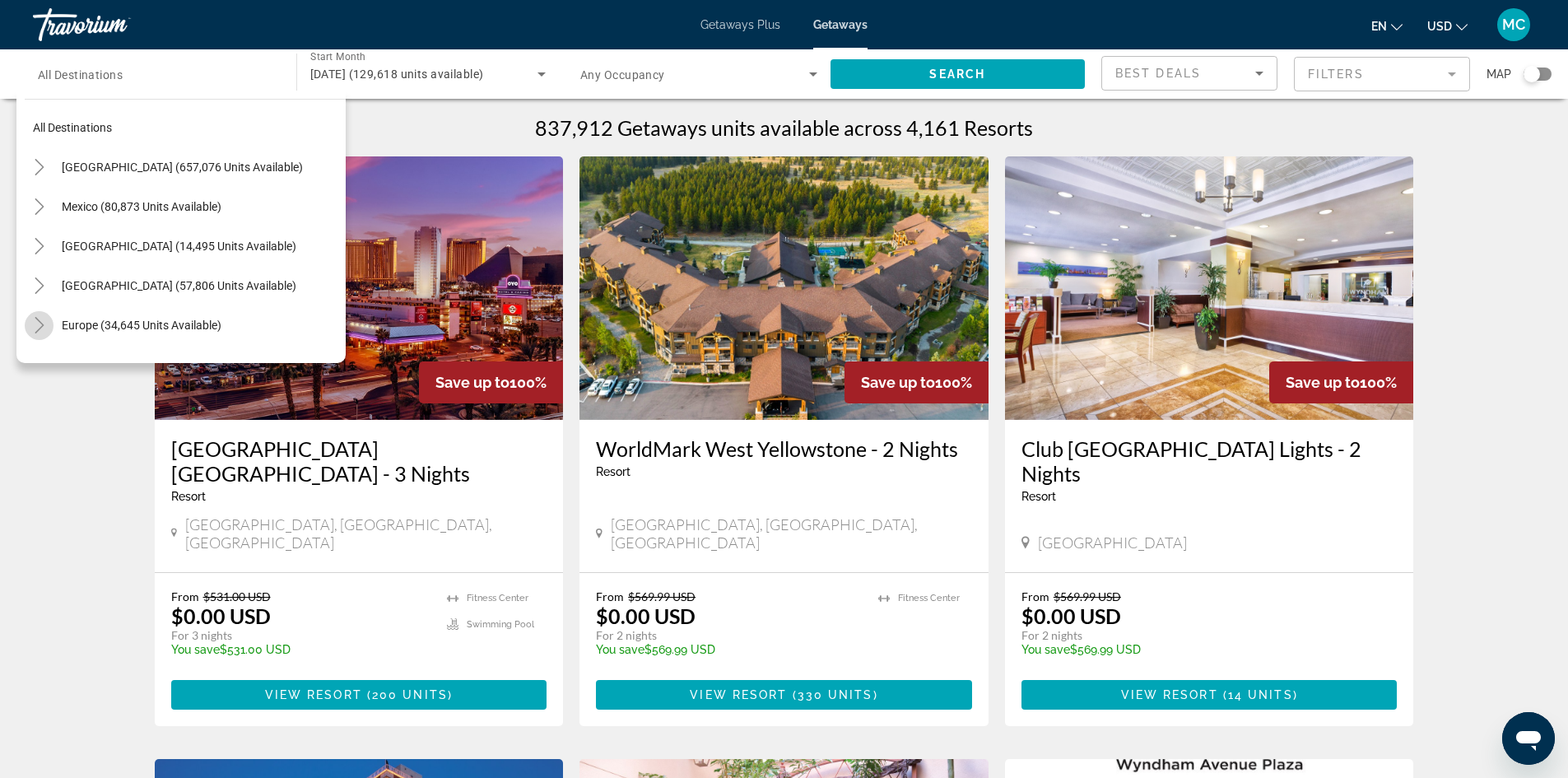
click at [38, 320] on icon "Toggle Europe (34,645 units available)" at bounding box center [39, 325] width 9 height 16
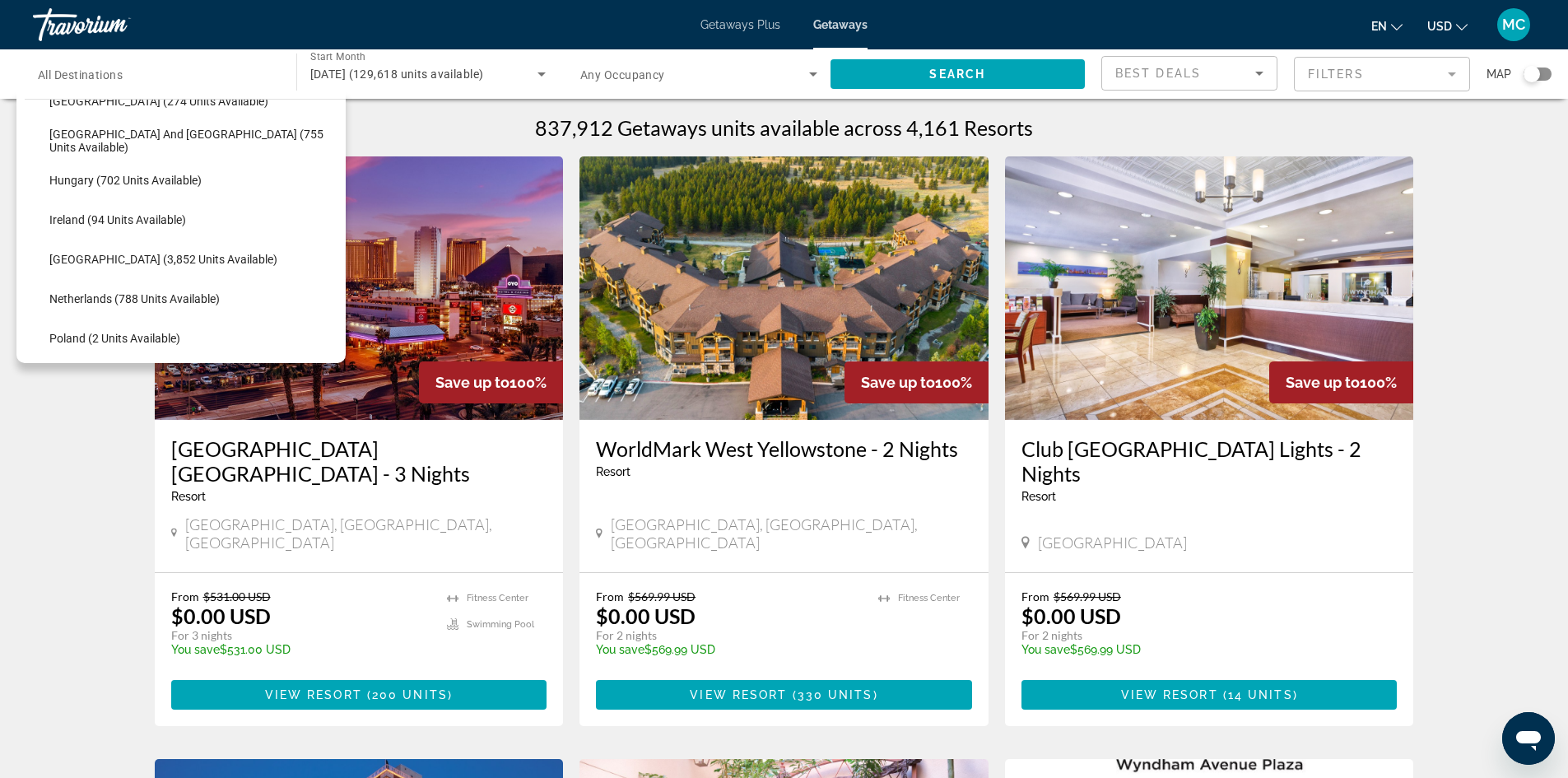
scroll to position [617, 0]
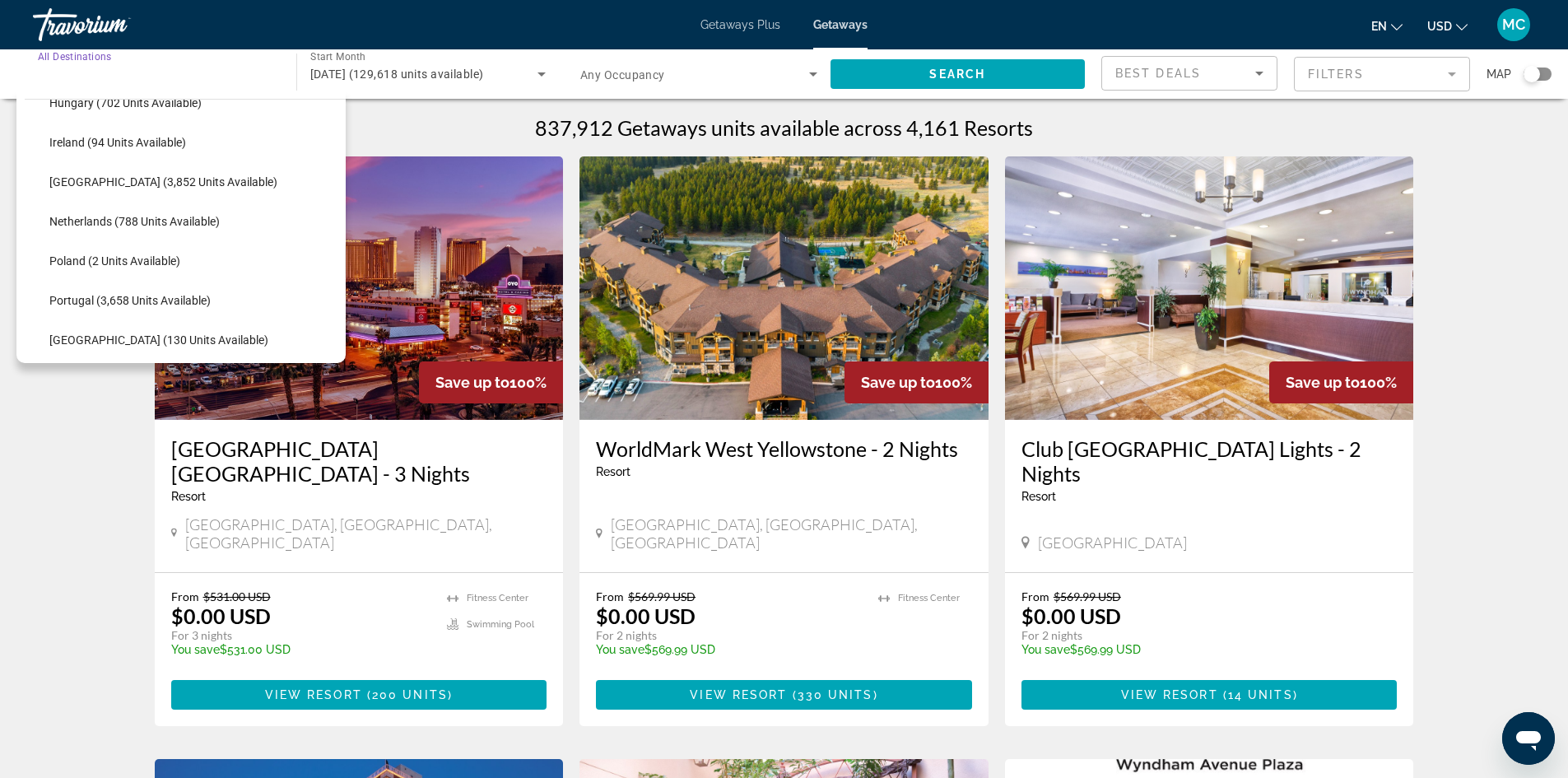
click at [187, 67] on input "Destination All Destinations" at bounding box center [156, 75] width 237 height 19
click at [918, 72] on span "Search widget" at bounding box center [957, 74] width 255 height 40
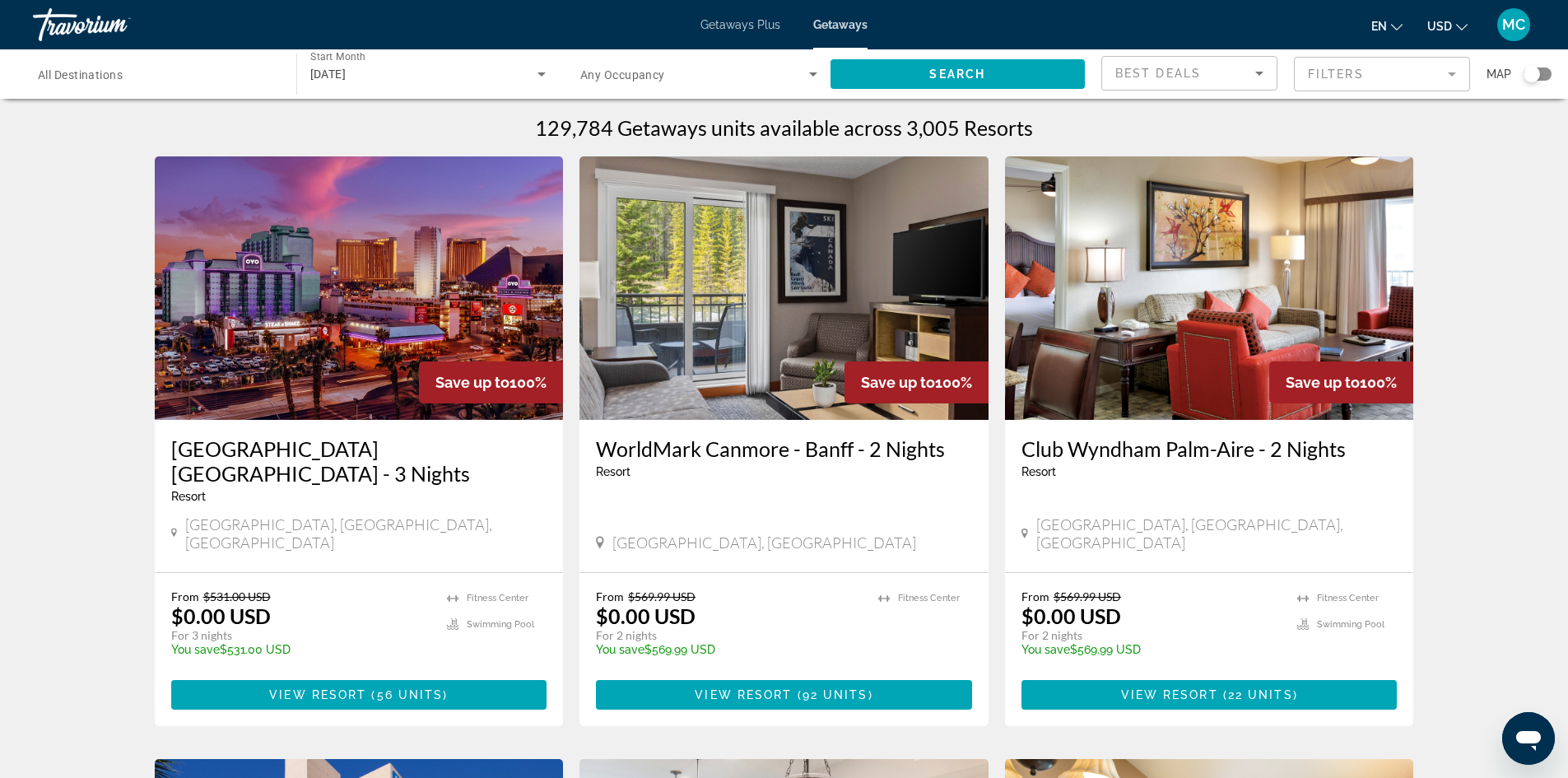
click at [1546, 74] on div "Search widget" at bounding box center [1537, 75] width 28 height 14
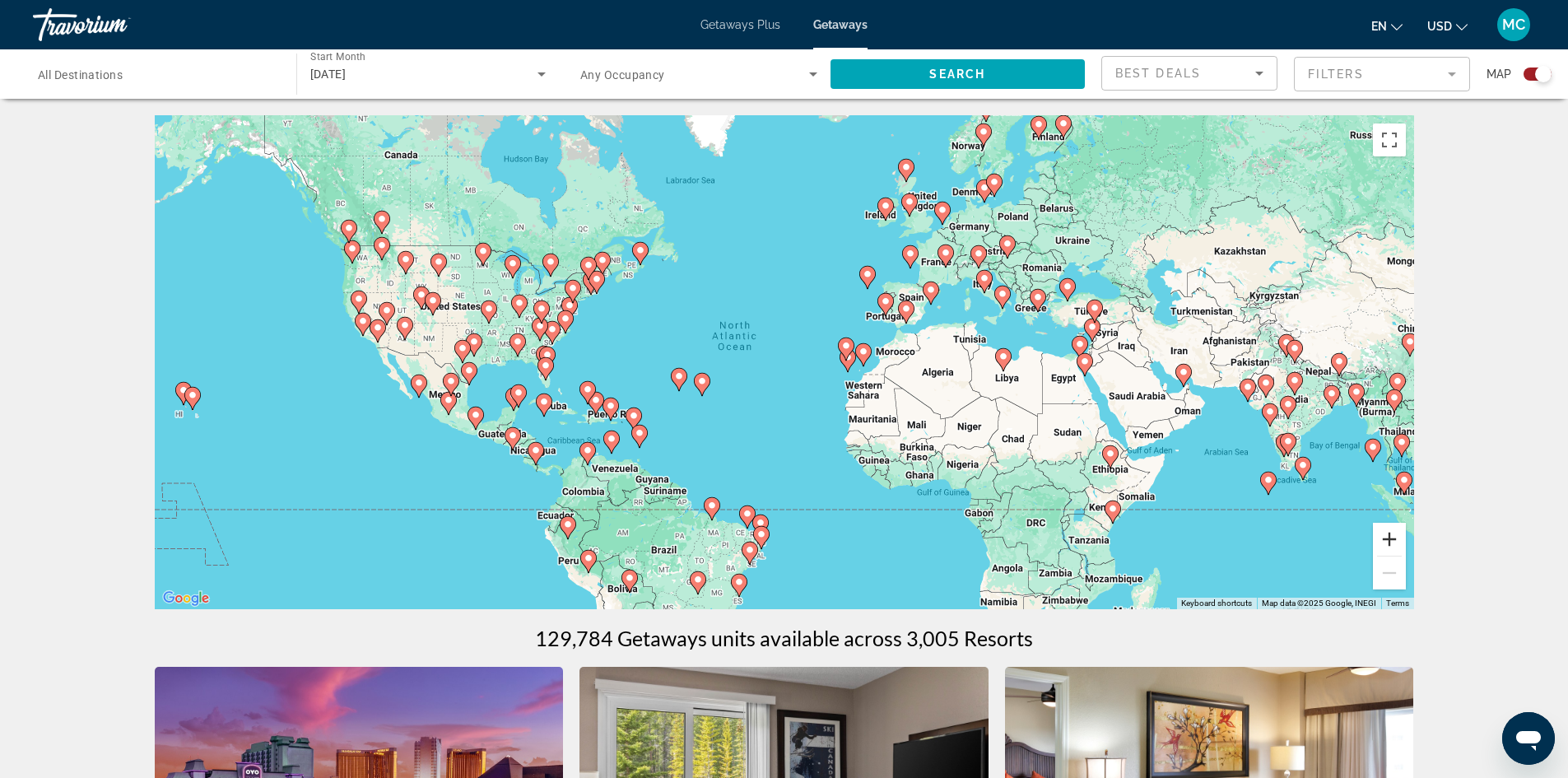
click at [1383, 543] on button "Zoom in" at bounding box center [1389, 540] width 33 height 33
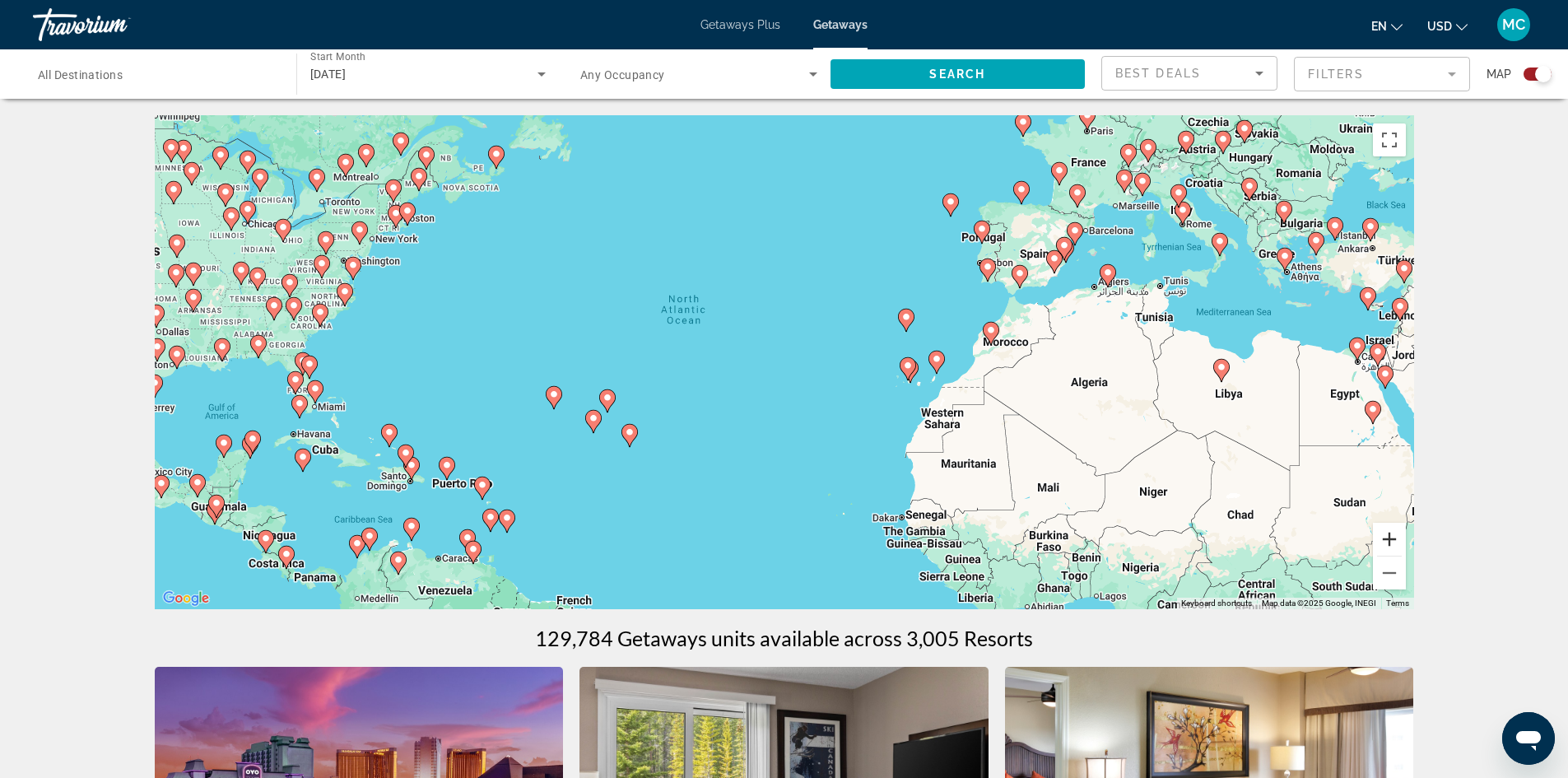
click at [1389, 541] on button "Zoom in" at bounding box center [1389, 540] width 33 height 33
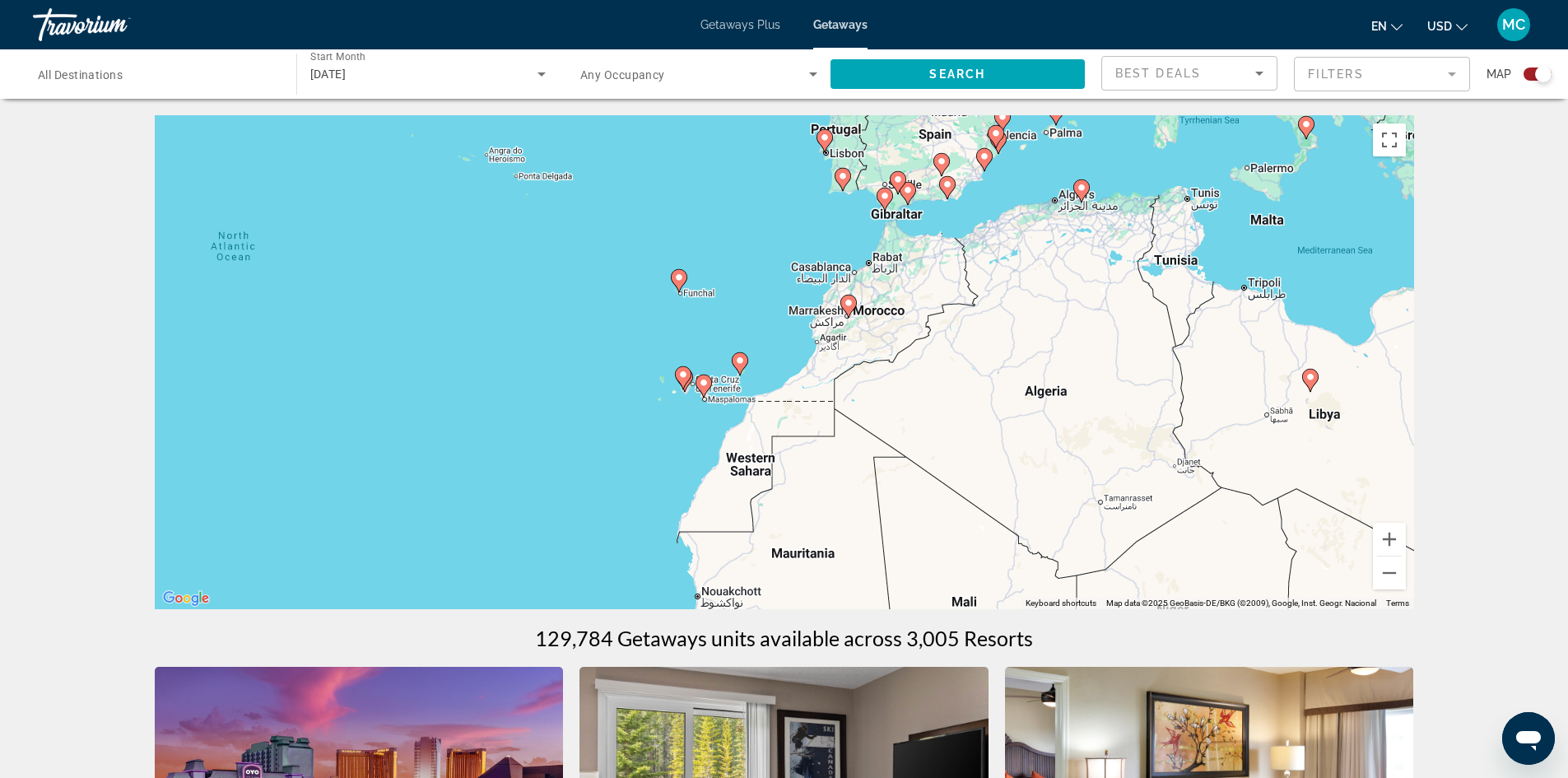
drag, startPoint x: 1011, startPoint y: 431, endPoint x: 649, endPoint y: 420, distance: 362.2
click at [649, 420] on div "To activate drag with keyboard, press Alt + Enter. Once in keyboard drag state,…" at bounding box center [784, 362] width 1259 height 494
click at [1386, 537] on button "Zoom in" at bounding box center [1389, 540] width 33 height 33
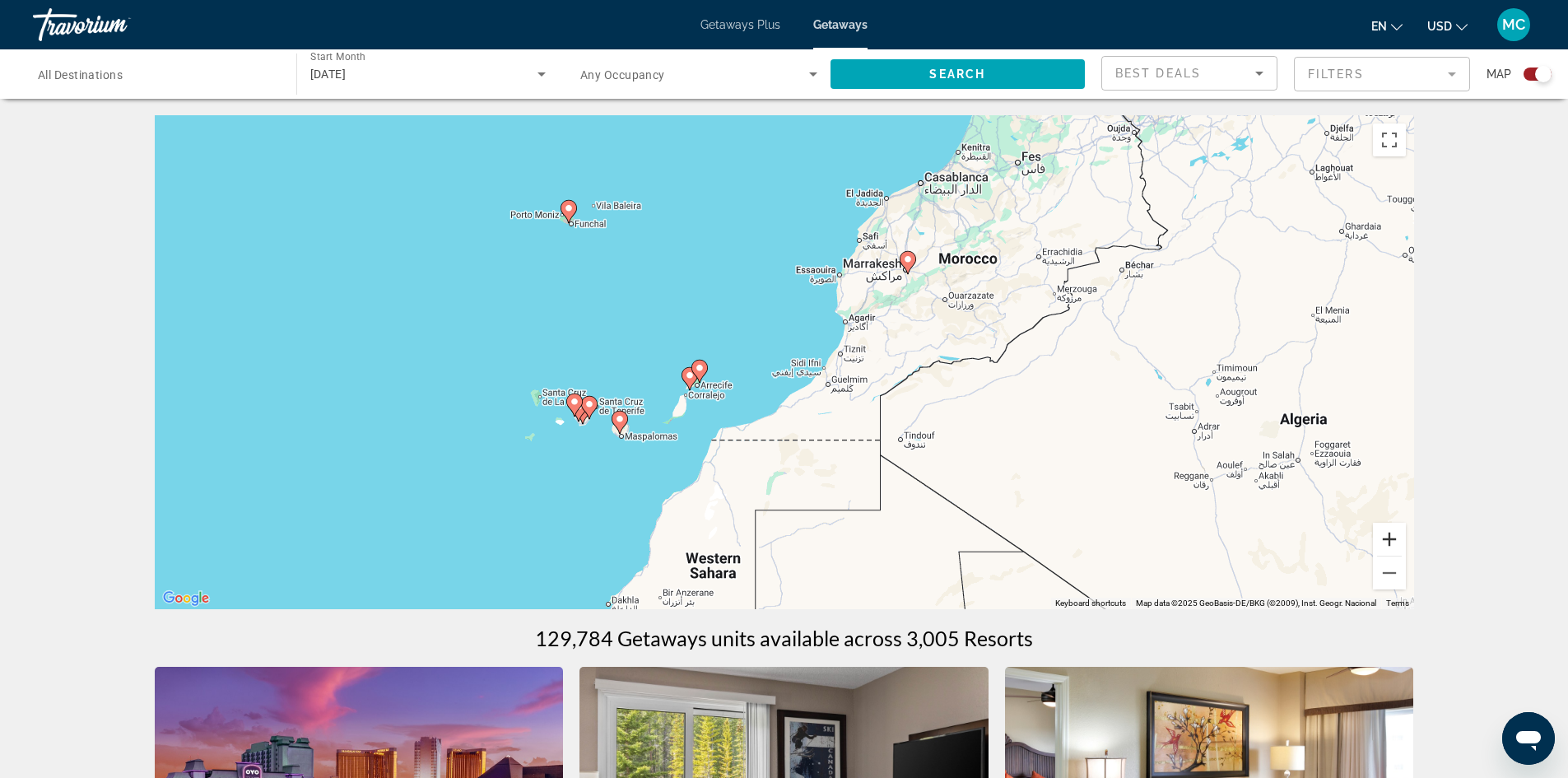
click at [1386, 537] on button "Zoom in" at bounding box center [1389, 540] width 33 height 33
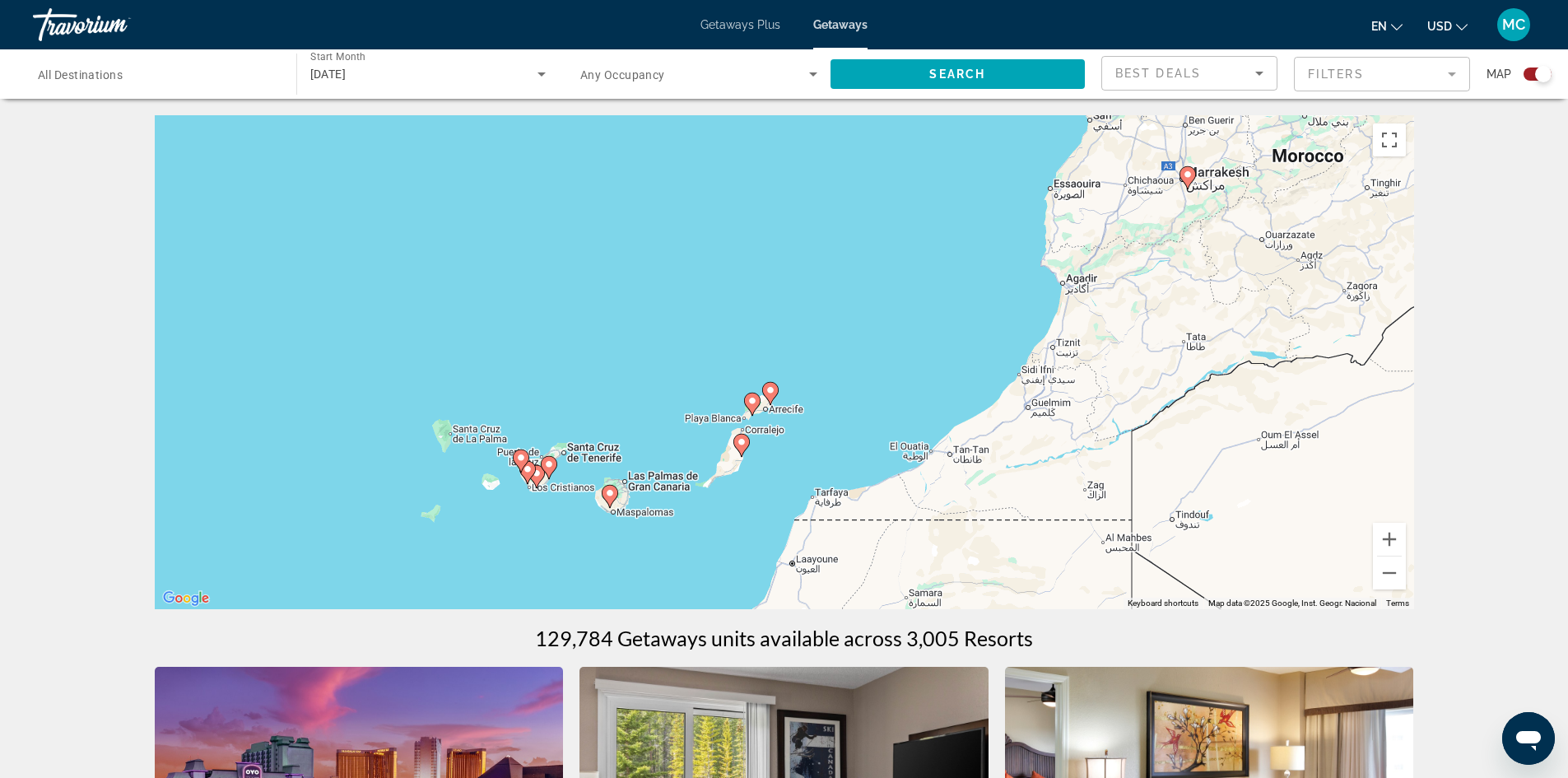
drag, startPoint x: 704, startPoint y: 435, endPoint x: 860, endPoint y: 434, distance: 156.0
click at [860, 434] on div "To activate drag with keyboard, press Alt + Enter. Once in keyboard drag state,…" at bounding box center [784, 362] width 1259 height 494
click at [768, 395] on icon "Main content" at bounding box center [769, 393] width 15 height 21
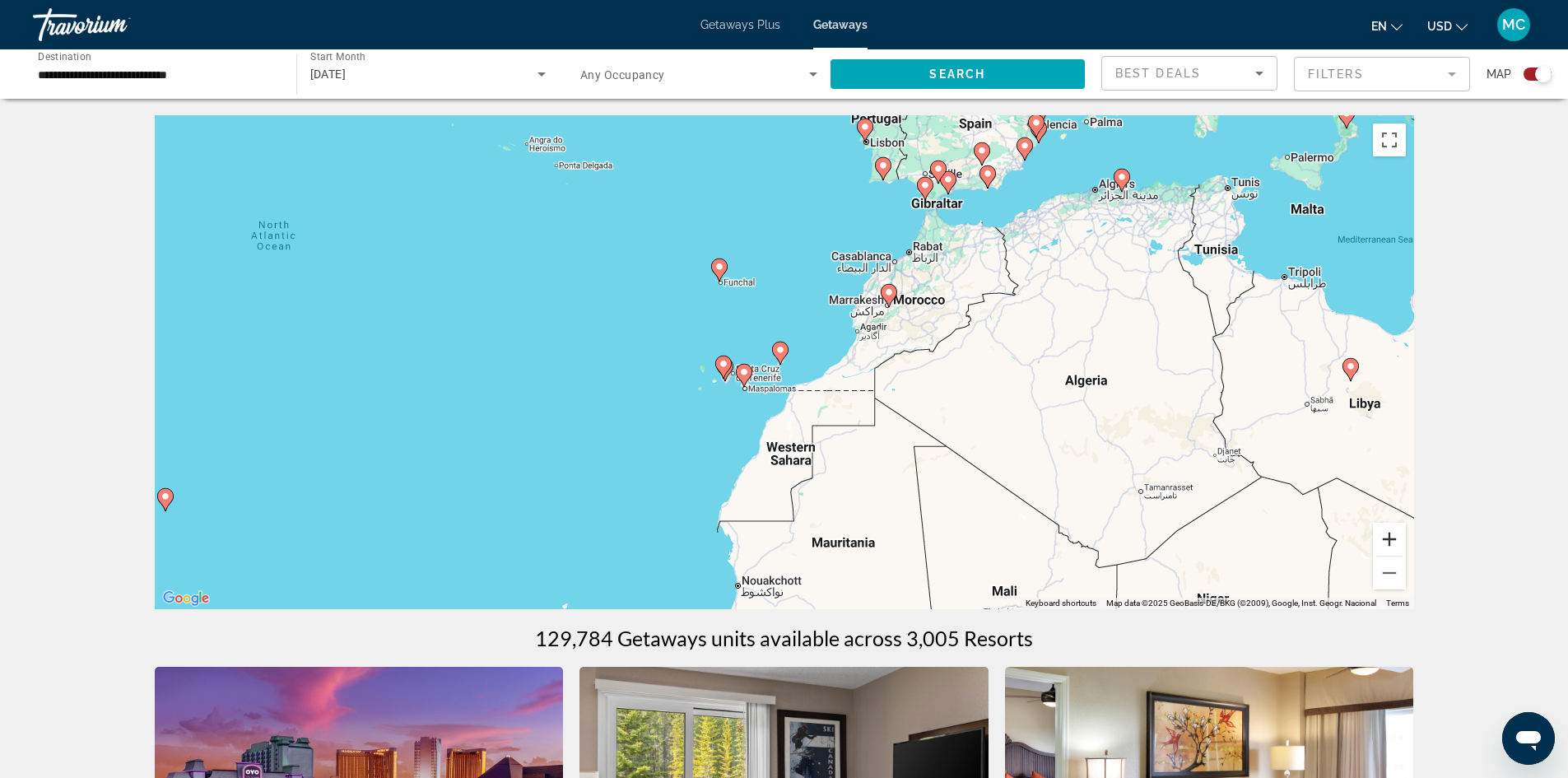
click at [1387, 540] on button "Zoom in" at bounding box center [1389, 540] width 33 height 33
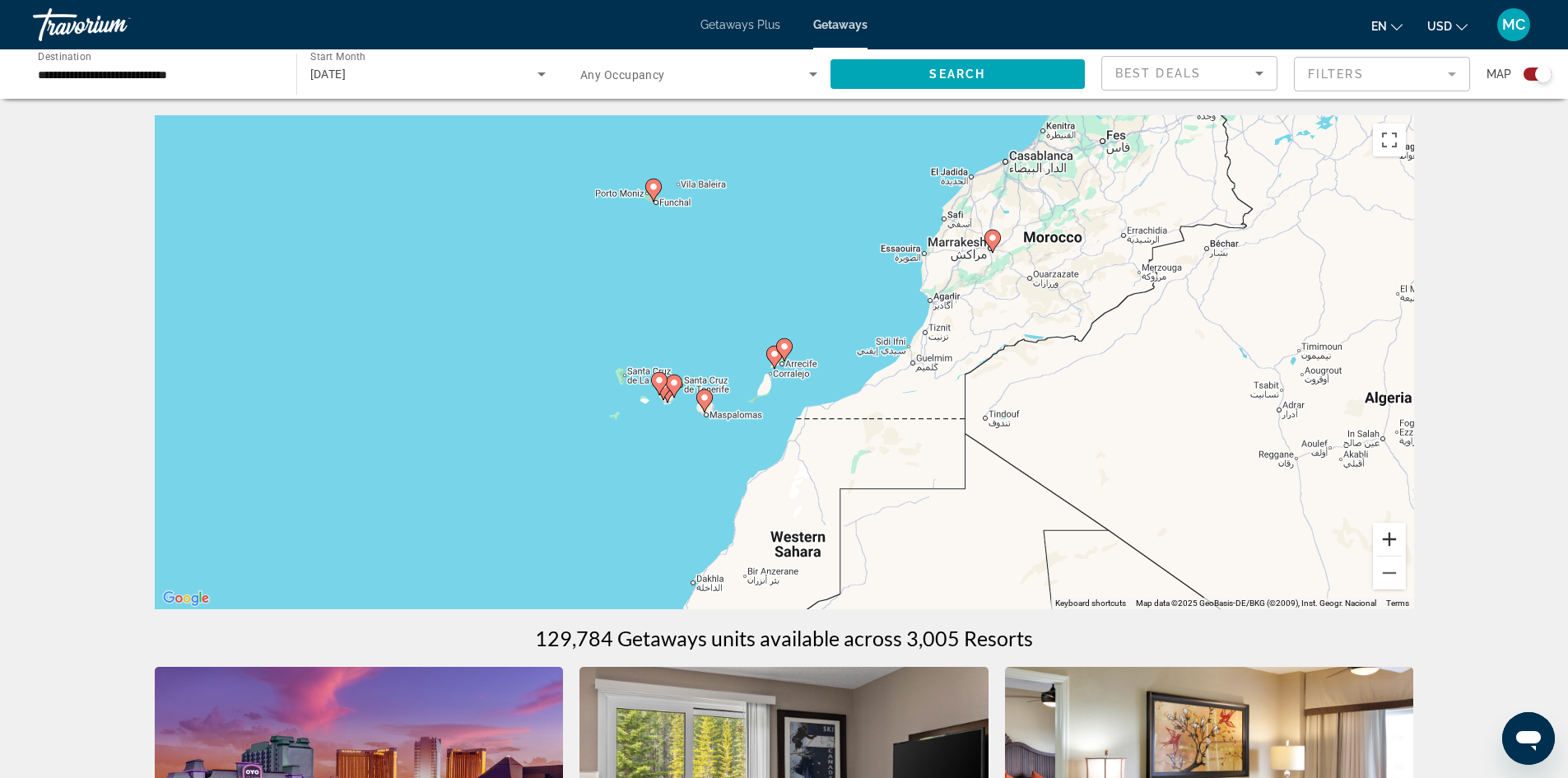
click at [1387, 540] on button "Zoom in" at bounding box center [1389, 540] width 33 height 33
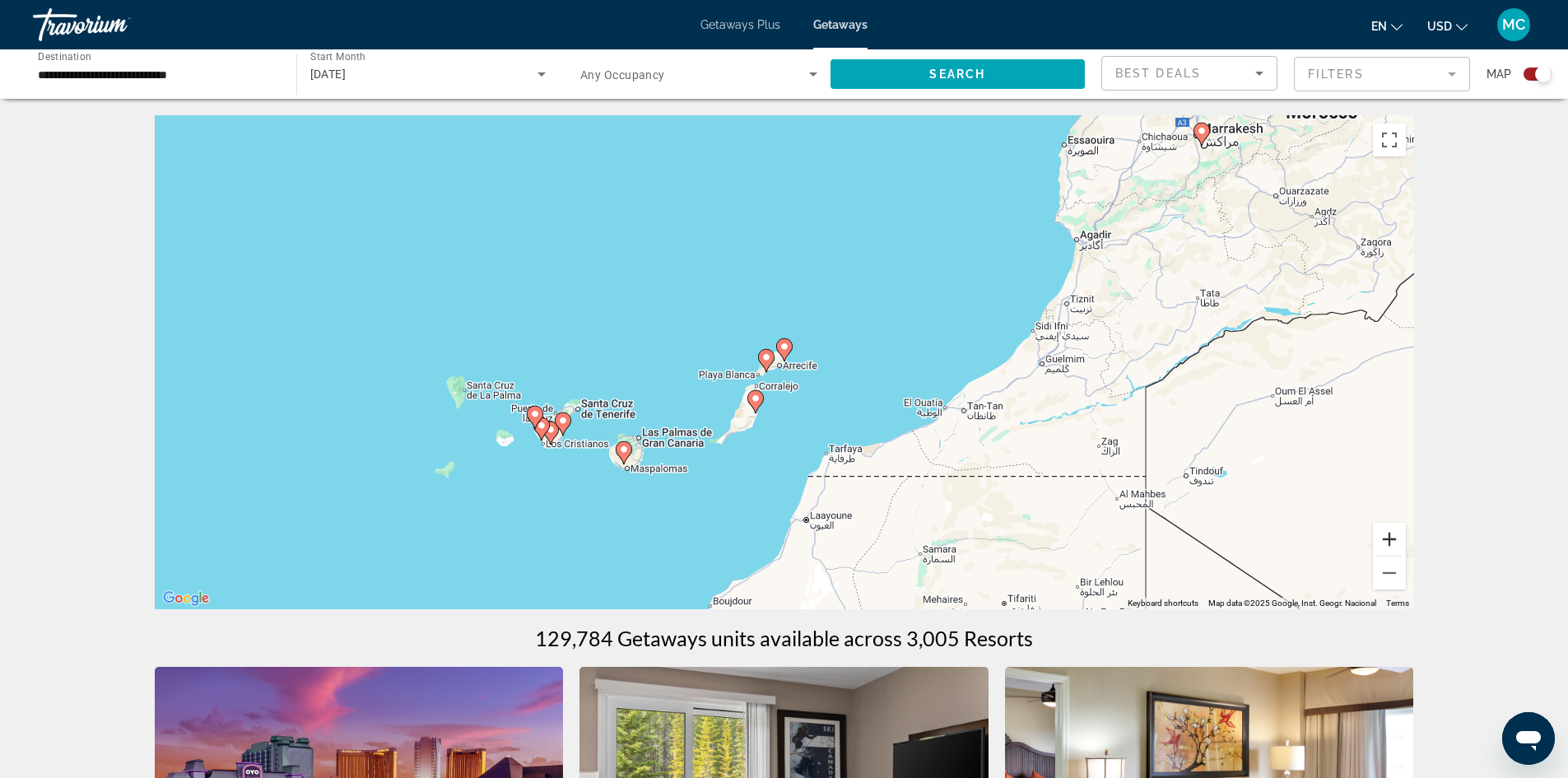
click at [1387, 540] on button "Zoom in" at bounding box center [1389, 540] width 33 height 33
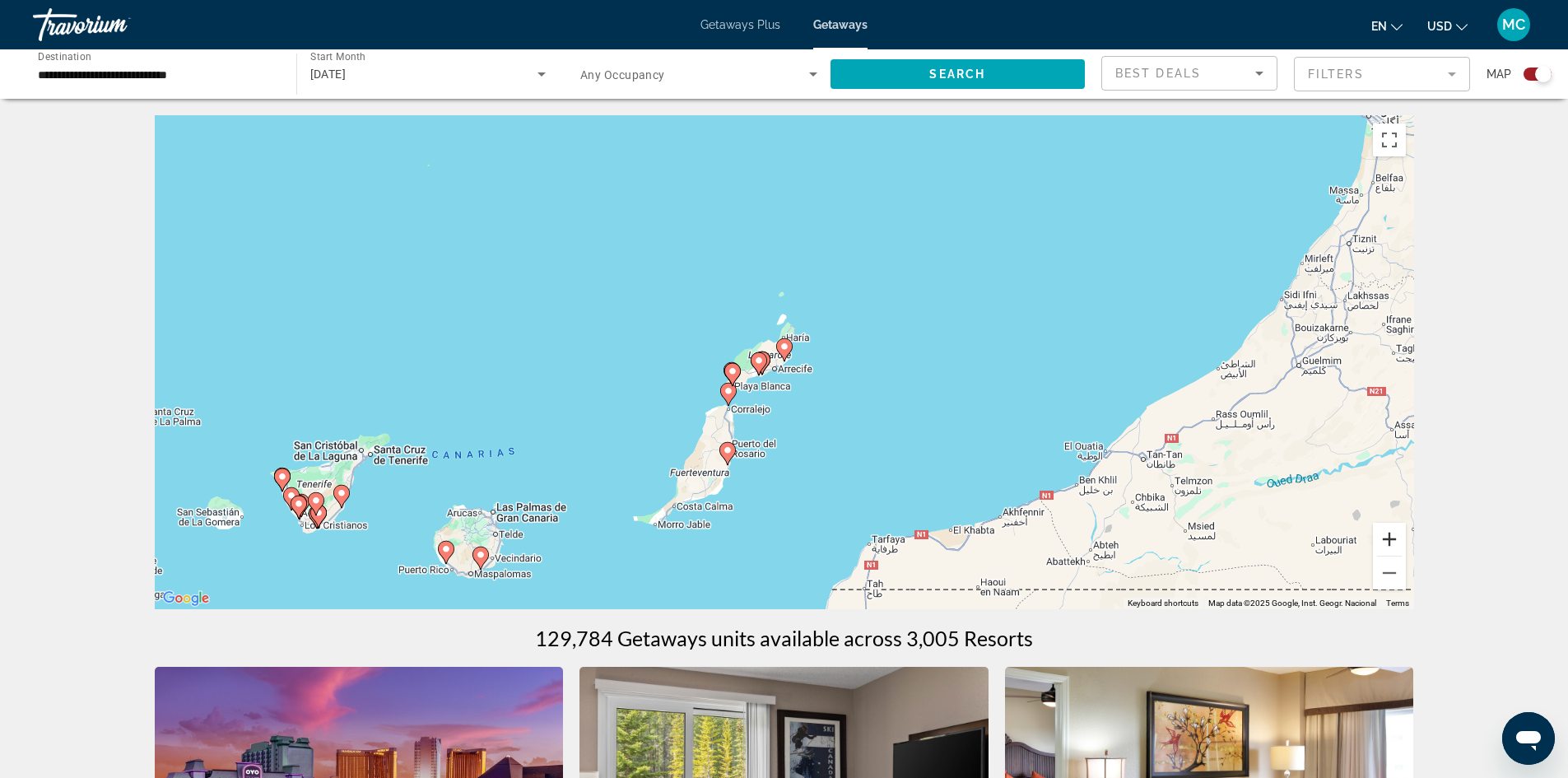
click at [1387, 540] on button "Zoom in" at bounding box center [1389, 540] width 33 height 33
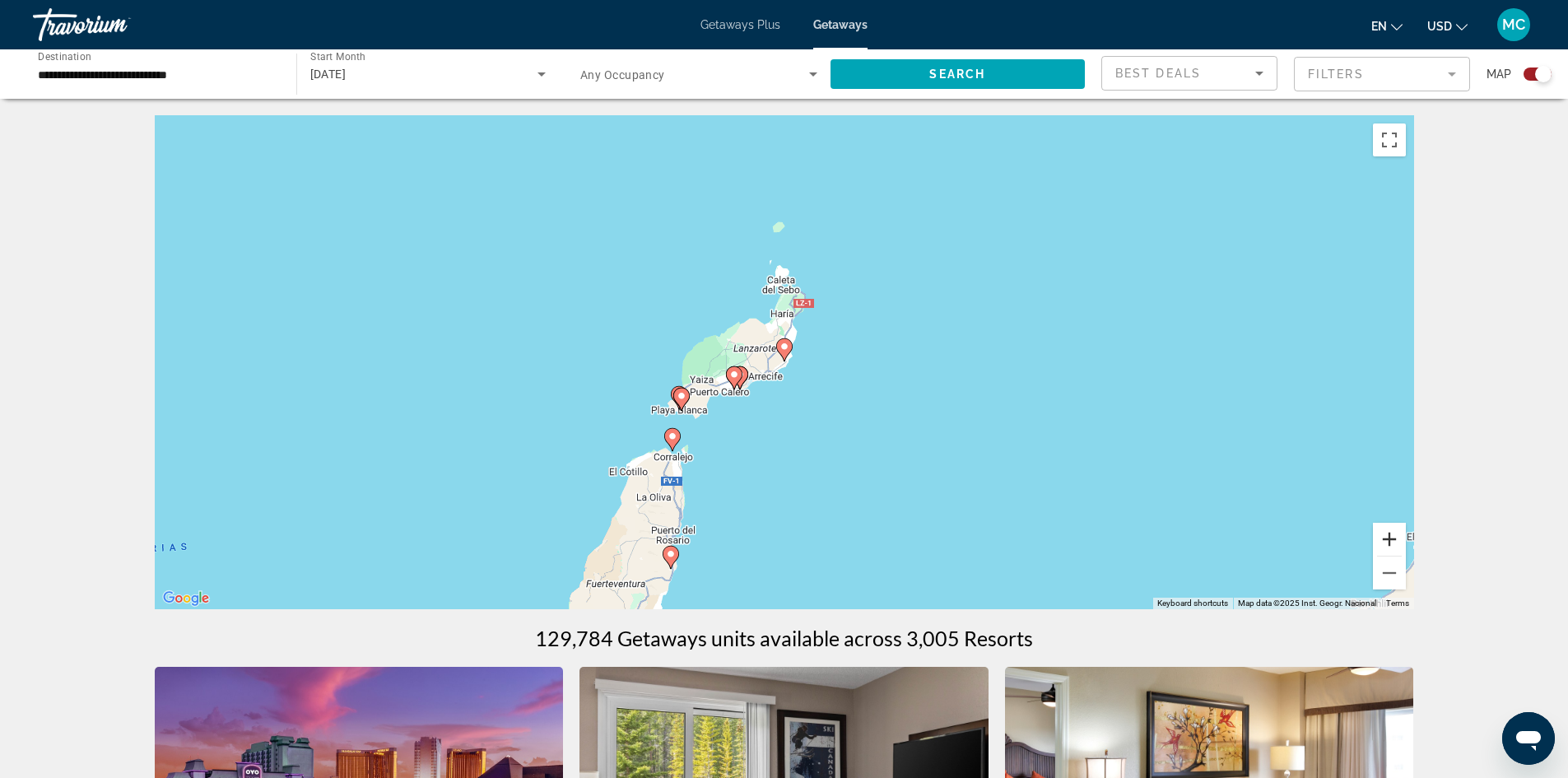
click at [1387, 540] on button "Zoom in" at bounding box center [1389, 540] width 33 height 33
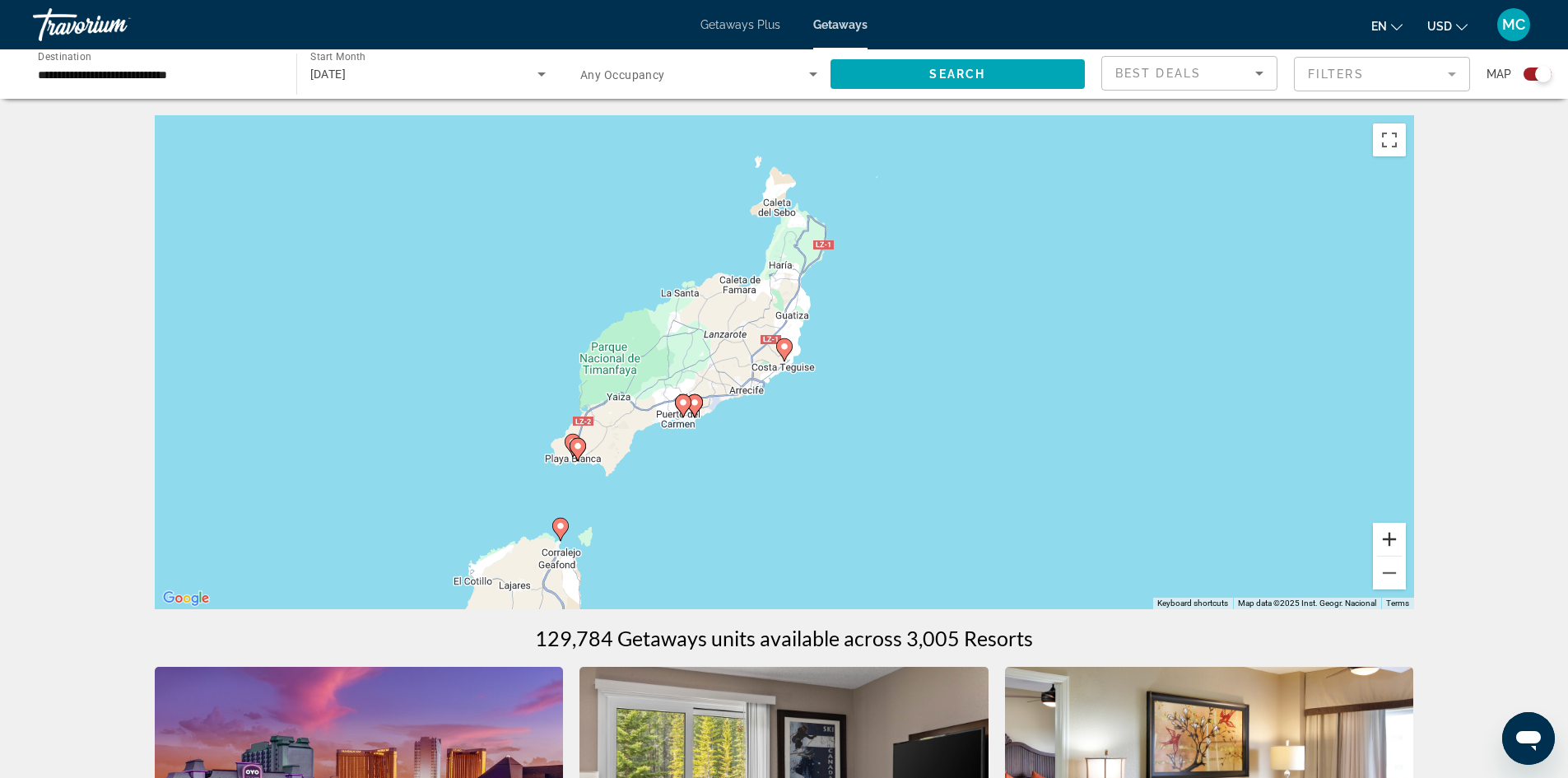
click at [1387, 540] on button "Zoom in" at bounding box center [1389, 540] width 33 height 33
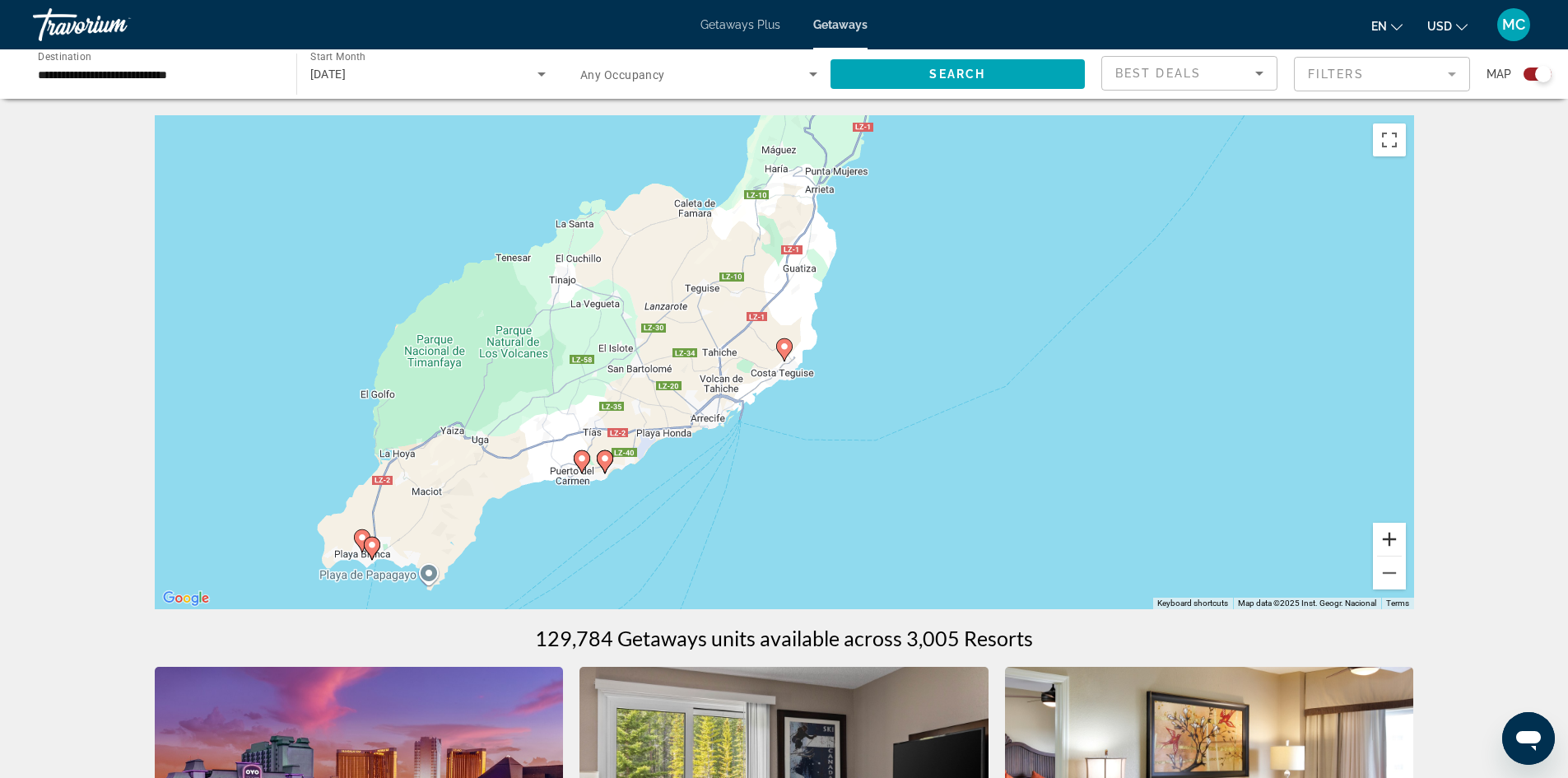
click at [1387, 540] on button "Zoom in" at bounding box center [1389, 540] width 33 height 33
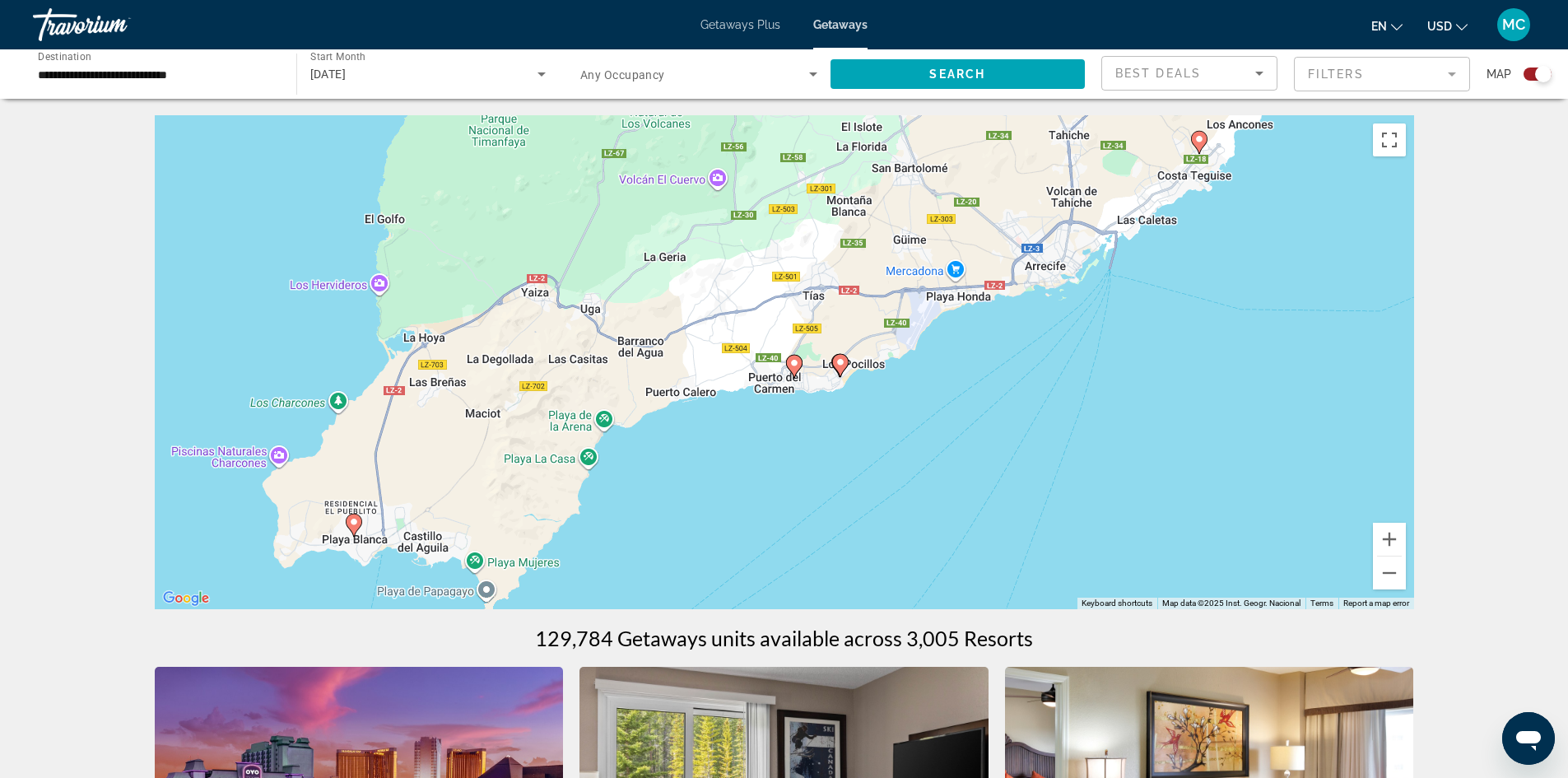
drag, startPoint x: 731, startPoint y: 417, endPoint x: 1149, endPoint y: 205, distance: 468.7
click at [1149, 205] on div "To activate drag with keyboard, press Alt + Enter. Once in keyboard drag state,…" at bounding box center [784, 362] width 1259 height 494
click at [793, 364] on image "Main content" at bounding box center [794, 363] width 10 height 10
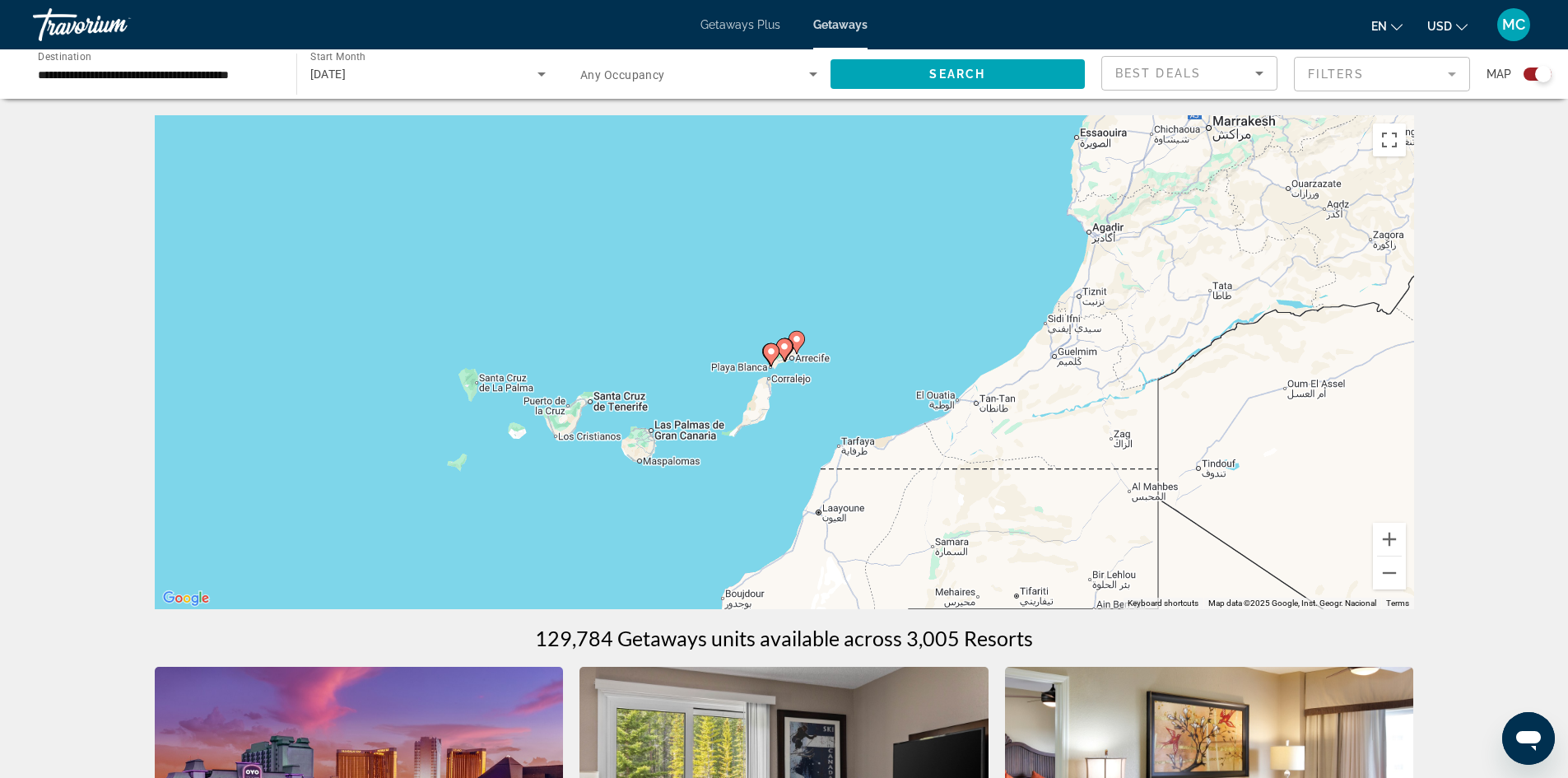
click at [798, 342] on image "Main content" at bounding box center [796, 339] width 10 height 10
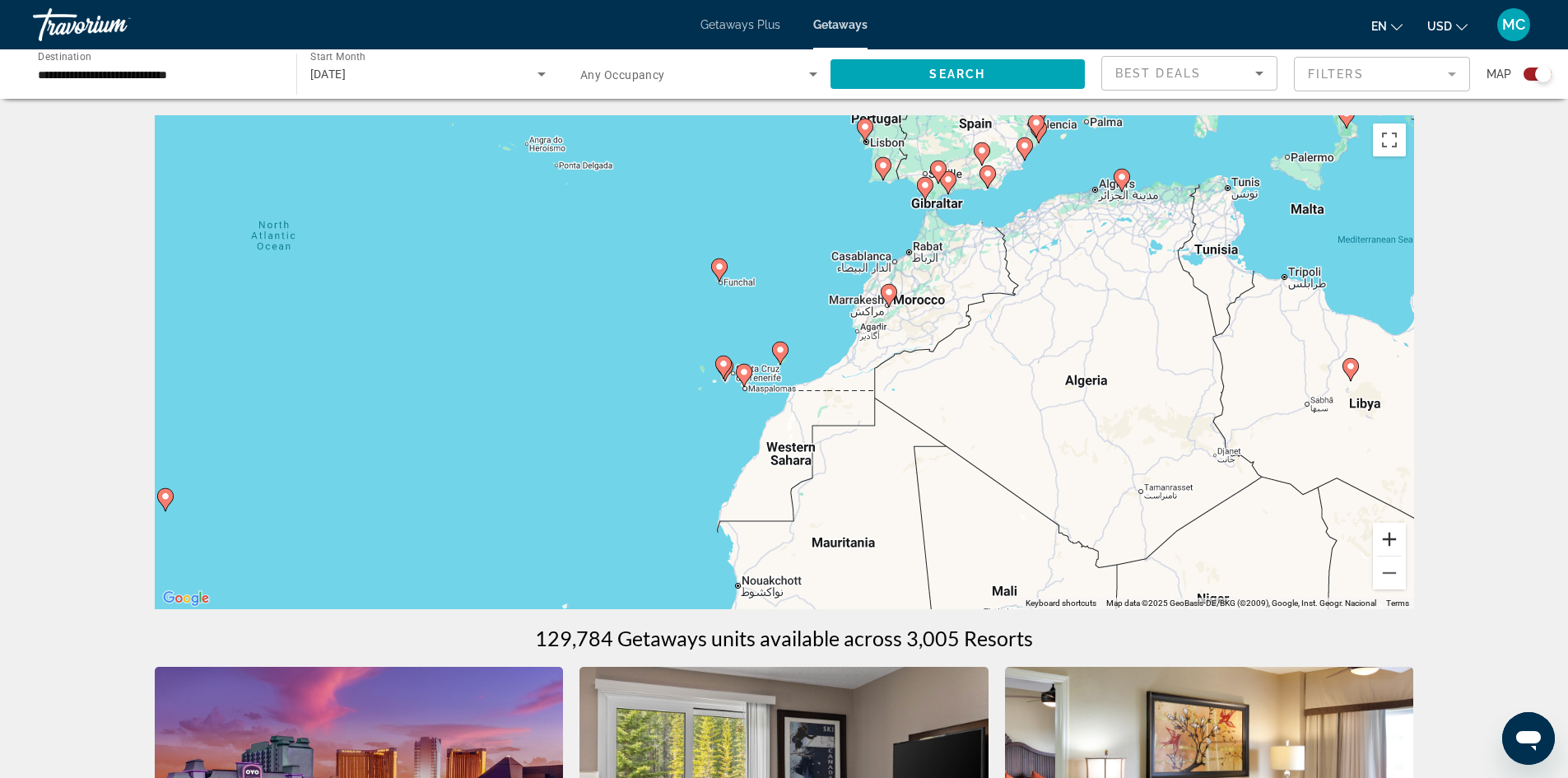
click at [1392, 540] on button "Zoom in" at bounding box center [1389, 540] width 33 height 33
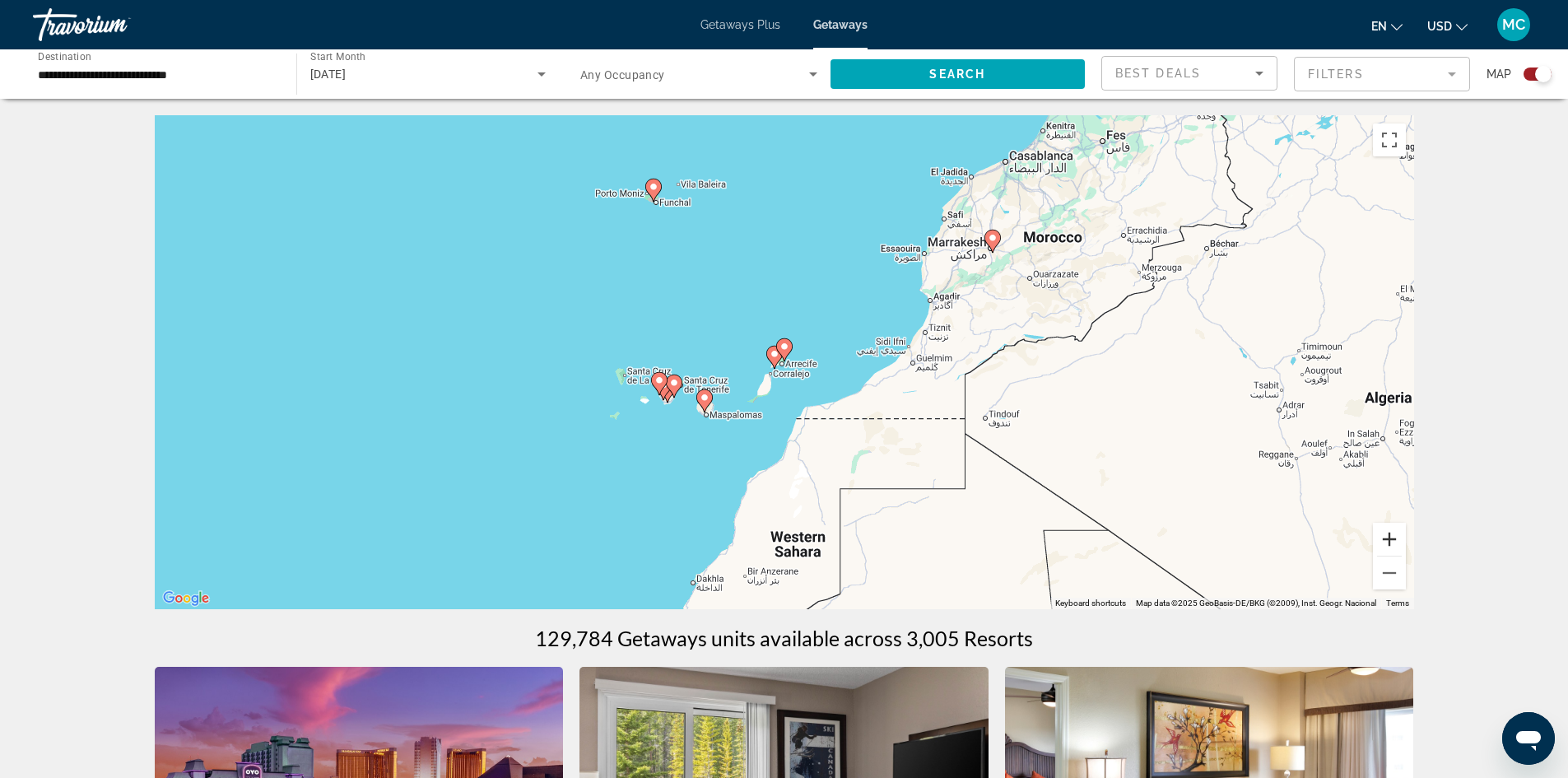
click at [1391, 542] on button "Zoom in" at bounding box center [1389, 540] width 33 height 33
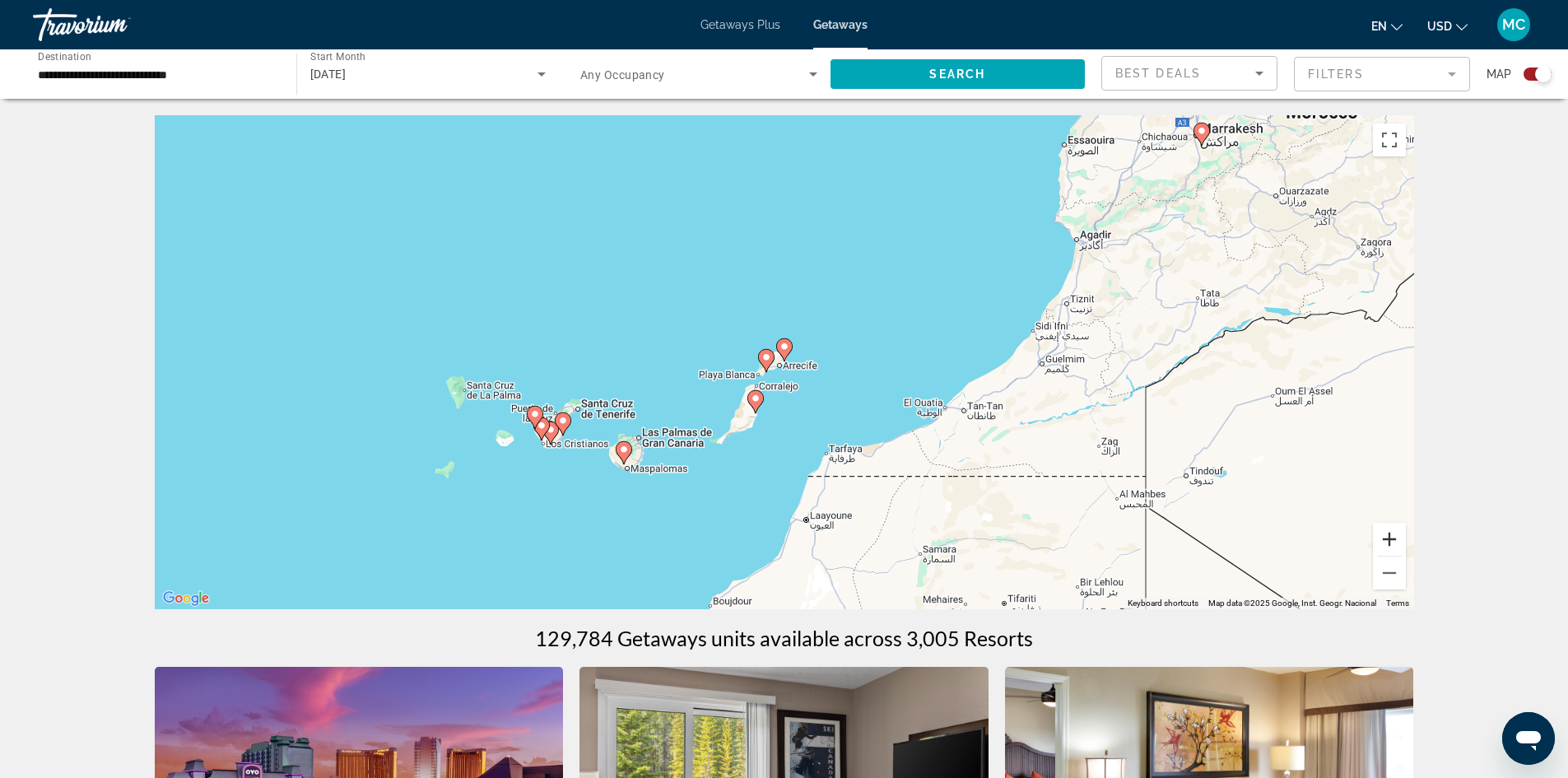
click at [1391, 542] on button "Zoom in" at bounding box center [1389, 540] width 33 height 33
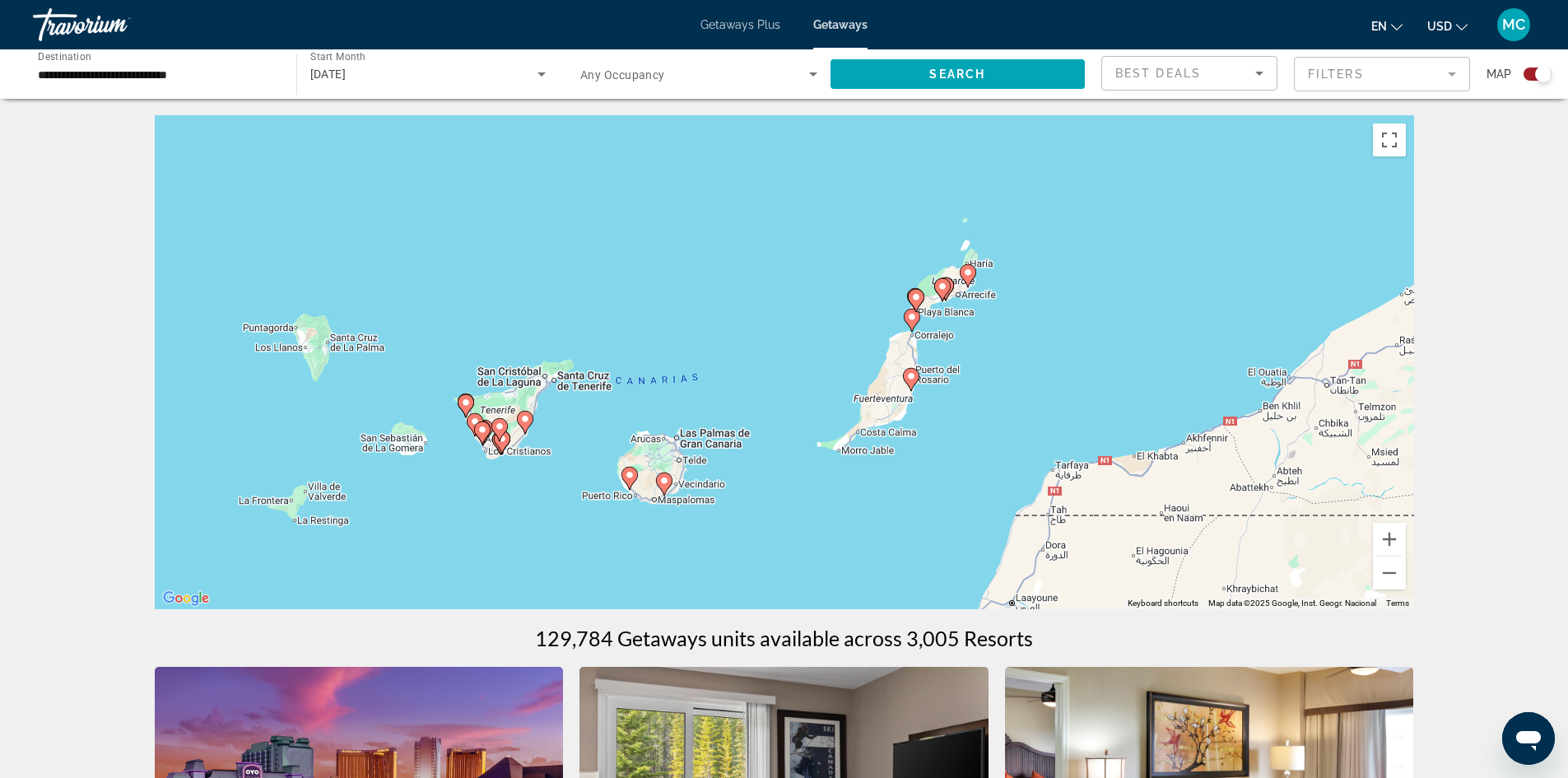
drag, startPoint x: 849, startPoint y: 469, endPoint x: 1030, endPoint y: 397, distance: 194.8
click at [1030, 397] on div "To activate drag with keyboard, press Alt + Enter. Once in keyboard drag state,…" at bounding box center [784, 362] width 1259 height 494
click at [1380, 539] on button "Zoom in" at bounding box center [1389, 540] width 33 height 33
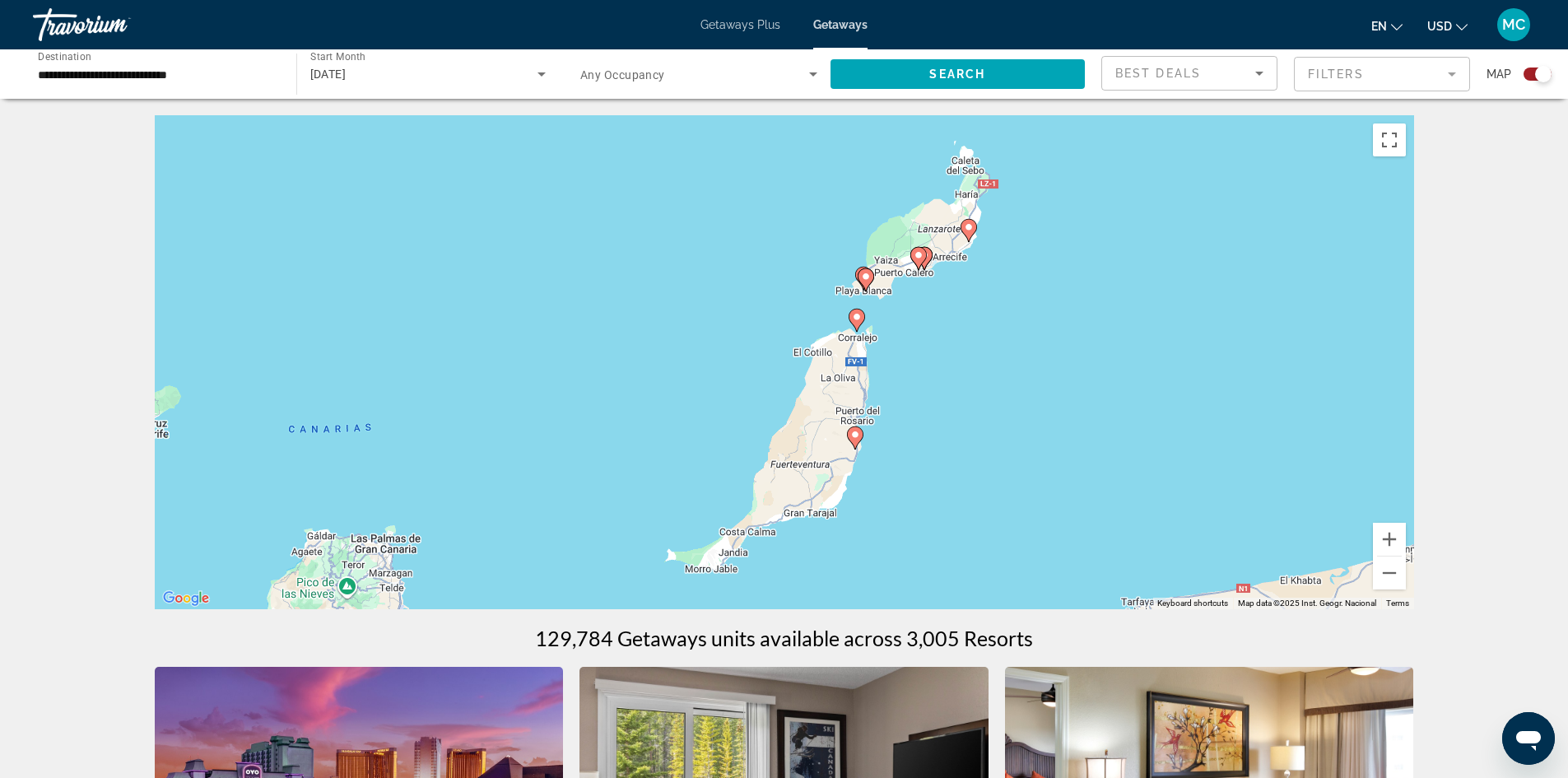
drag, startPoint x: 1076, startPoint y: 430, endPoint x: 891, endPoint y: 459, distance: 187.3
click at [891, 459] on div "To activate drag with keyboard, press Alt + Enter. Once in keyboard drag state,…" at bounding box center [784, 362] width 1259 height 494
click at [1381, 536] on button "Zoom in" at bounding box center [1389, 540] width 33 height 33
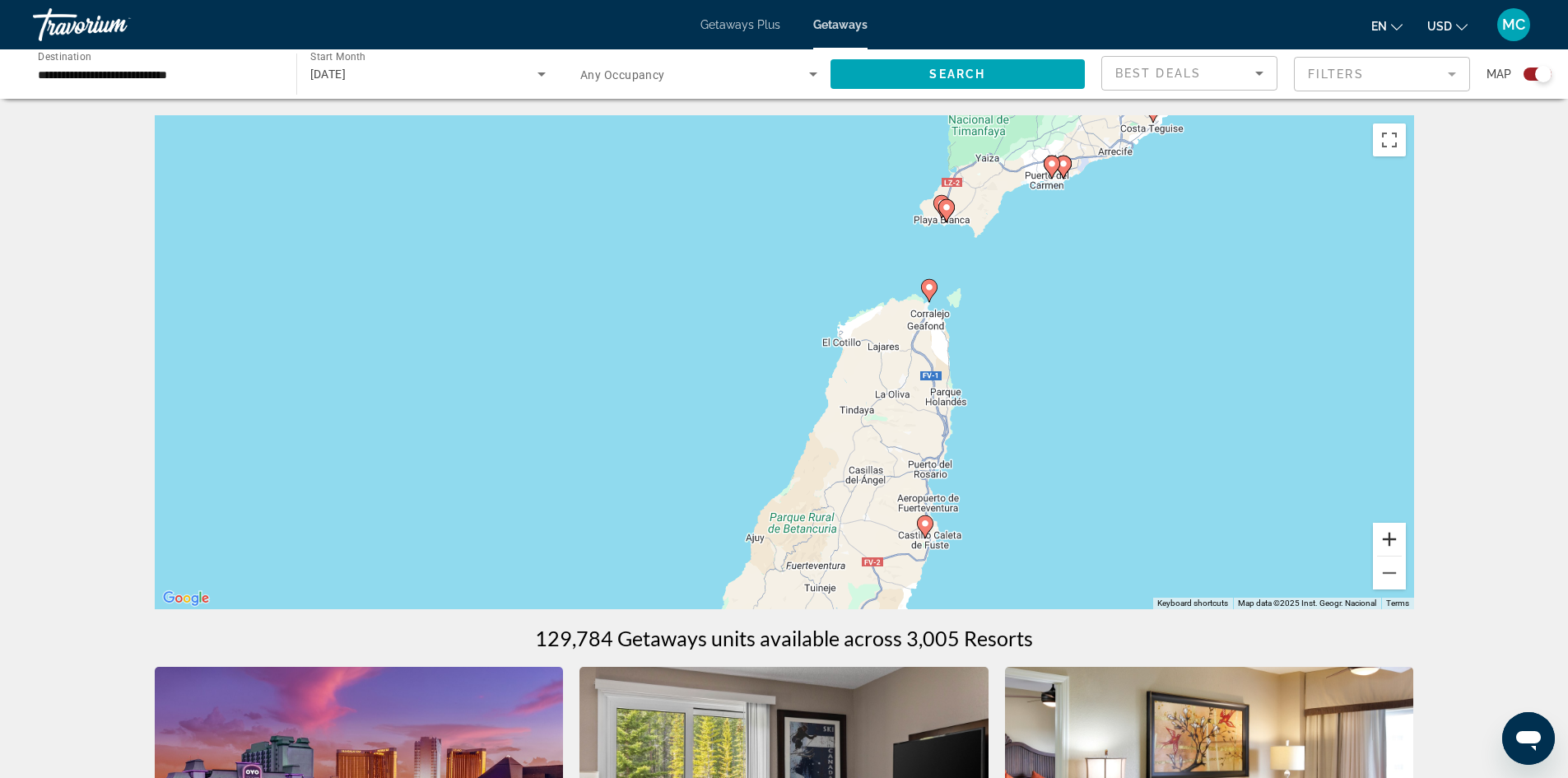
click at [1381, 536] on button "Zoom in" at bounding box center [1389, 540] width 33 height 33
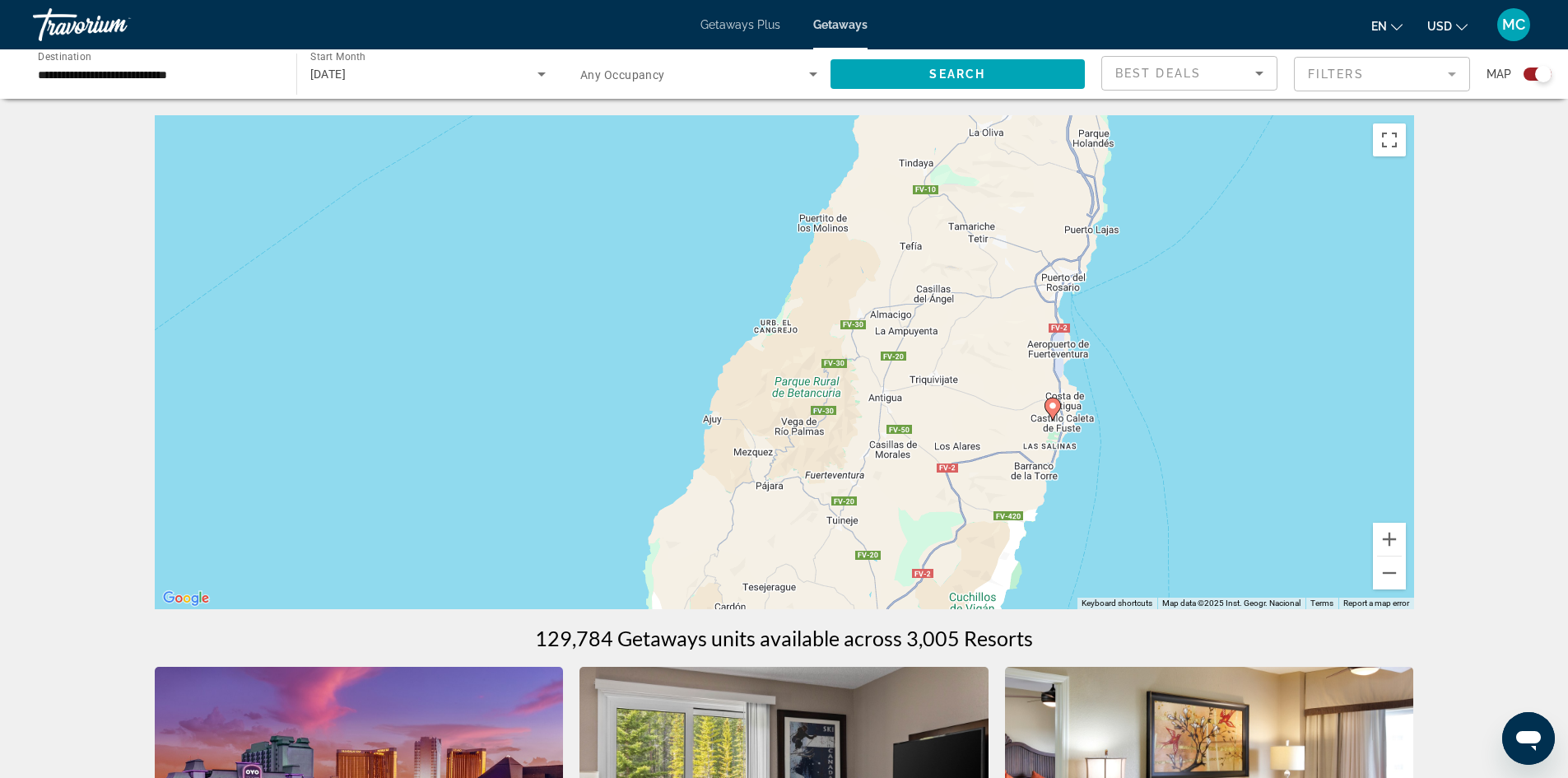
drag, startPoint x: 1089, startPoint y: 479, endPoint x: 1076, endPoint y: 176, distance: 303.3
click at [1076, 176] on div "To activate drag with keyboard, press Alt + Enter. Once in keyboard drag state,…" at bounding box center [784, 362] width 1259 height 494
click at [1052, 406] on image "Main content" at bounding box center [1053, 406] width 10 height 10
type input "**********"
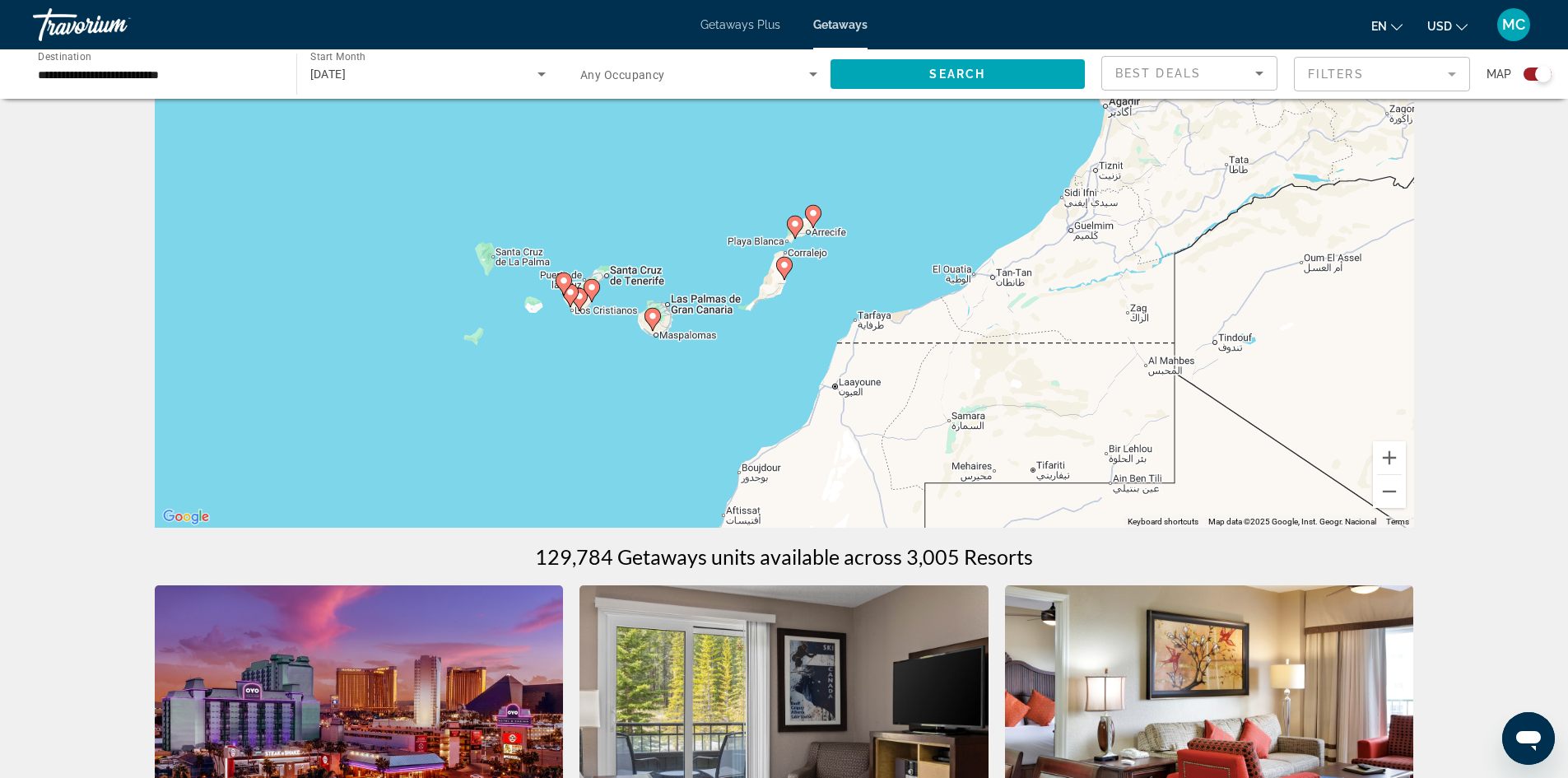
scroll to position [82, 0]
click at [125, 72] on input "**********" at bounding box center [156, 75] width 237 height 19
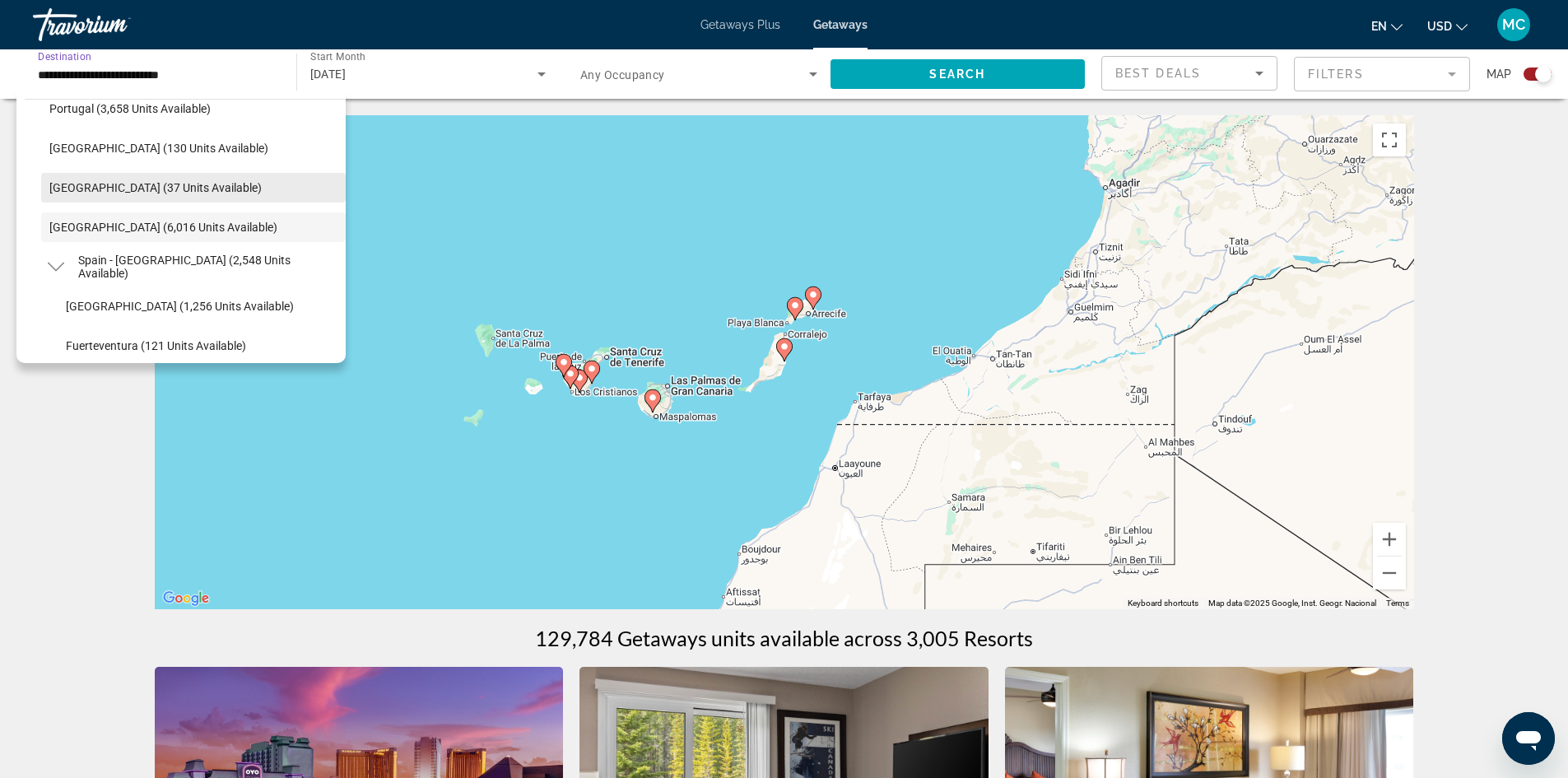
scroll to position [891, 0]
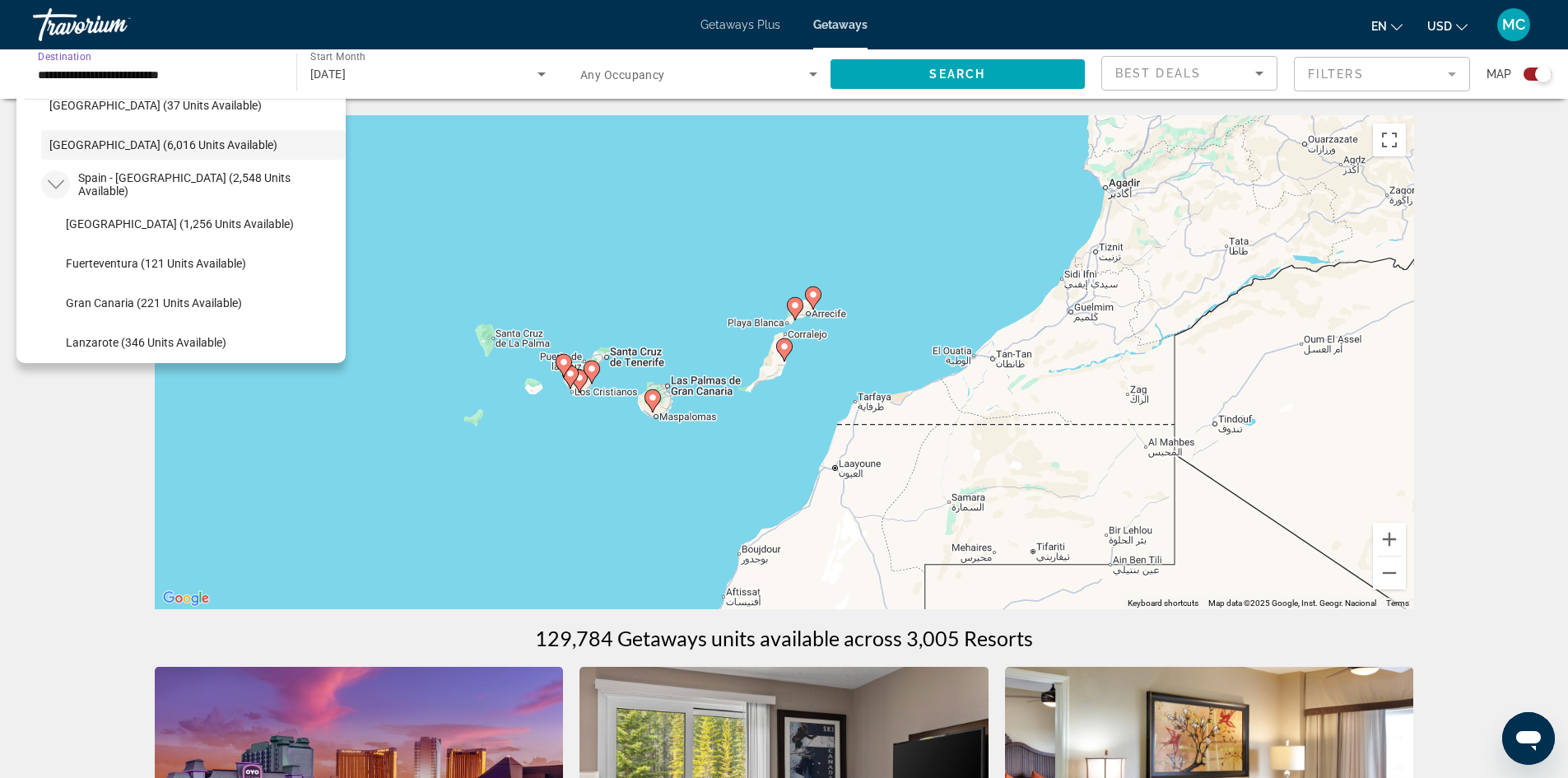
click at [50, 179] on icon "Toggle Spain - Canary Islands (2,548 units available)" at bounding box center [55, 184] width 16 height 16
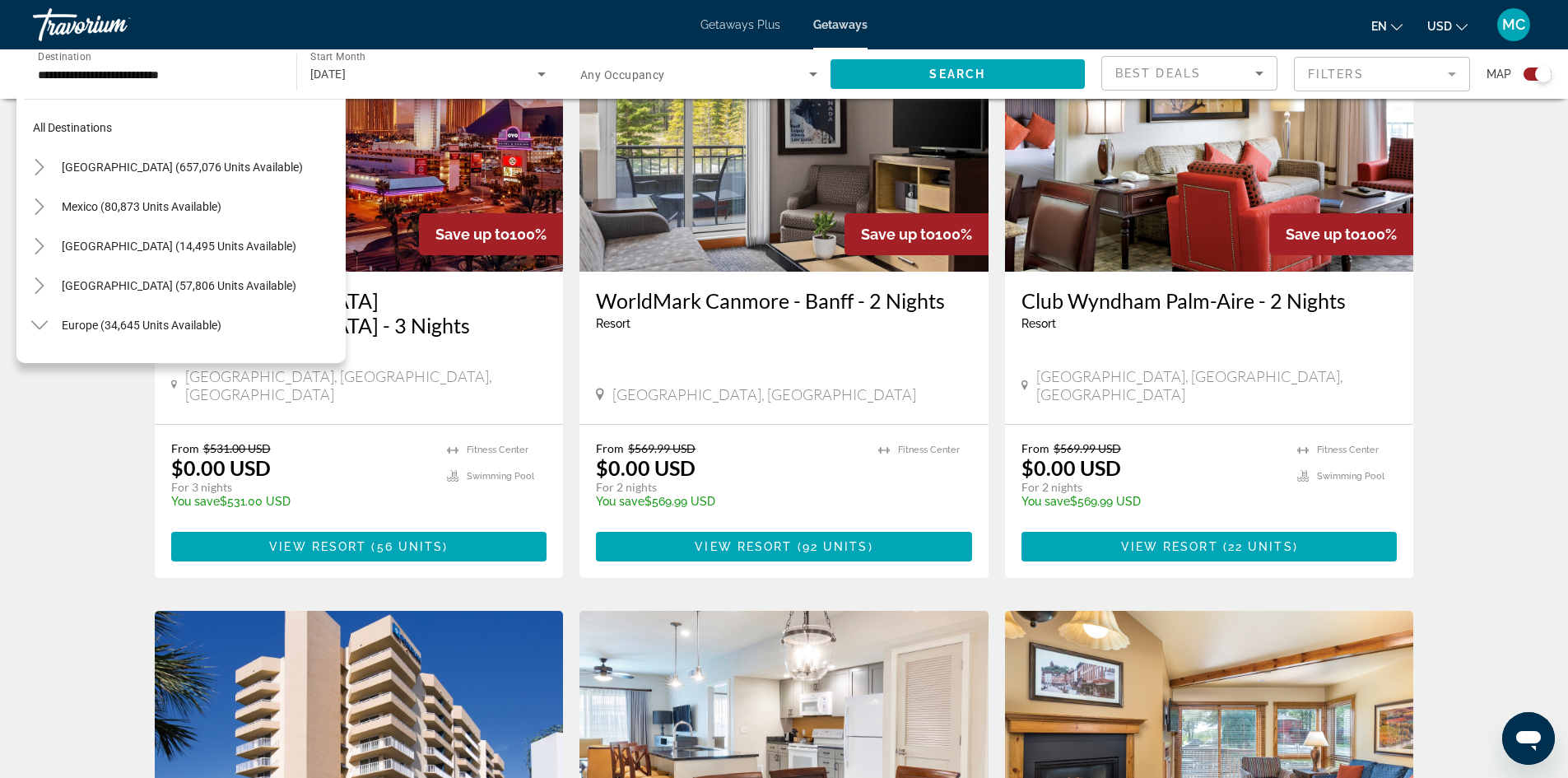
scroll to position [1071, 0]
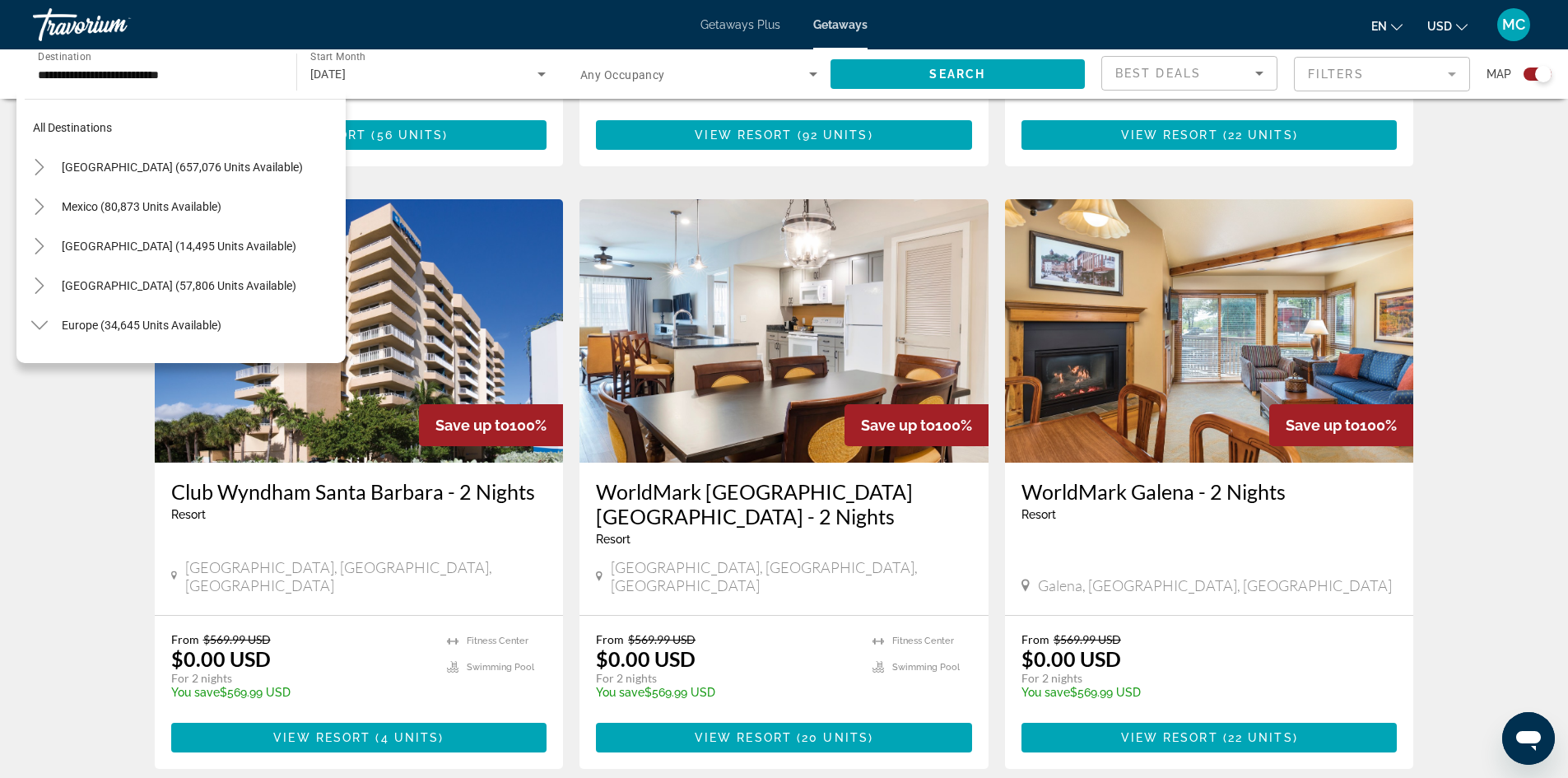
click at [1460, 335] on div "← Move left → Move right ↑ Move up ↓ Move down + Zoom in - Zoom out Home Jump l…" at bounding box center [784, 543] width 1568 height 2997
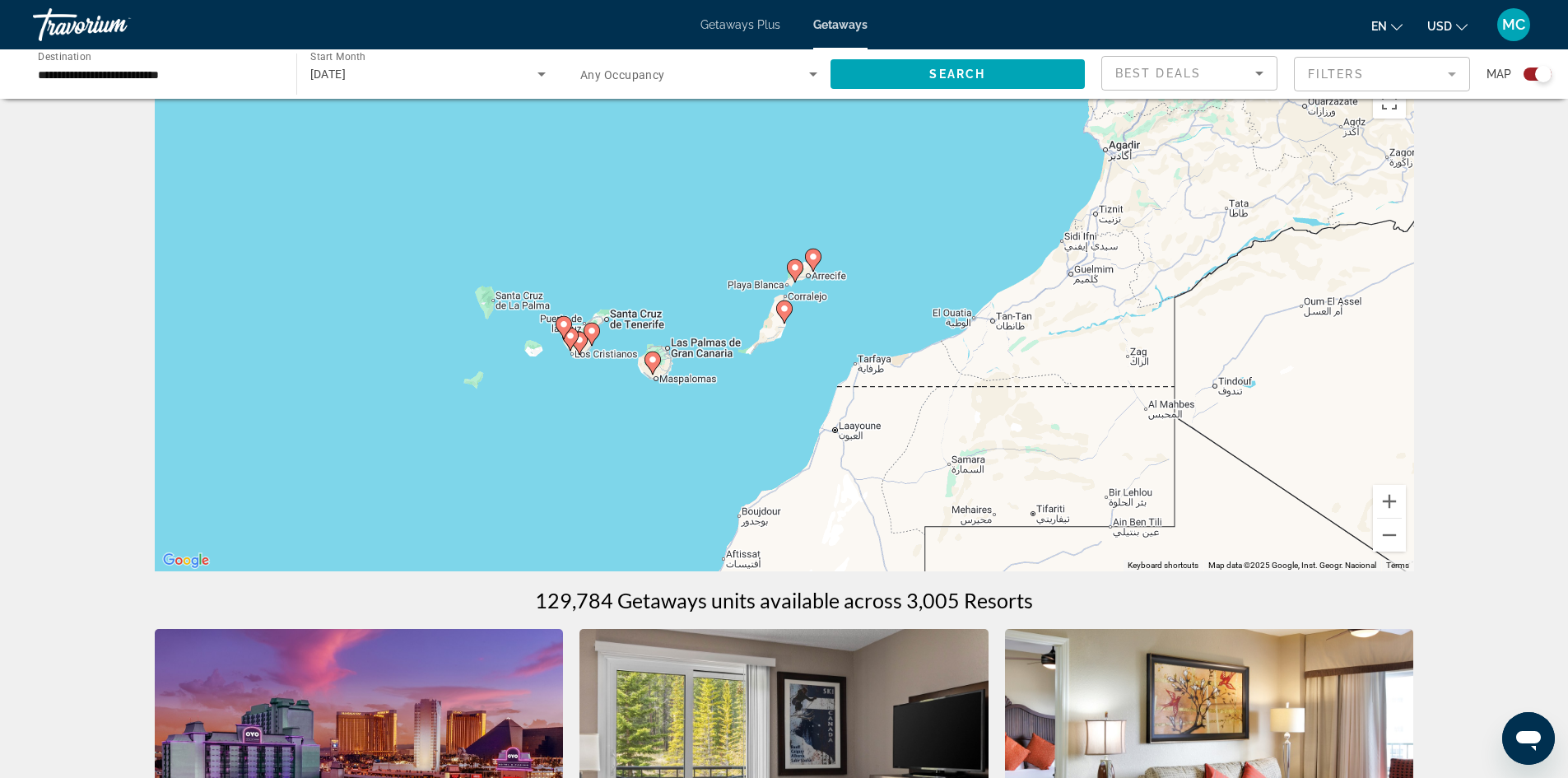
scroll to position [0, 0]
